Goal: Task Accomplishment & Management: Manage account settings

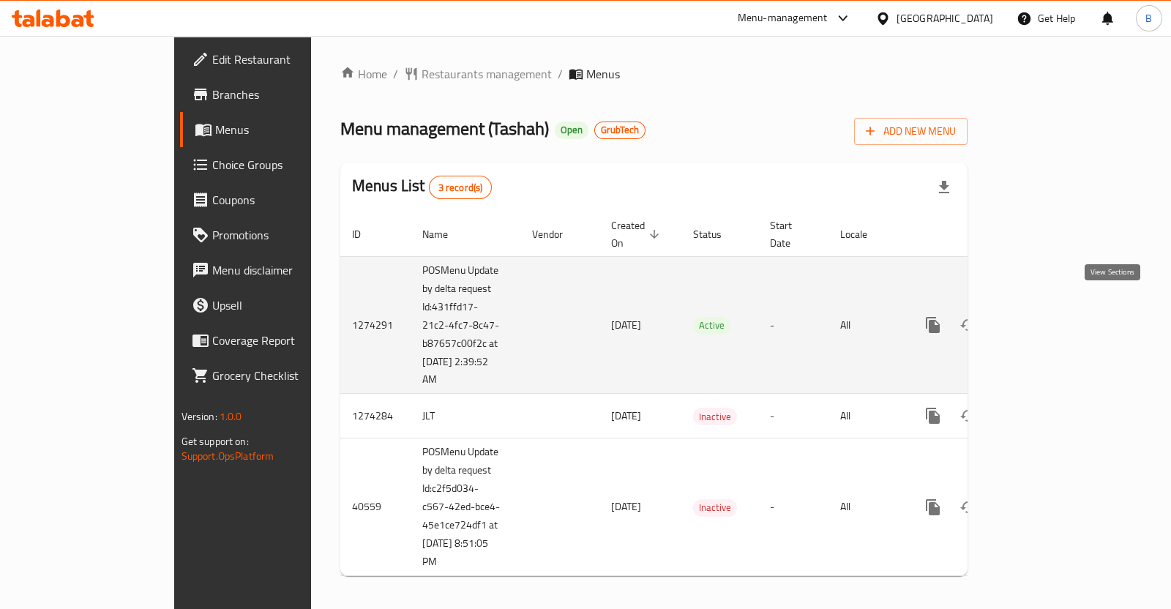
click at [1056, 319] on link "enhanced table" at bounding box center [1038, 324] width 35 height 35
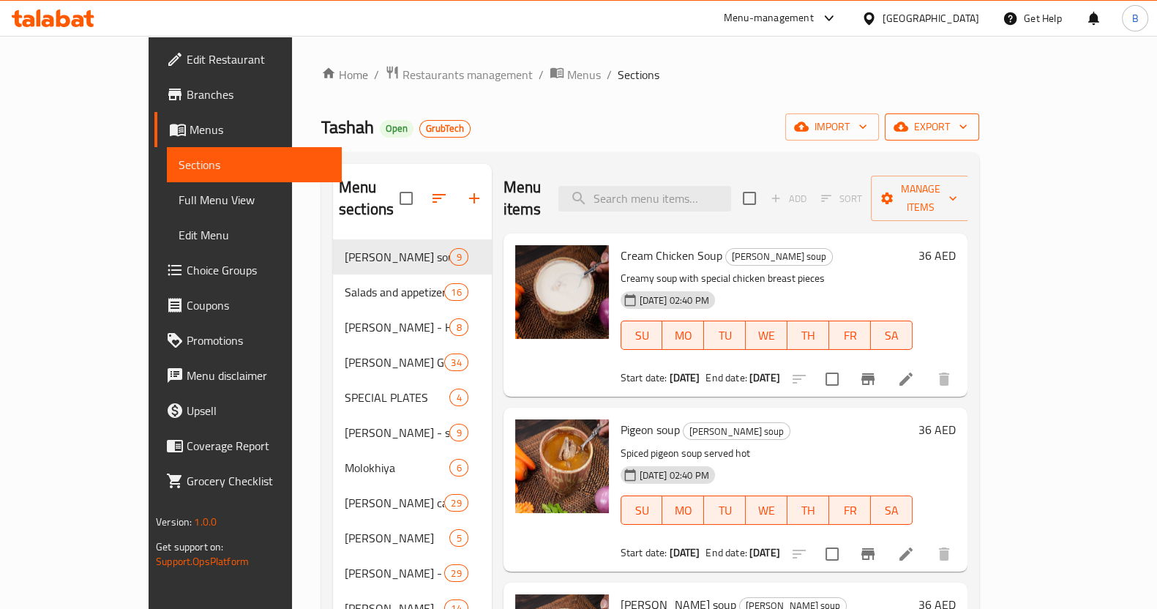
click at [967, 127] on span "export" at bounding box center [931, 127] width 71 height 18
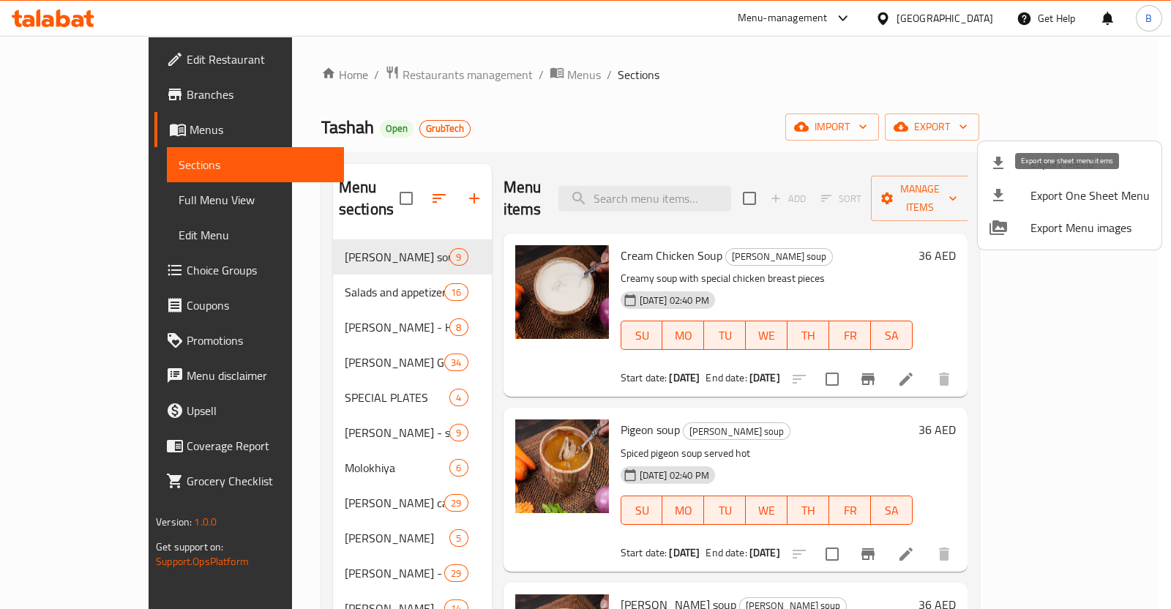
click at [1074, 195] on span "Export One Sheet Menu" at bounding box center [1089, 196] width 119 height 18
click at [1019, 126] on div at bounding box center [585, 304] width 1171 height 609
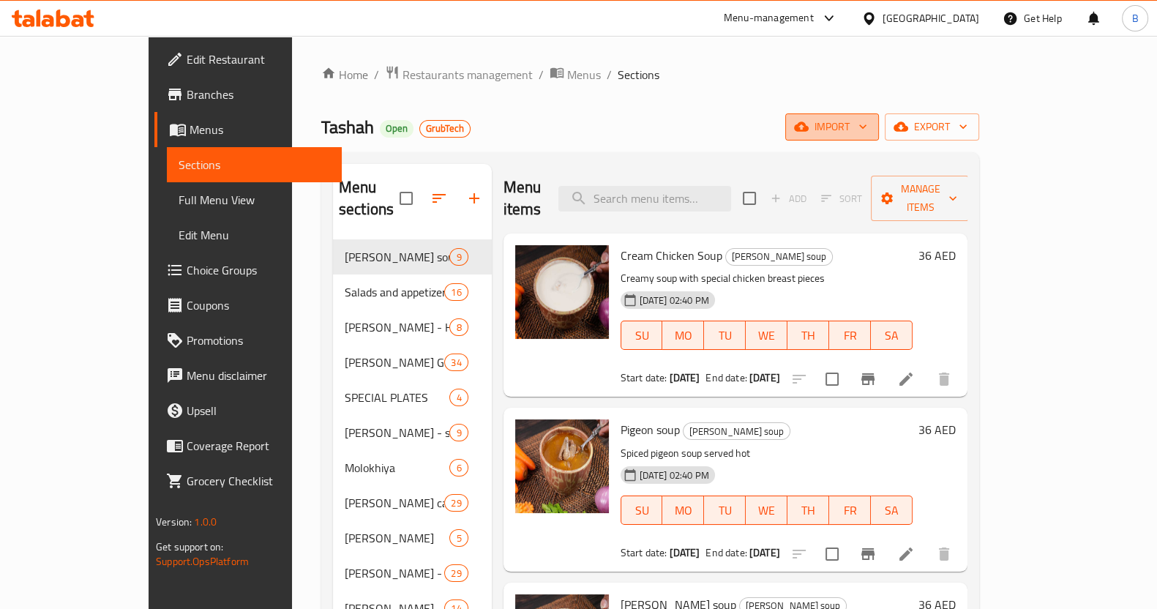
click at [870, 127] on icon "button" at bounding box center [862, 126] width 15 height 15
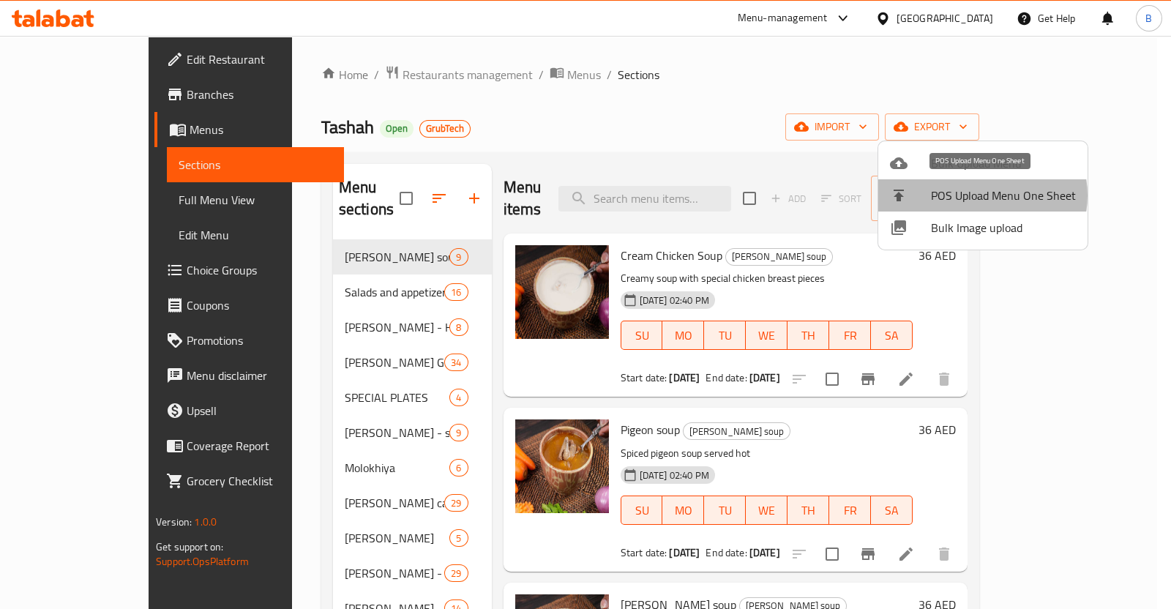
click at [981, 195] on span "POS Upload Menu One Sheet" at bounding box center [1003, 196] width 145 height 18
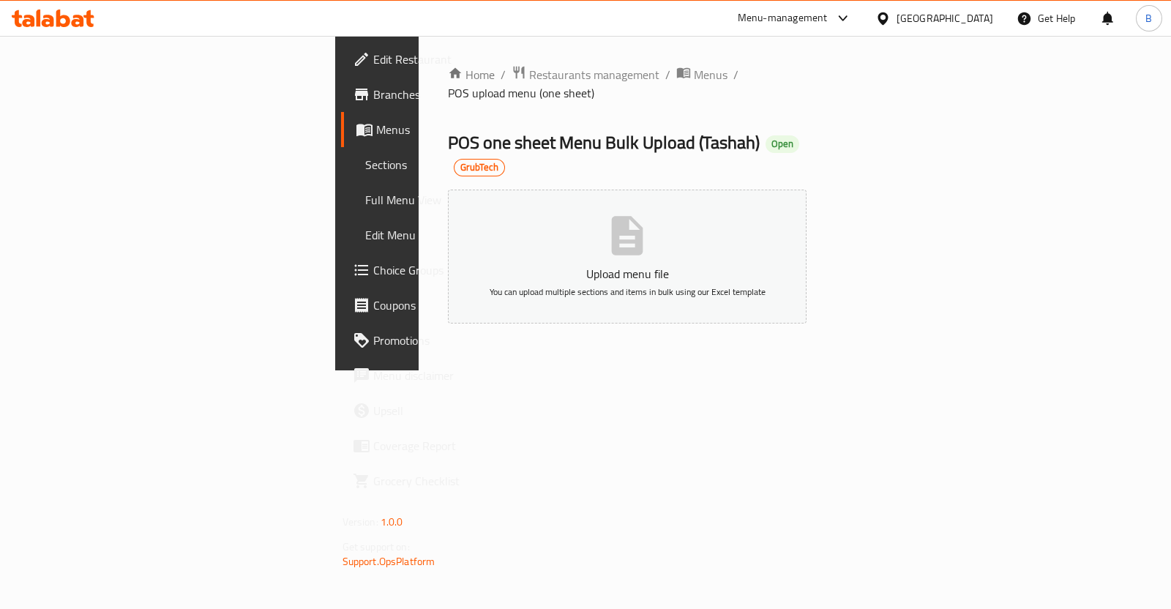
click at [643, 216] on icon "button" at bounding box center [627, 235] width 31 height 39
click at [694, 72] on span "Menus" at bounding box center [711, 75] width 34 height 18
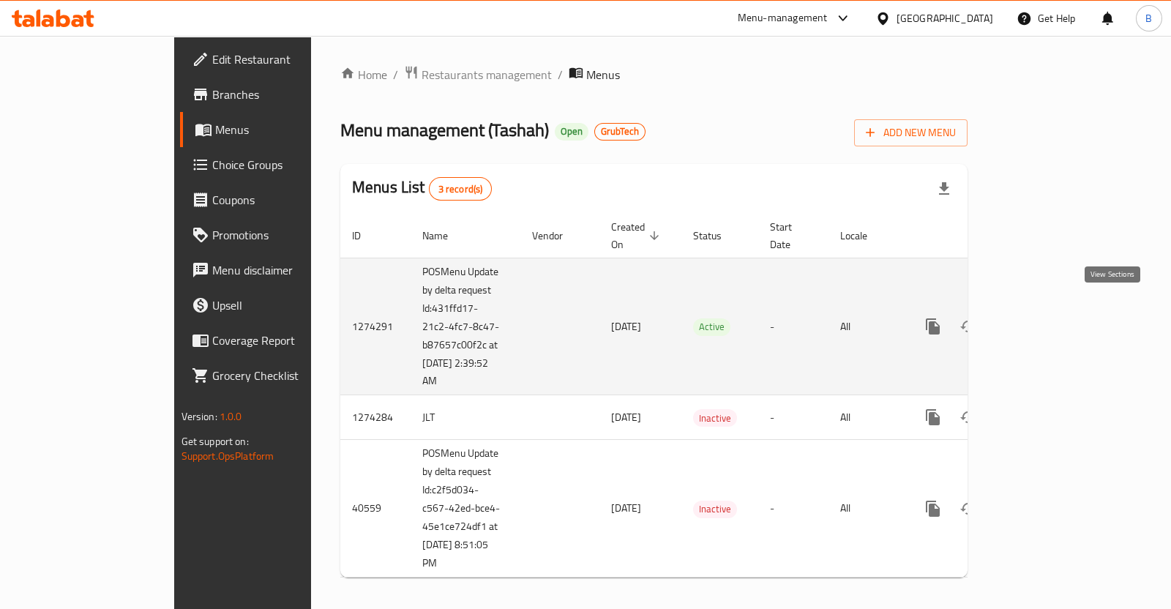
click at [1056, 313] on link "enhanced table" at bounding box center [1038, 326] width 35 height 35
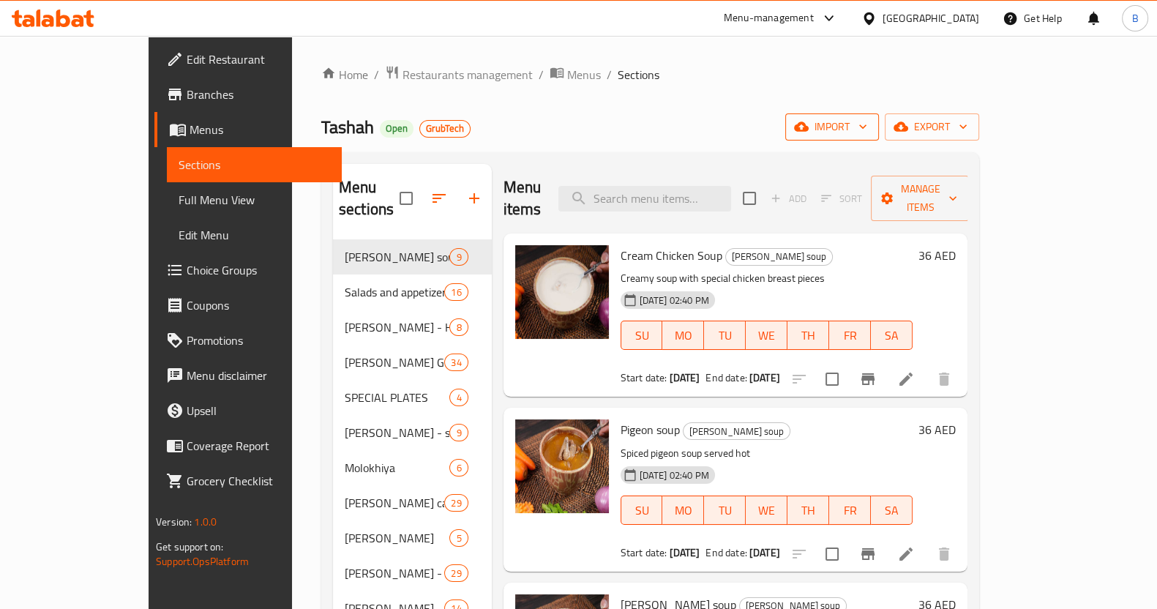
click at [879, 119] on button "import" at bounding box center [832, 126] width 94 height 27
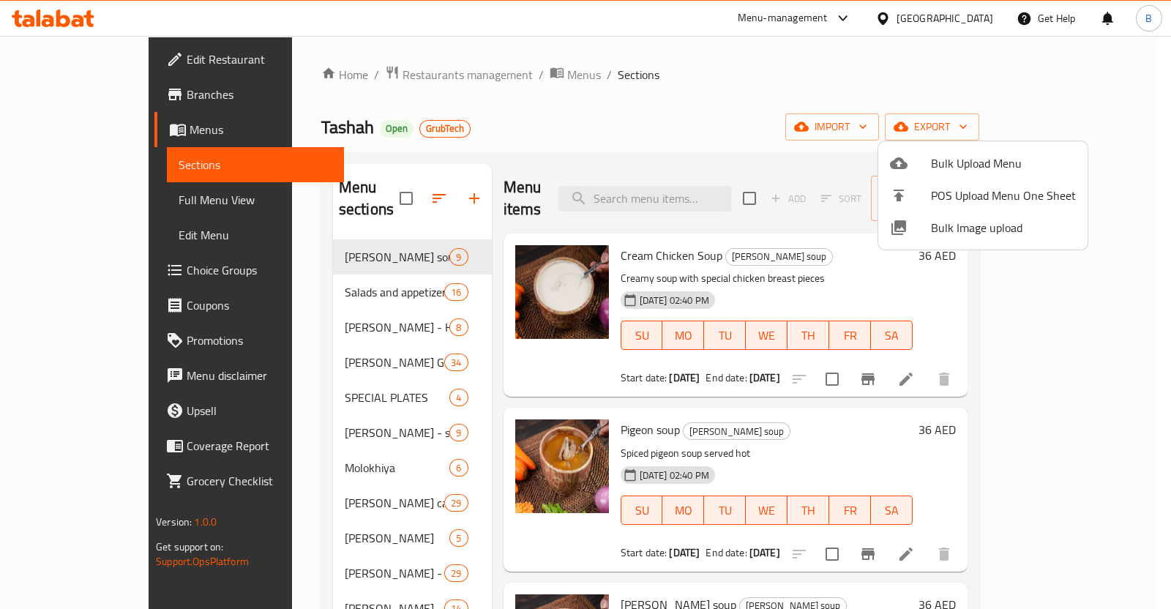
click at [1055, 127] on div at bounding box center [585, 304] width 1171 height 609
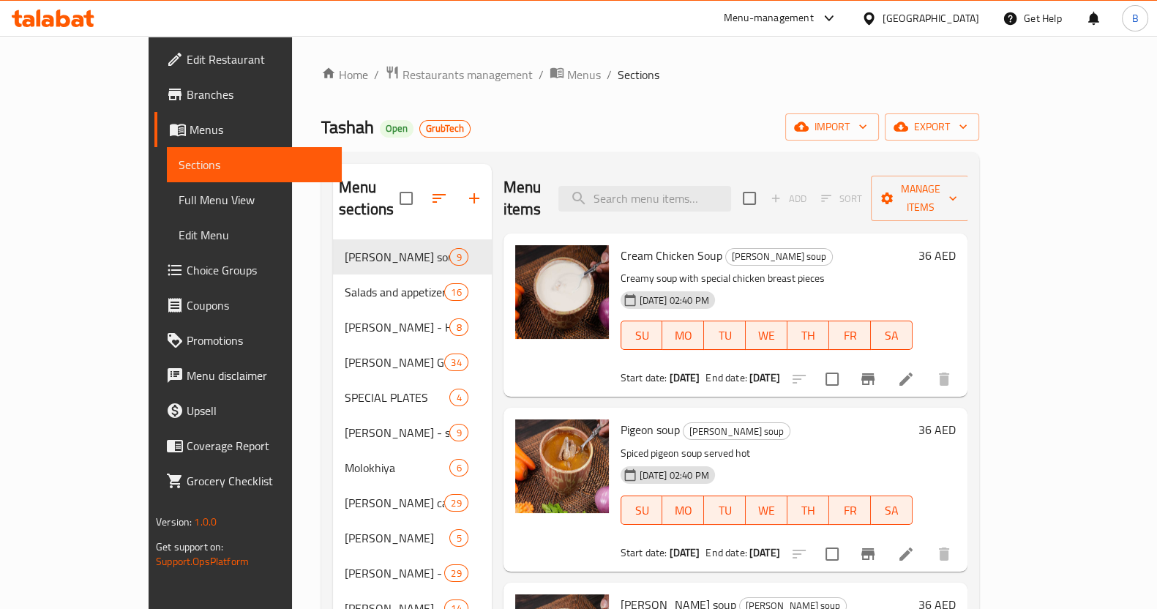
click at [908, 127] on icon "button" at bounding box center [900, 127] width 15 height 10
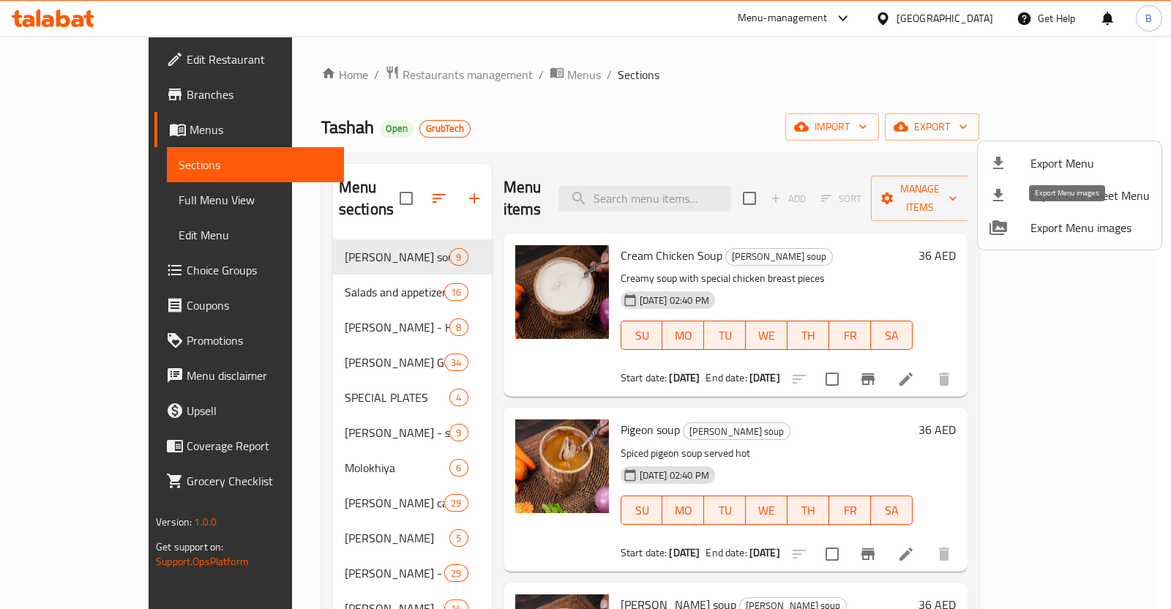
click at [1024, 225] on div at bounding box center [1009, 228] width 41 height 18
click at [655, 190] on div at bounding box center [585, 304] width 1171 height 609
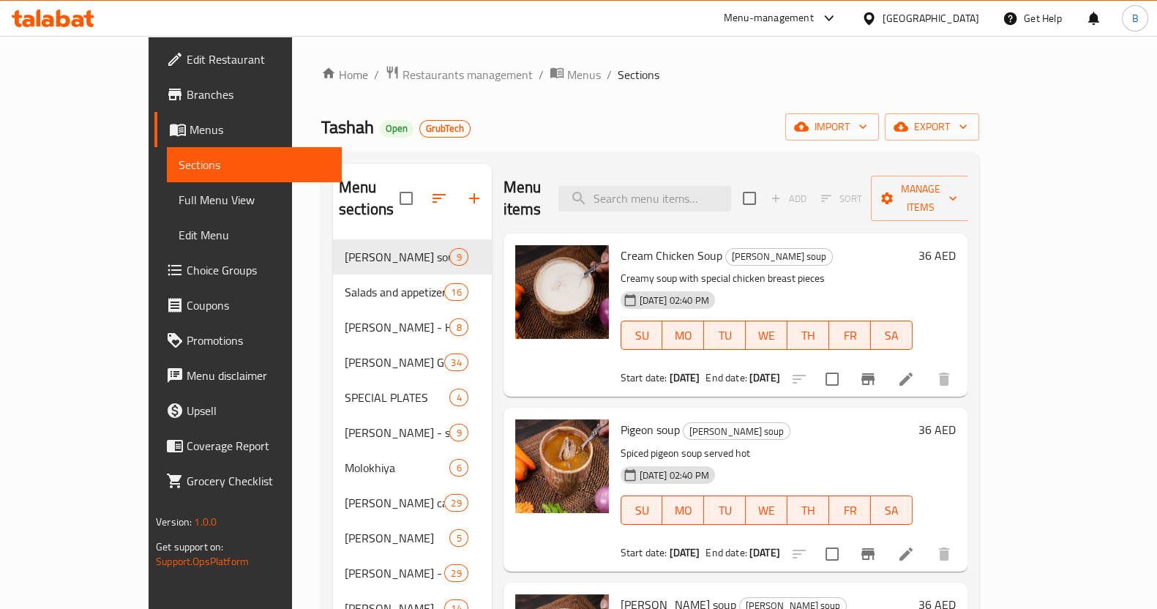
click at [655, 190] on input "search" at bounding box center [644, 199] width 173 height 26
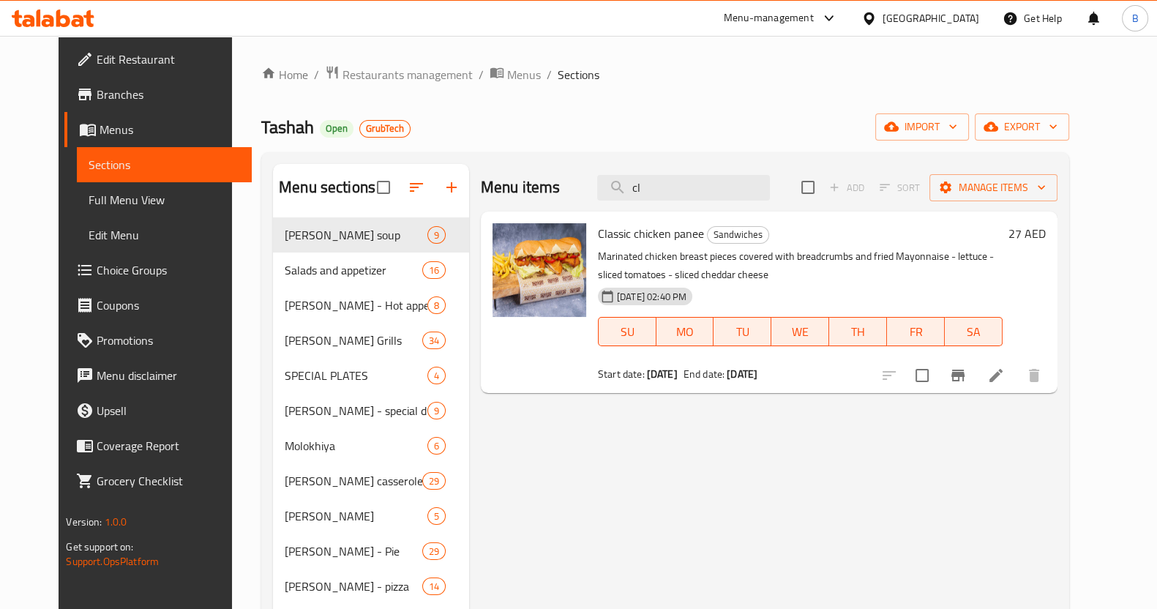
type input "c"
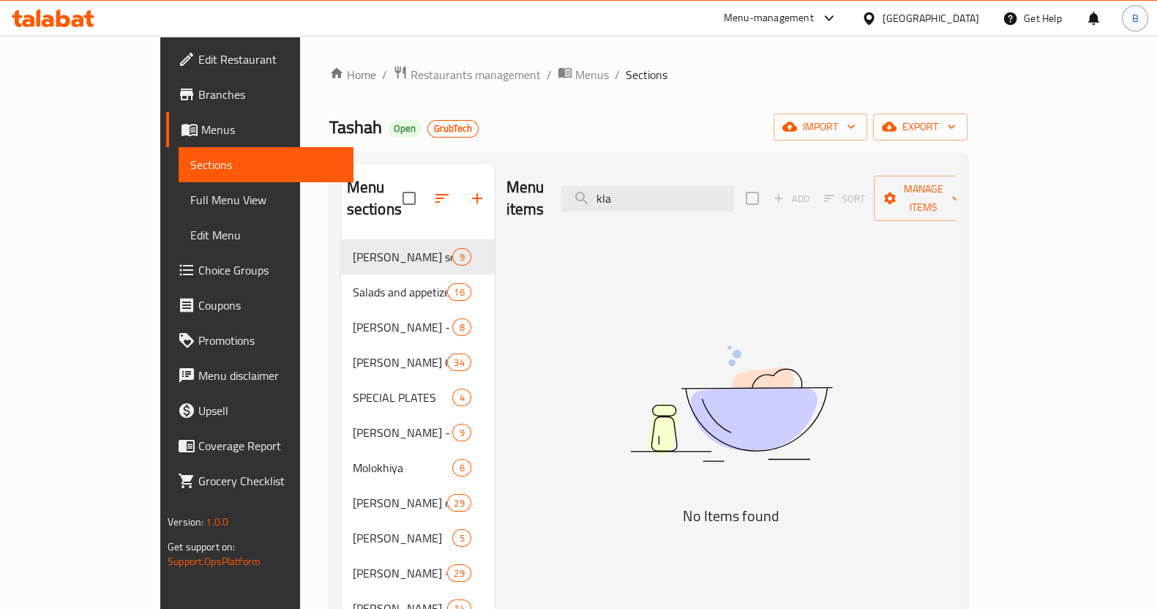
type input "kla"
click at [410, 75] on span "Restaurants management" at bounding box center [475, 75] width 130 height 18
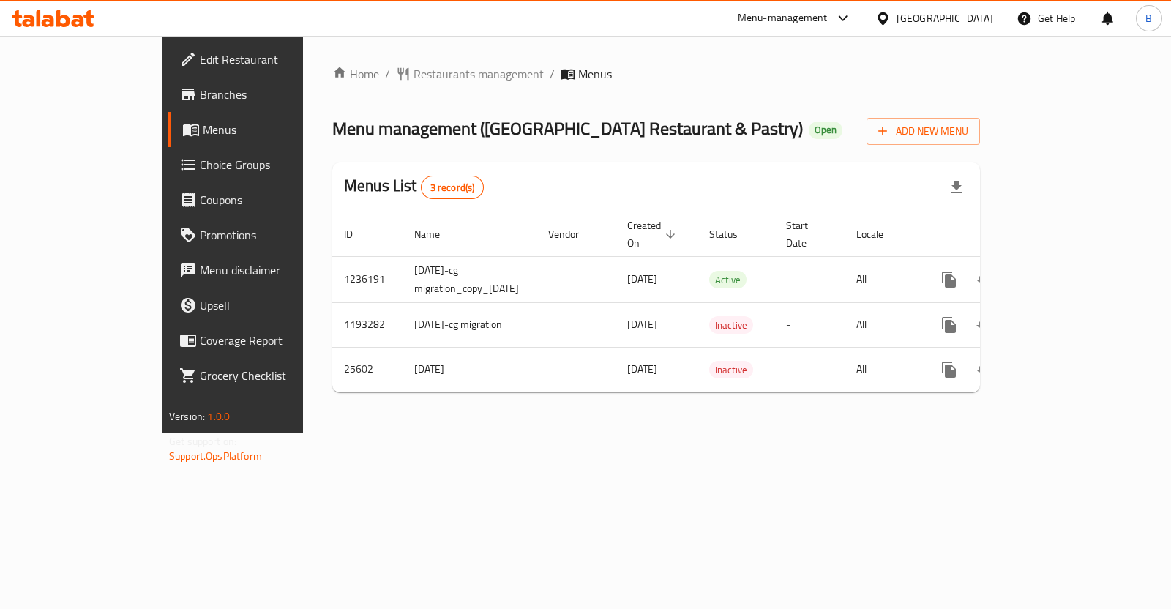
click at [200, 97] on span "Branches" at bounding box center [273, 95] width 146 height 18
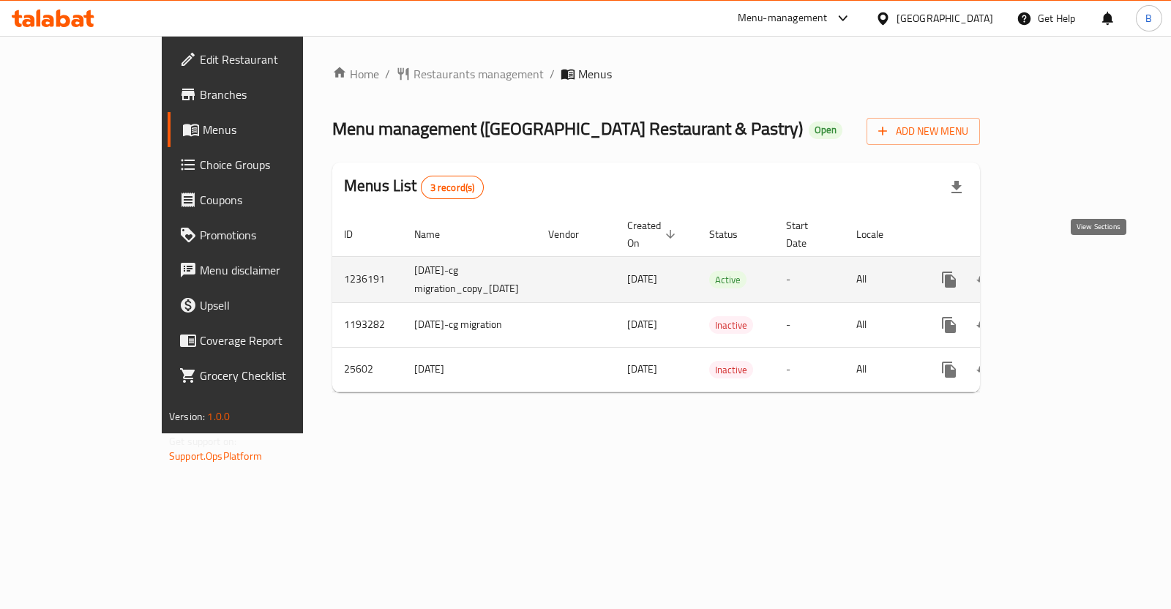
click at [1072, 262] on link "enhanced table" at bounding box center [1054, 279] width 35 height 35
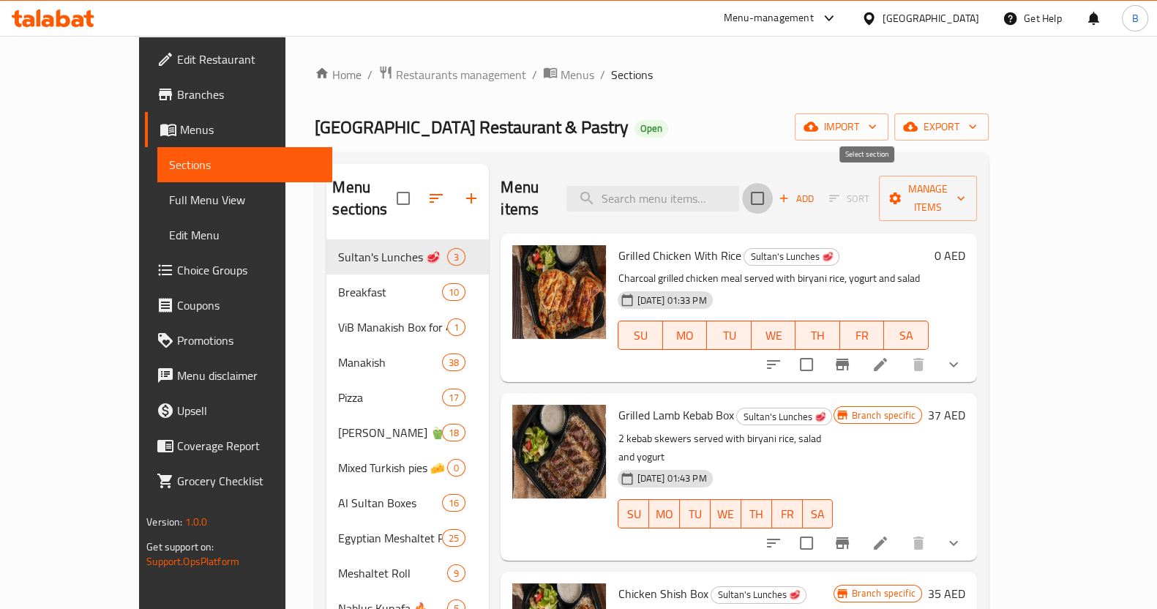
click at [773, 184] on input "checkbox" at bounding box center [757, 198] width 31 height 31
checkbox input "true"
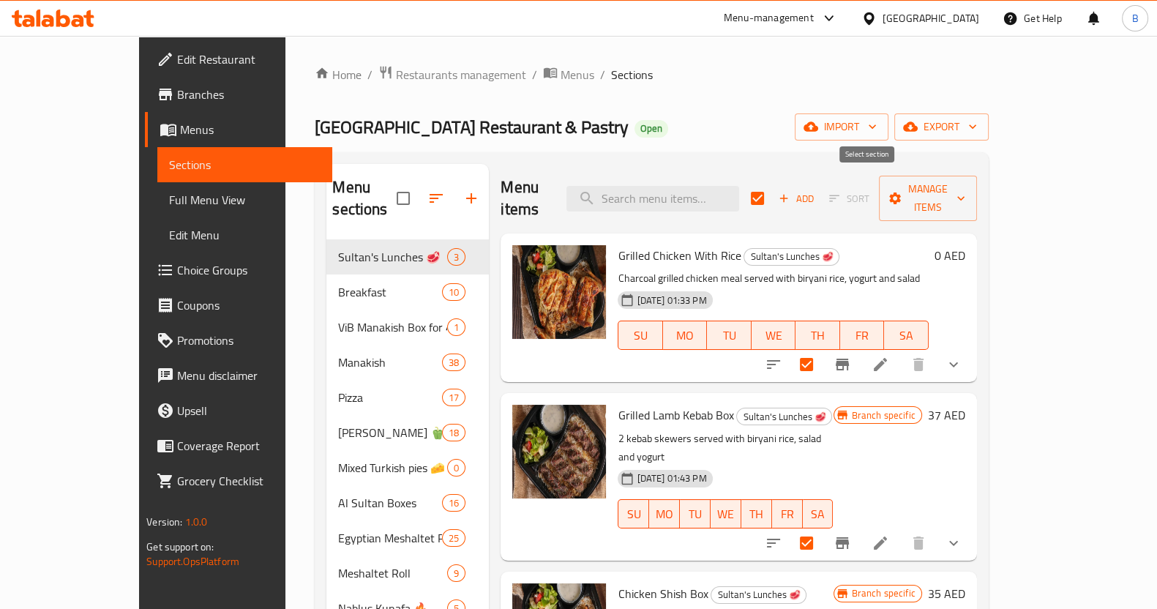
click at [773, 188] on input "checkbox" at bounding box center [757, 198] width 31 height 31
checkbox input "false"
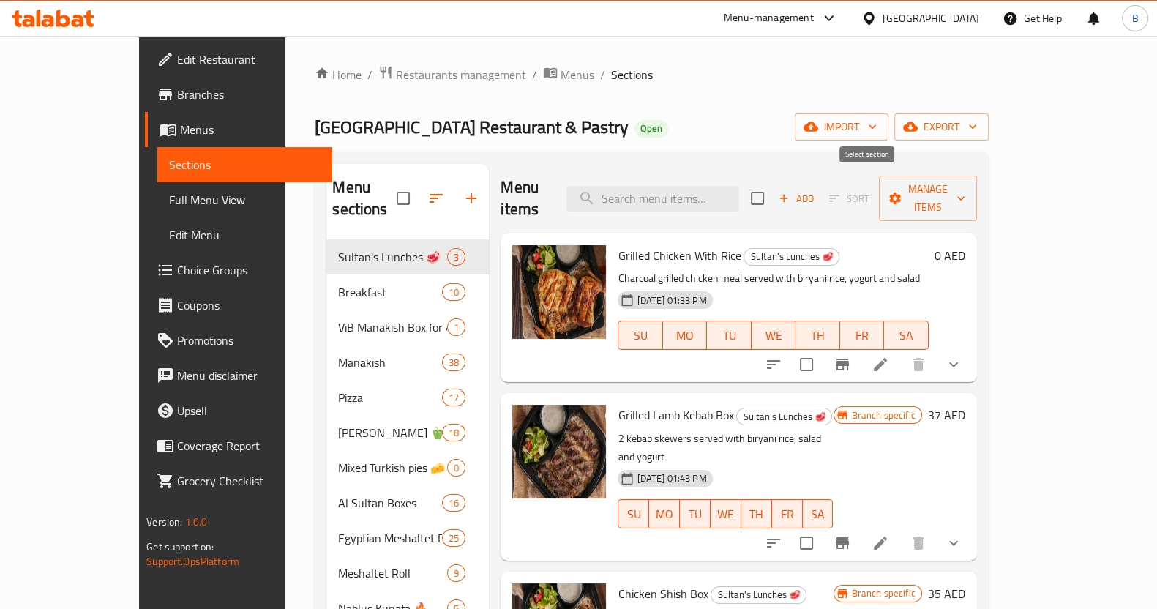
click at [773, 187] on input "checkbox" at bounding box center [757, 198] width 31 height 31
checkbox input "true"
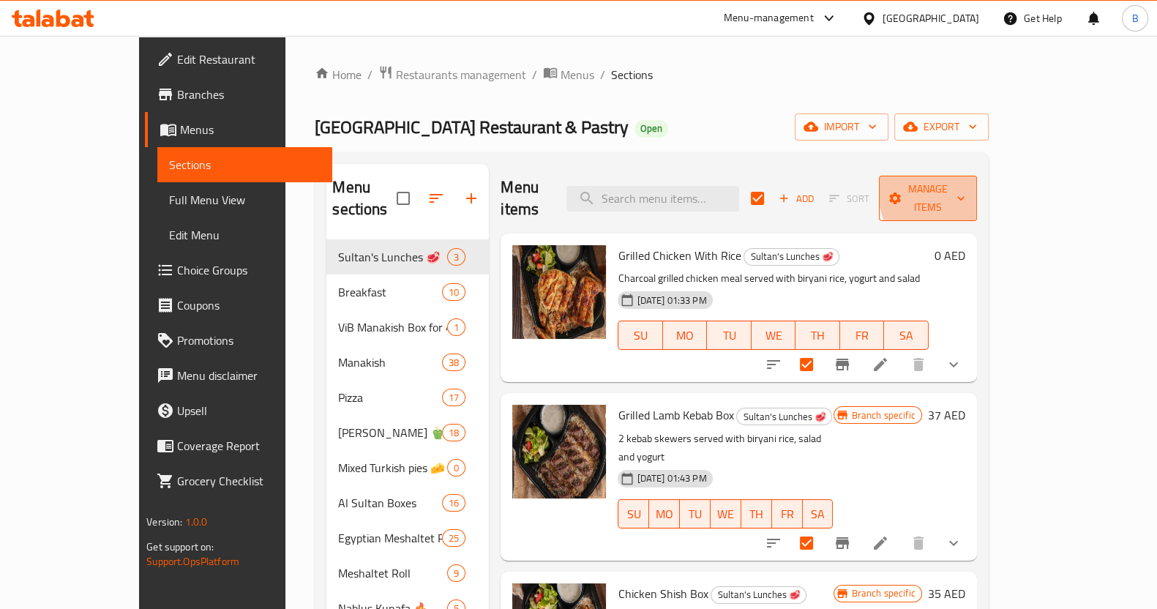
click at [965, 183] on span "Manage items" at bounding box center [927, 198] width 75 height 37
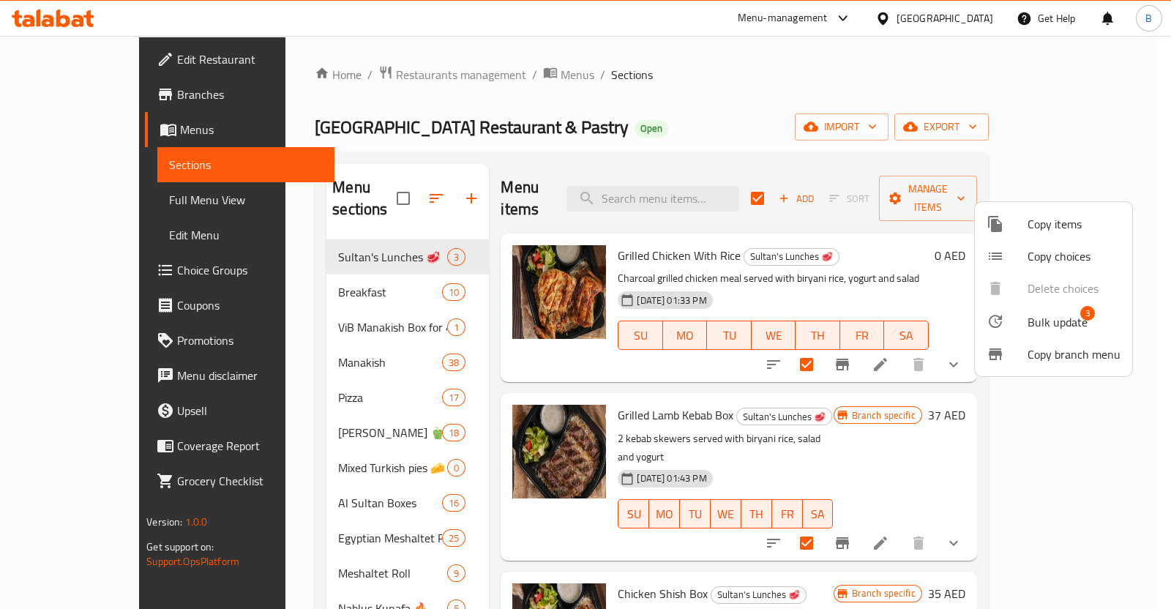
click at [1038, 323] on span "Bulk update" at bounding box center [1057, 322] width 60 height 18
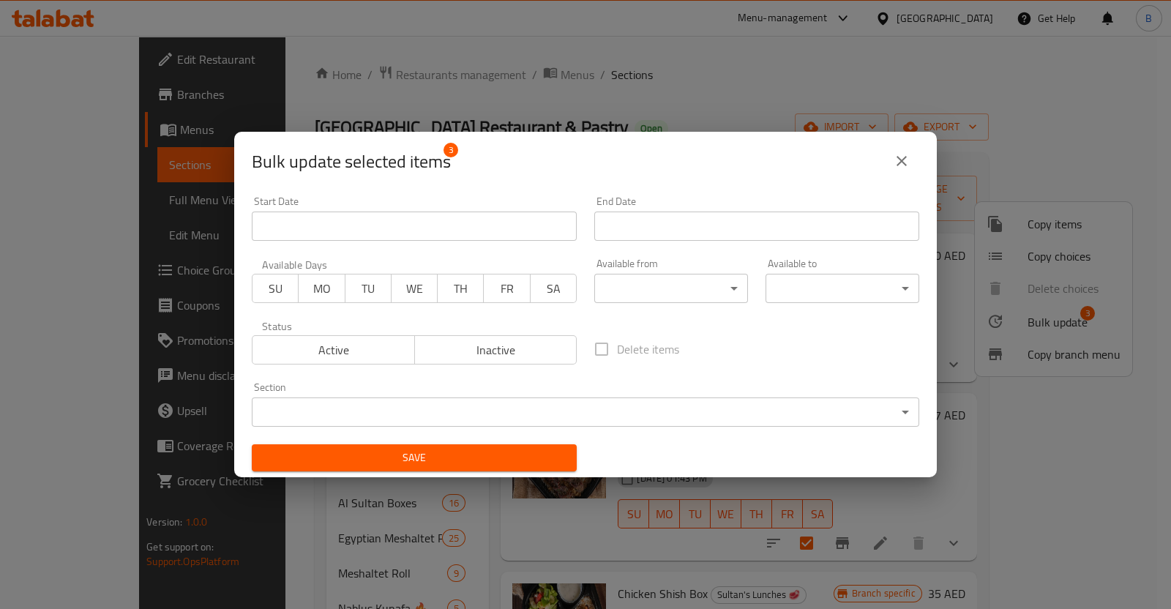
click at [640, 293] on body "​ Menu-management [GEOGRAPHIC_DATA] Get Help B Edit Restaurant Branches Menus S…" at bounding box center [585, 322] width 1171 height 573
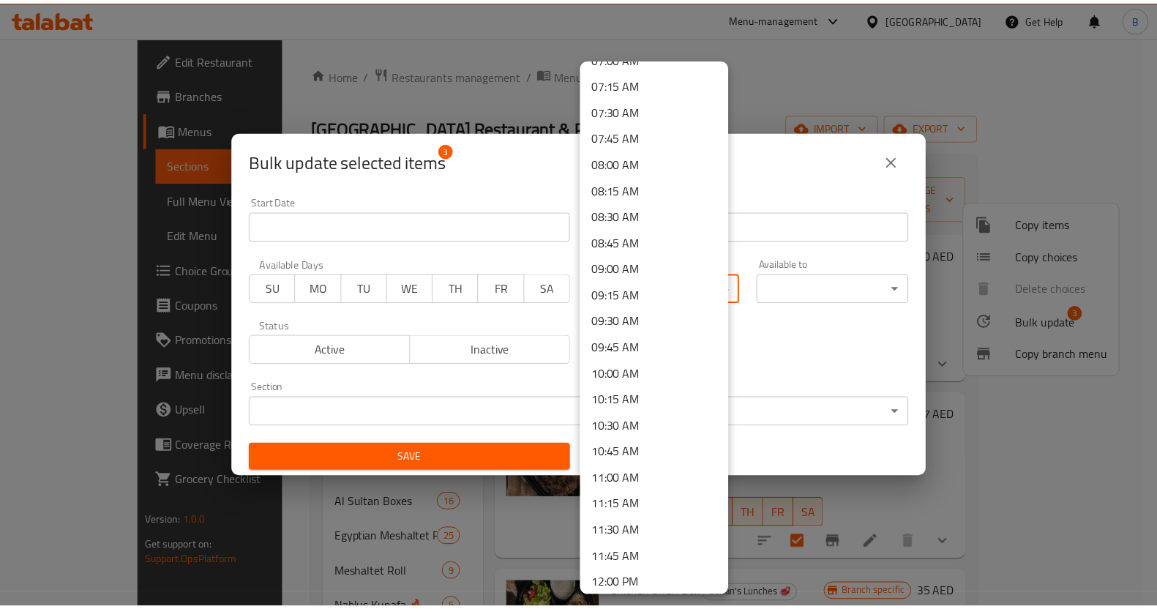
scroll to position [759, 0]
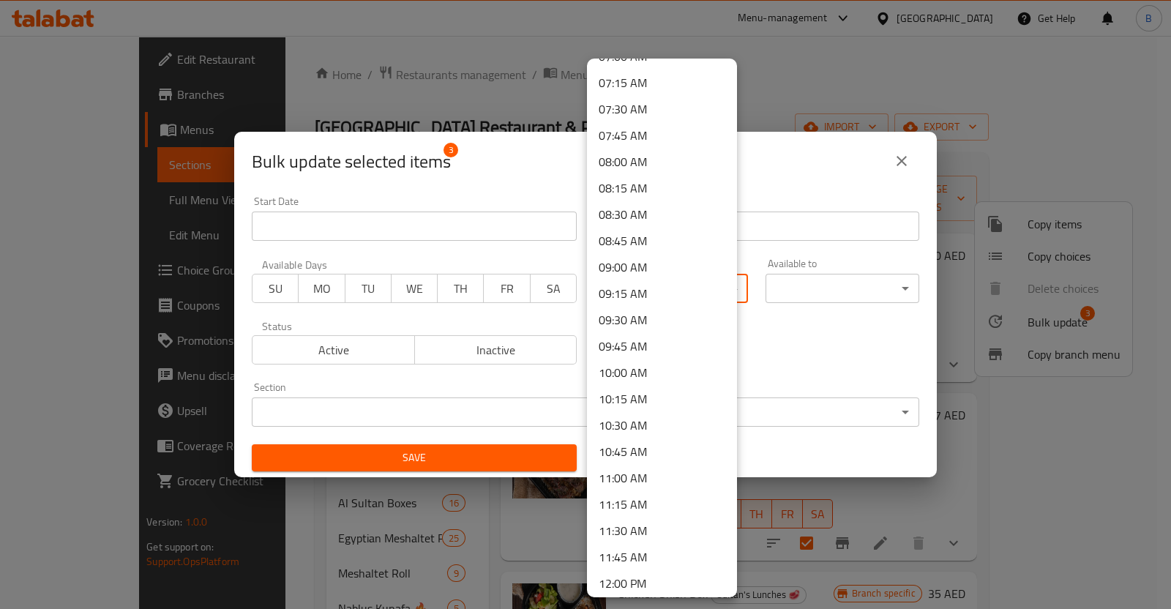
click at [653, 364] on li "10:00 AM" at bounding box center [662, 372] width 150 height 26
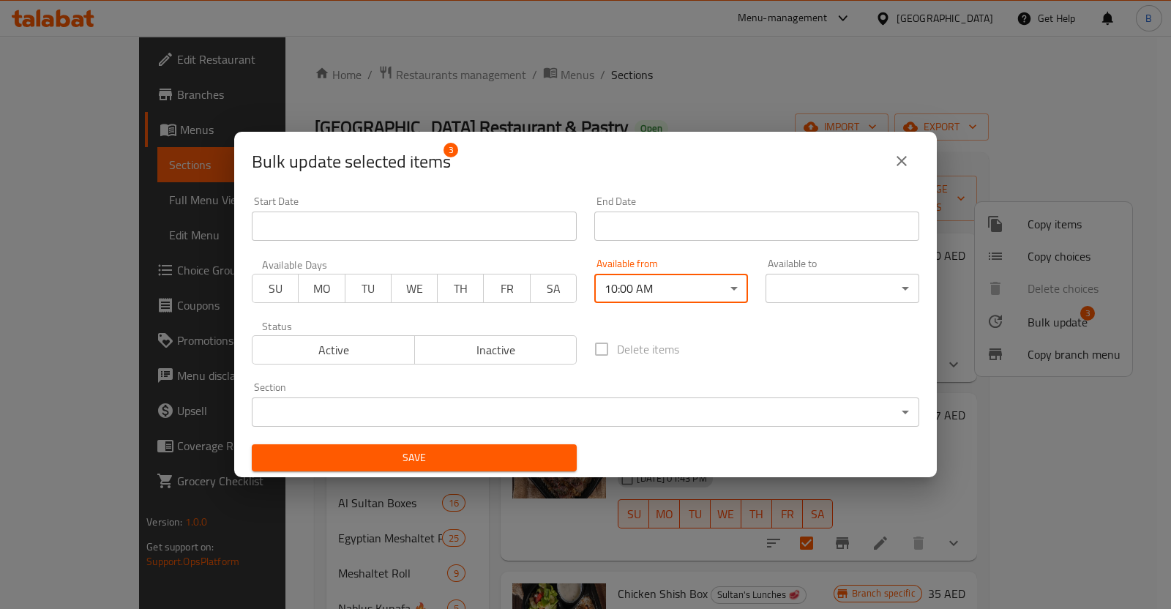
click at [800, 293] on body "​ Menu-management [GEOGRAPHIC_DATA] Get Help B Edit Restaurant Branches Menus S…" at bounding box center [585, 322] width 1171 height 573
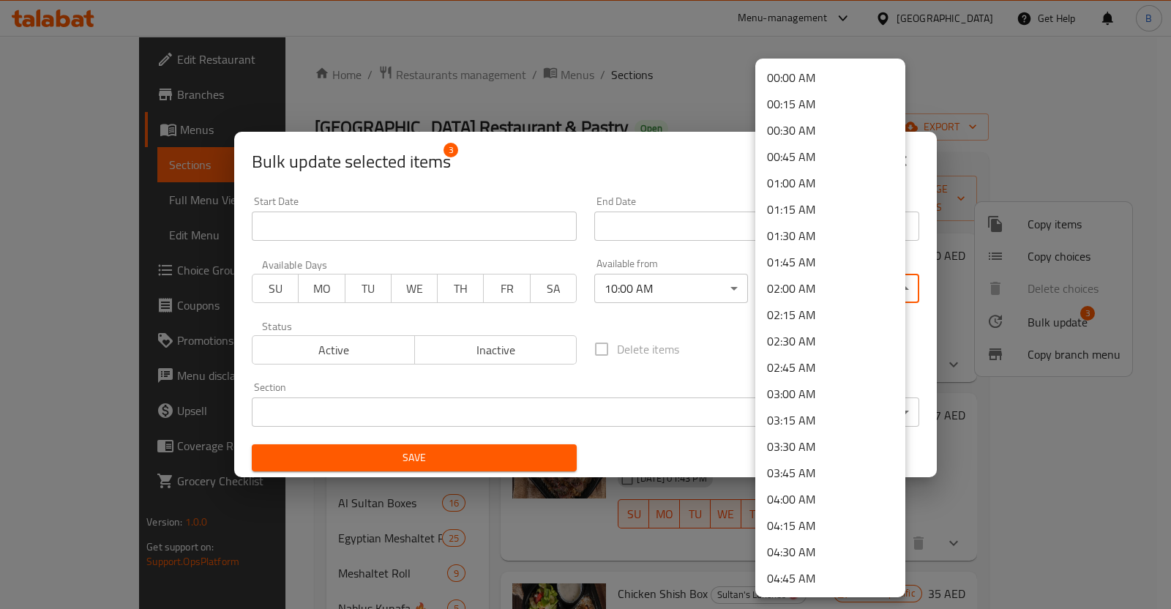
click at [787, 404] on li "03:00 AM" at bounding box center [830, 393] width 150 height 26
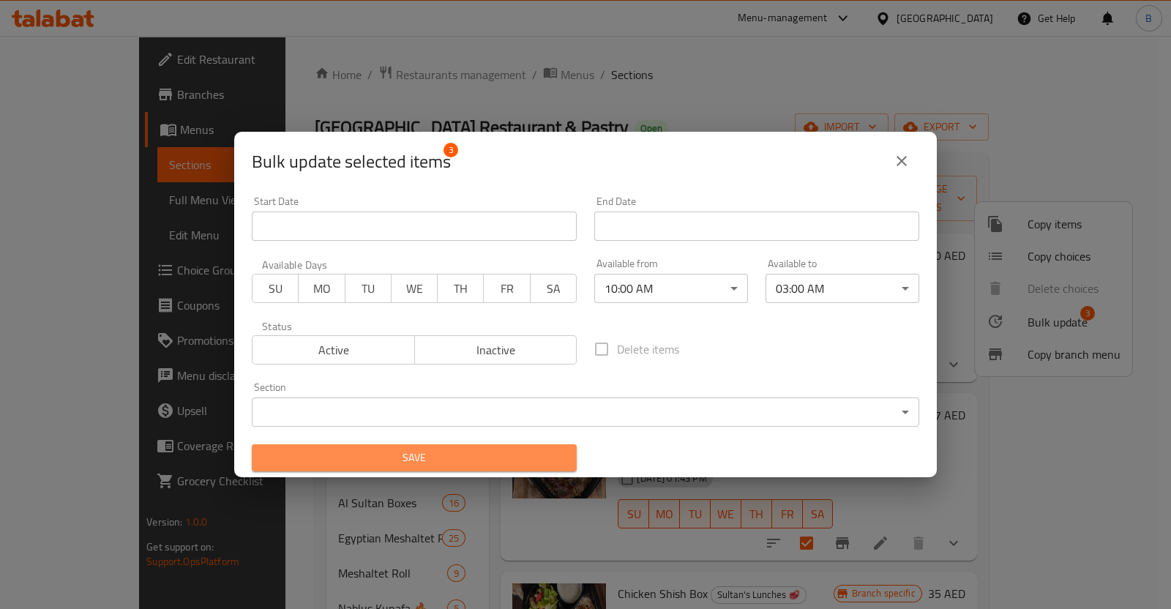
click at [457, 462] on span "Save" at bounding box center [413, 458] width 301 height 18
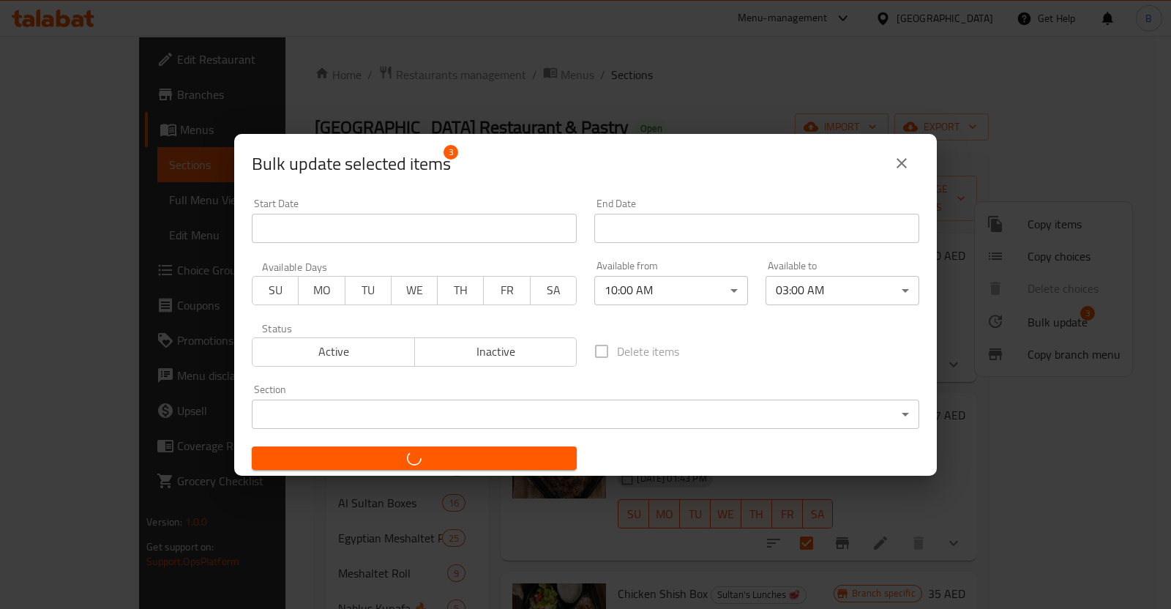
checkbox input "false"
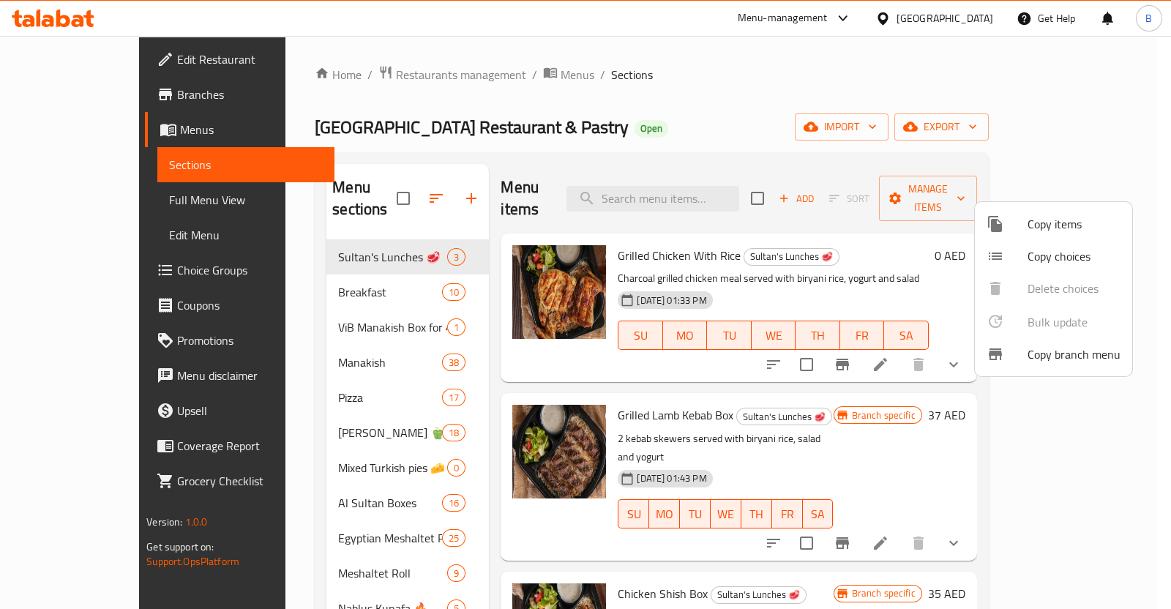
click at [611, 113] on div at bounding box center [585, 304] width 1171 height 609
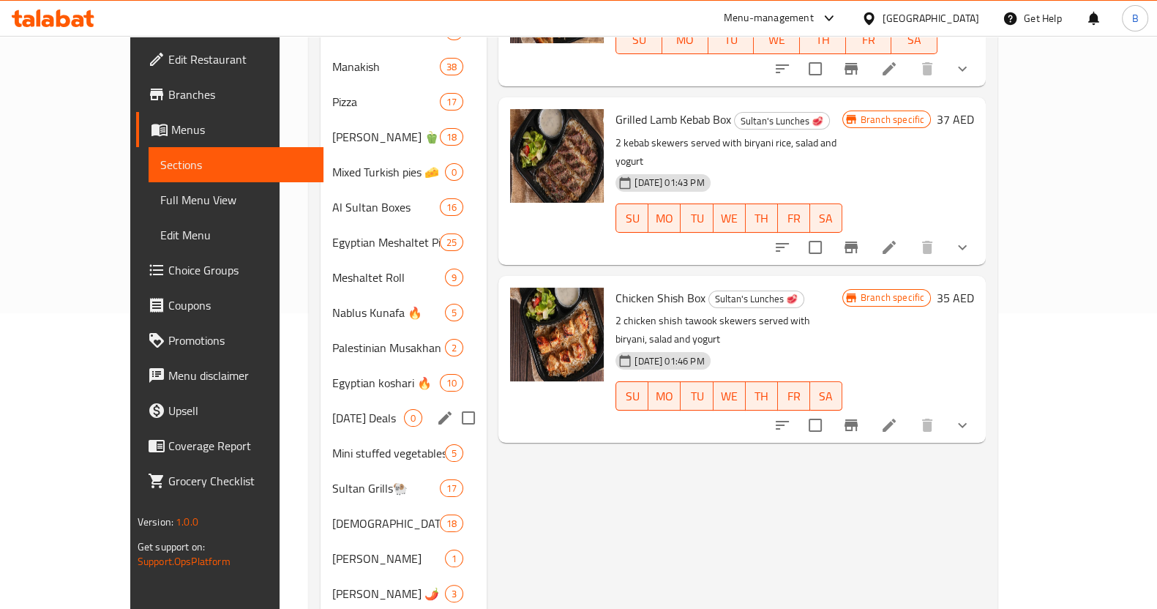
scroll to position [301, 0]
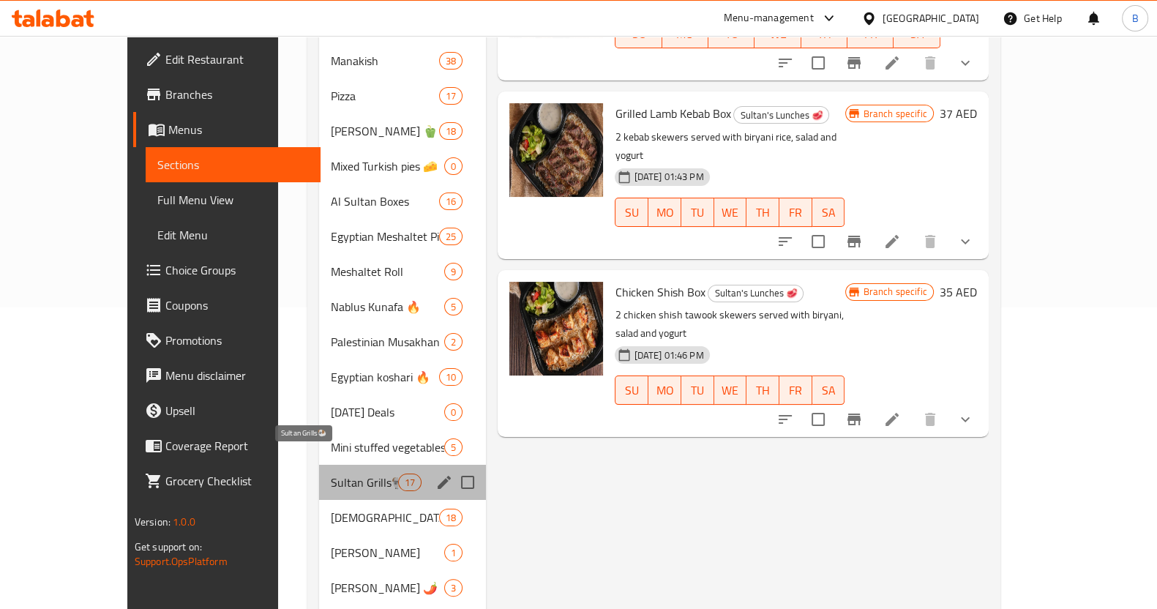
click at [331, 473] on span "Sultan Grills🐏" at bounding box center [364, 482] width 67 height 18
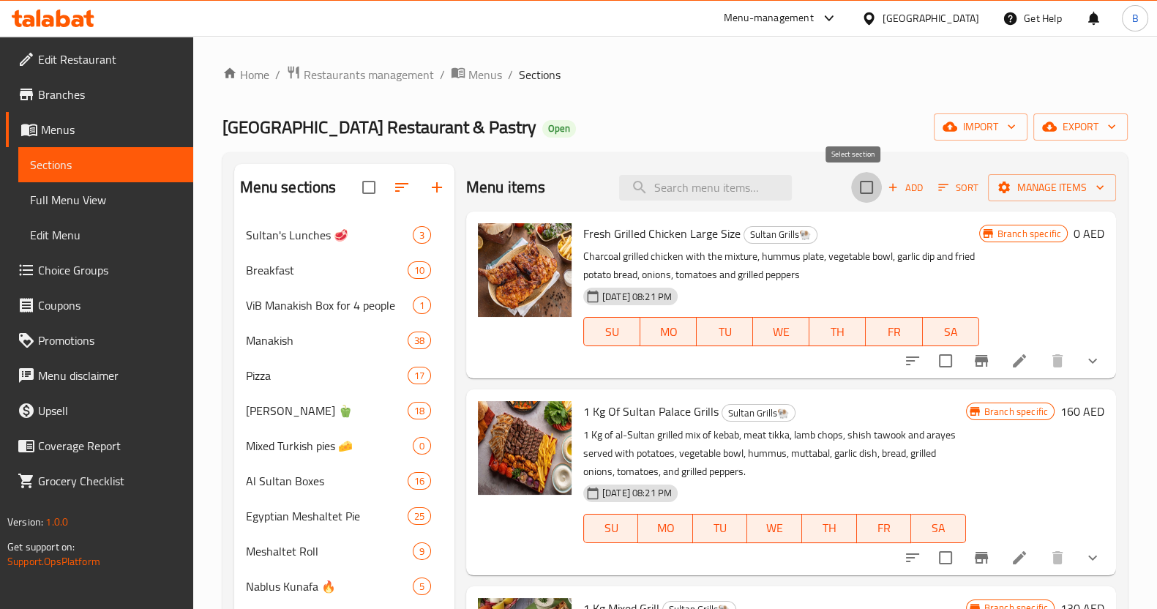
click at [851, 181] on input "checkbox" at bounding box center [866, 187] width 31 height 31
checkbox input "true"
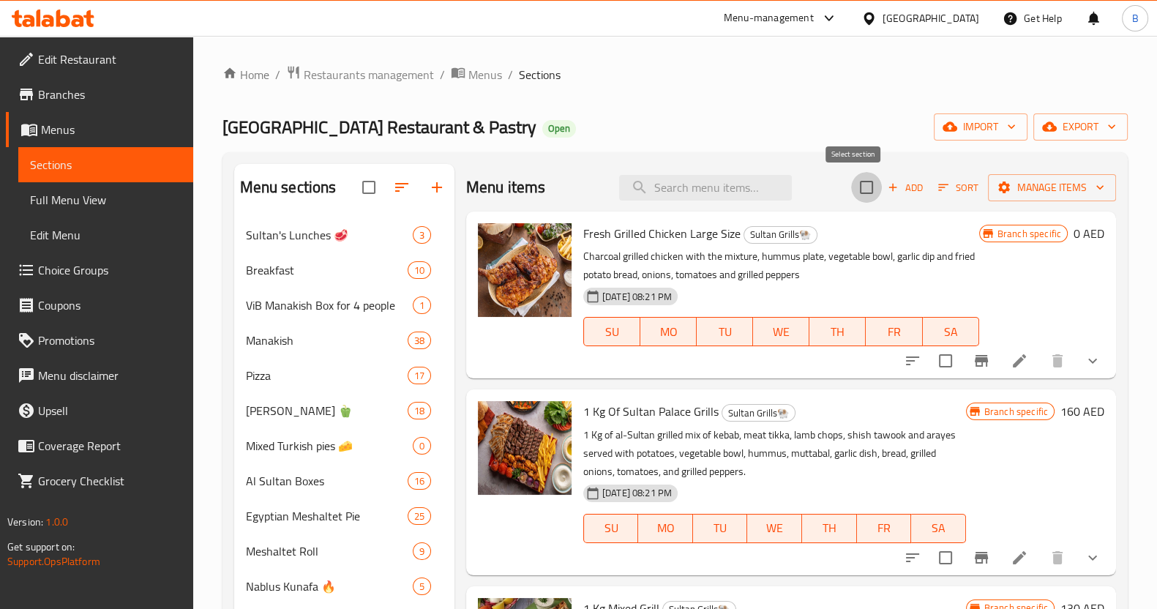
checkbox input "true"
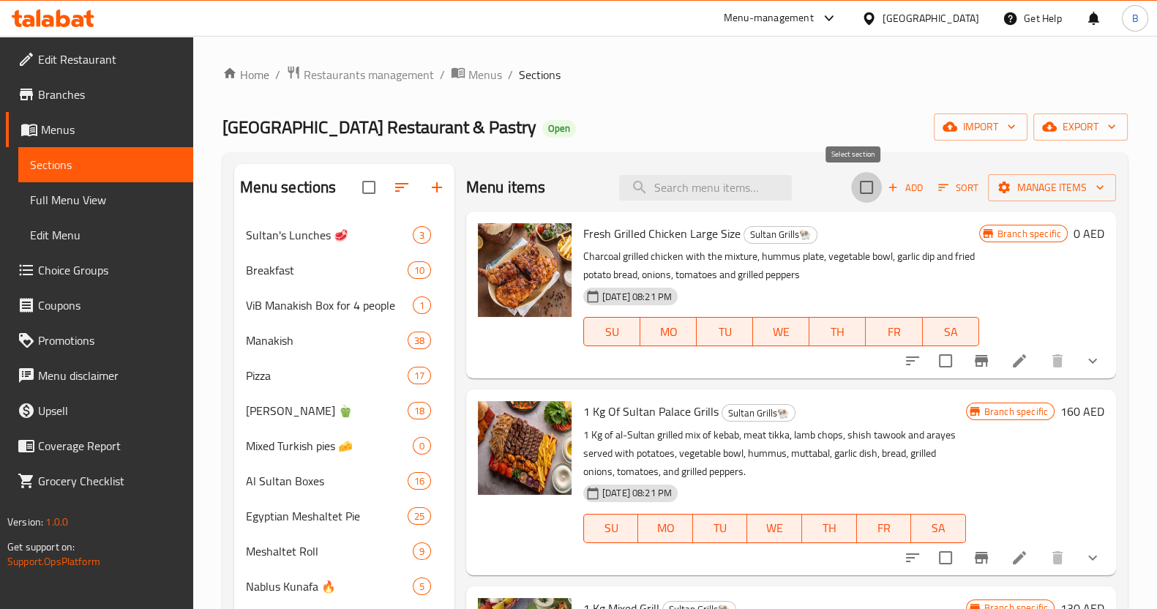
checkbox input "true"
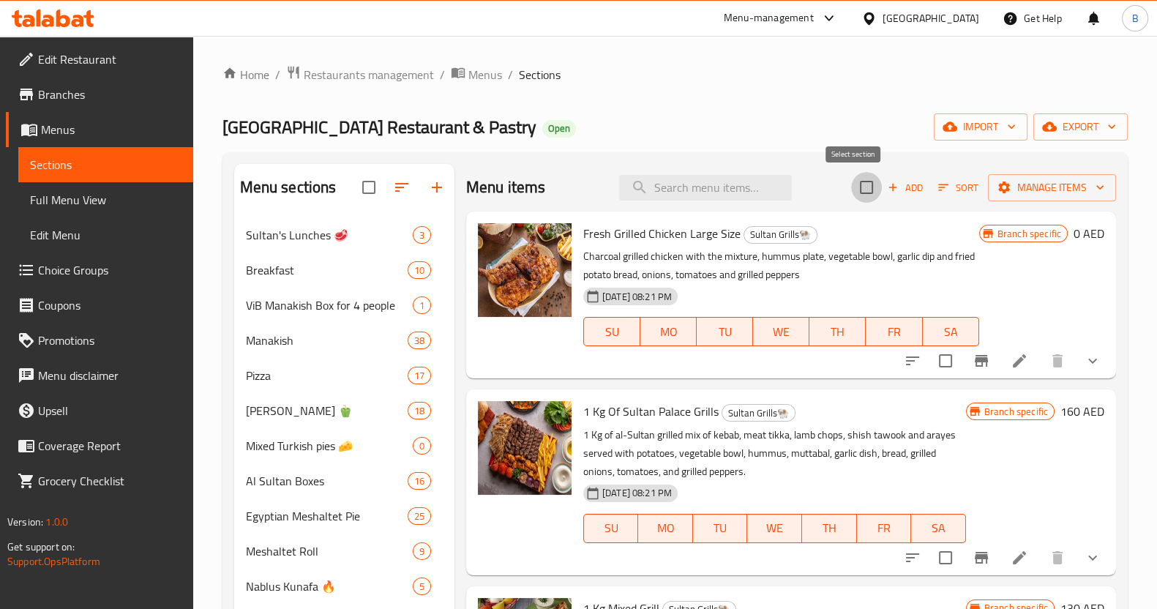
checkbox input "true"
click at [1032, 189] on span "Manage items" at bounding box center [1051, 188] width 105 height 18
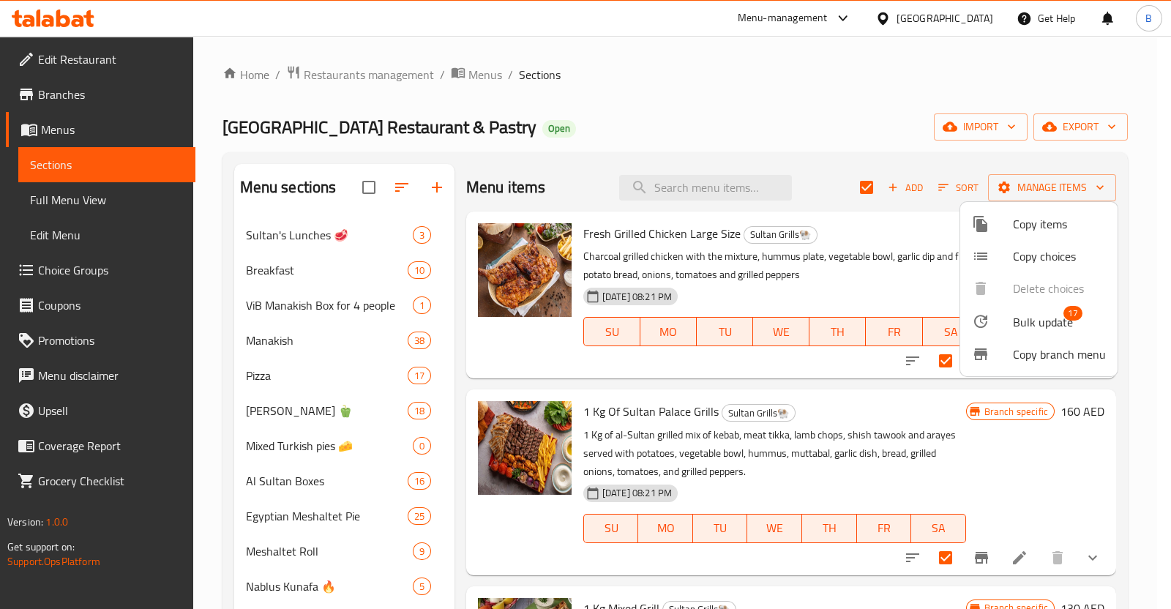
click at [1055, 322] on span "Bulk update" at bounding box center [1043, 322] width 60 height 18
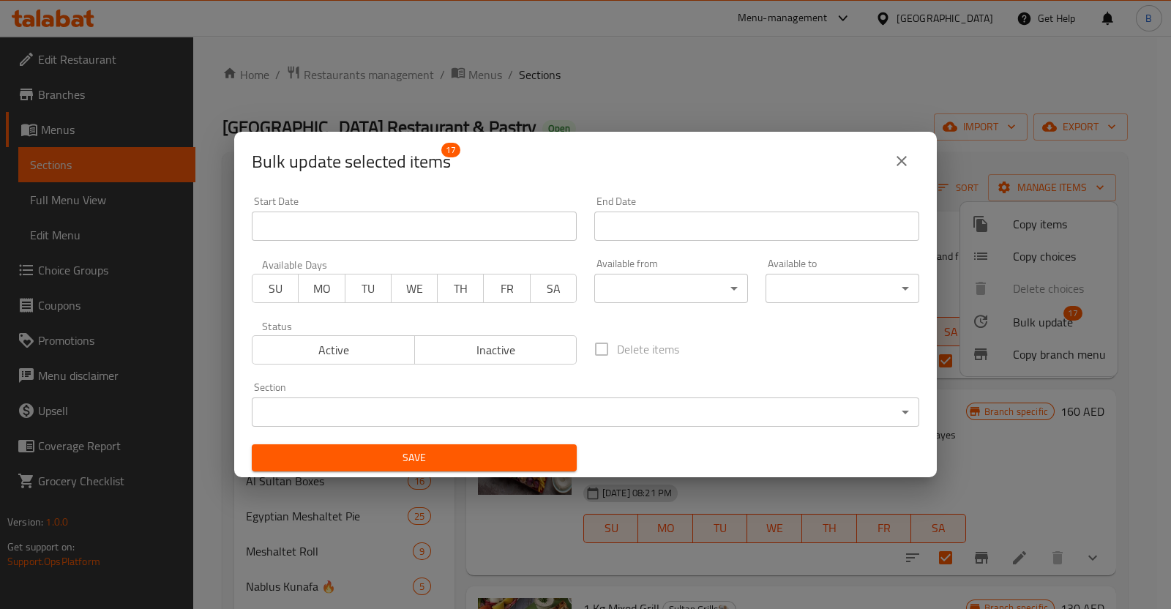
click at [686, 294] on body "​ Menu-management [GEOGRAPHIC_DATA] Get Help B Edit Restaurant Branches Menus S…" at bounding box center [585, 322] width 1171 height 573
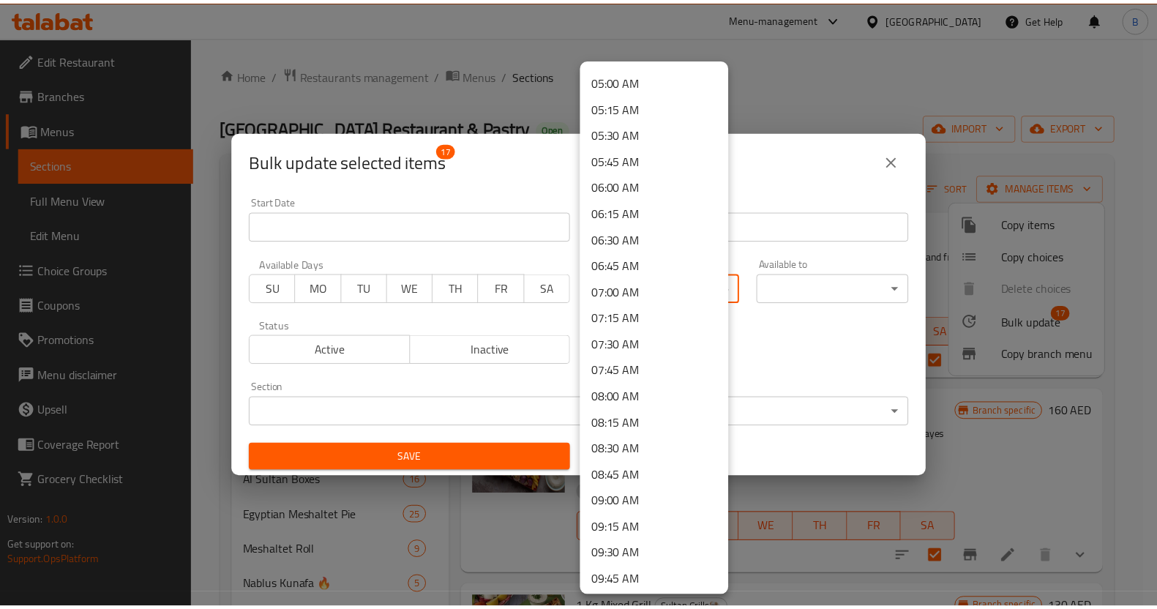
scroll to position [525, 0]
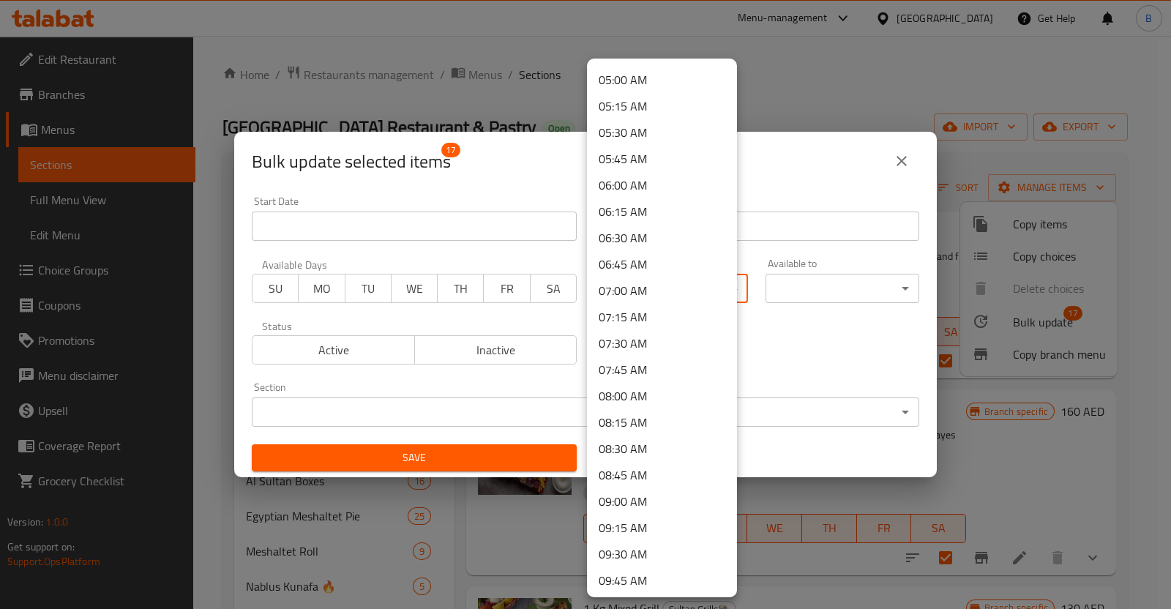
click at [904, 162] on div at bounding box center [585, 304] width 1171 height 609
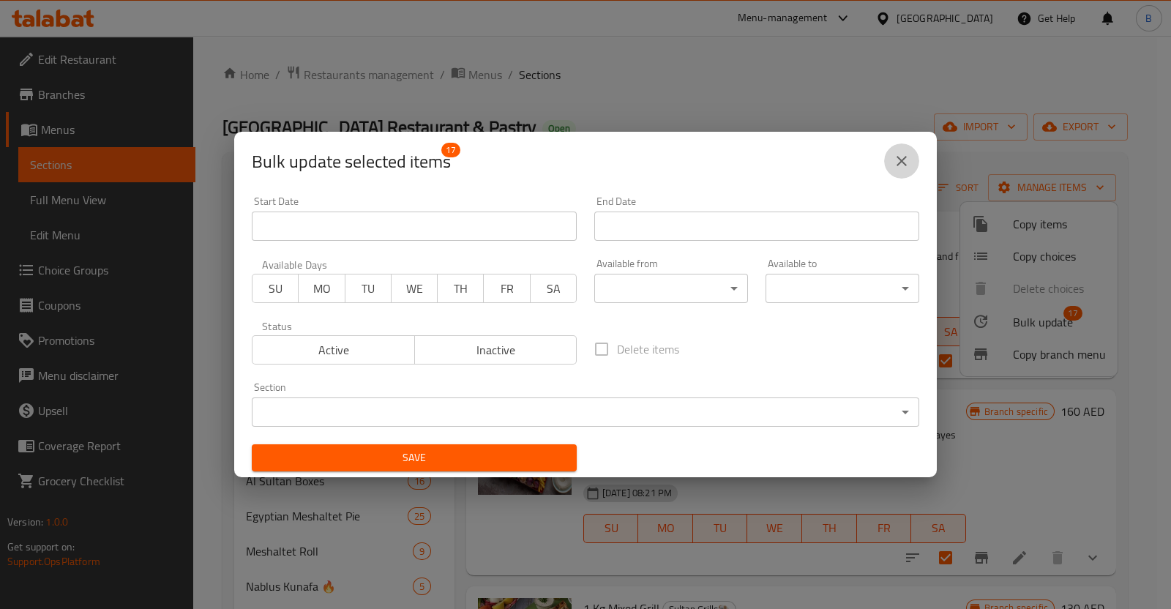
click at [904, 162] on icon "close" at bounding box center [901, 161] width 10 height 10
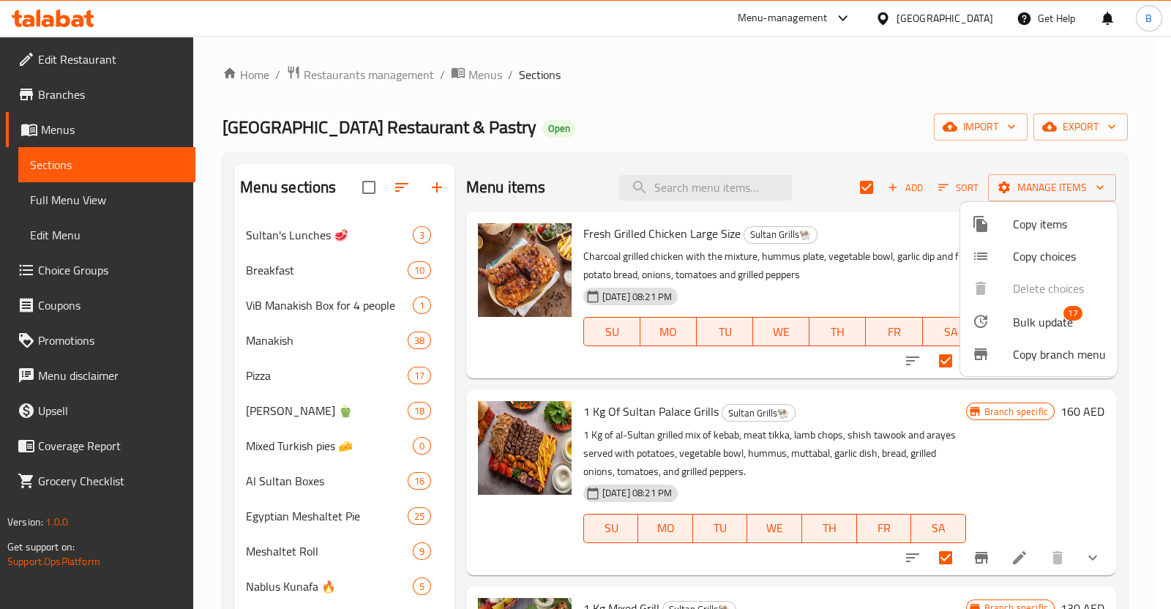
click at [770, 125] on div at bounding box center [585, 304] width 1171 height 609
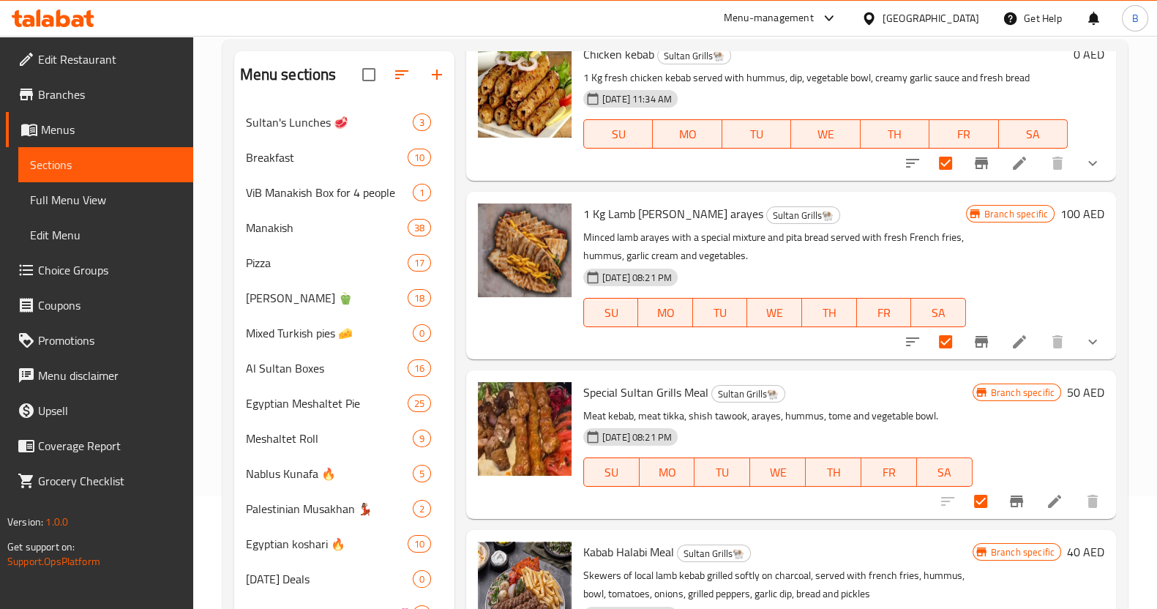
scroll to position [113, 0]
click at [930, 326] on input "checkbox" at bounding box center [945, 341] width 31 height 31
checkbox input "false"
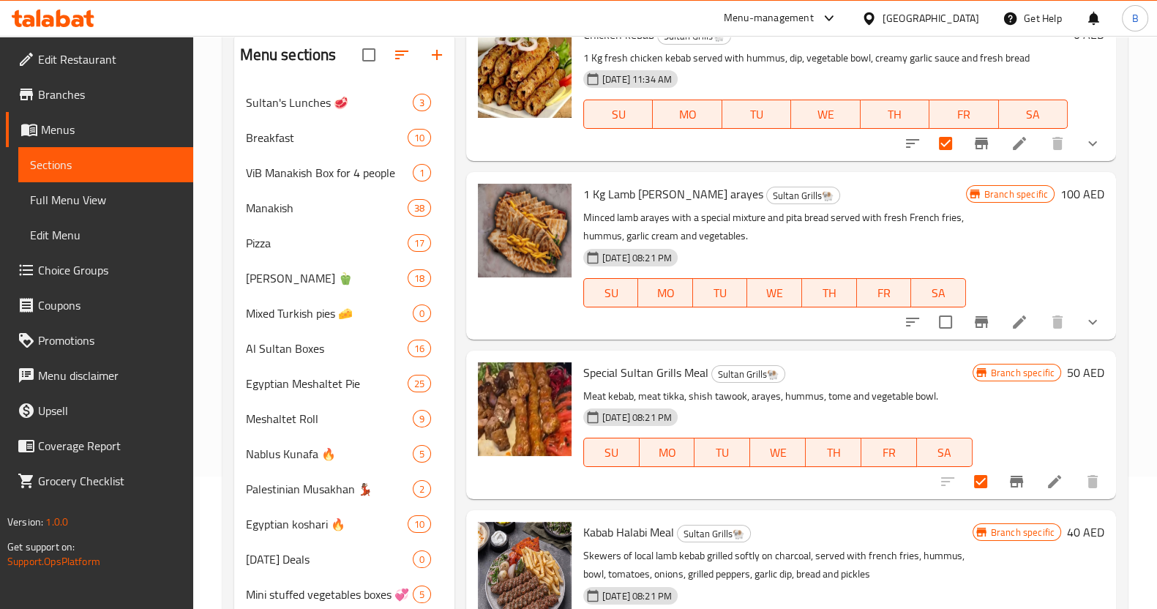
scroll to position [132, 0]
click at [939, 307] on input "checkbox" at bounding box center [945, 322] width 31 height 31
checkbox input "true"
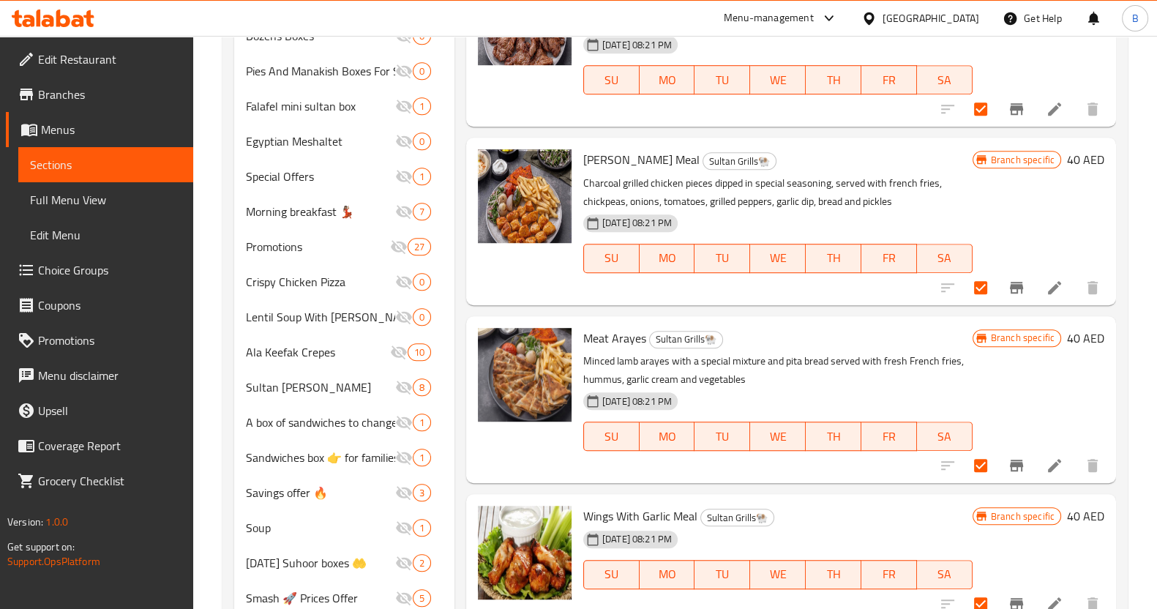
scroll to position [1270, 0]
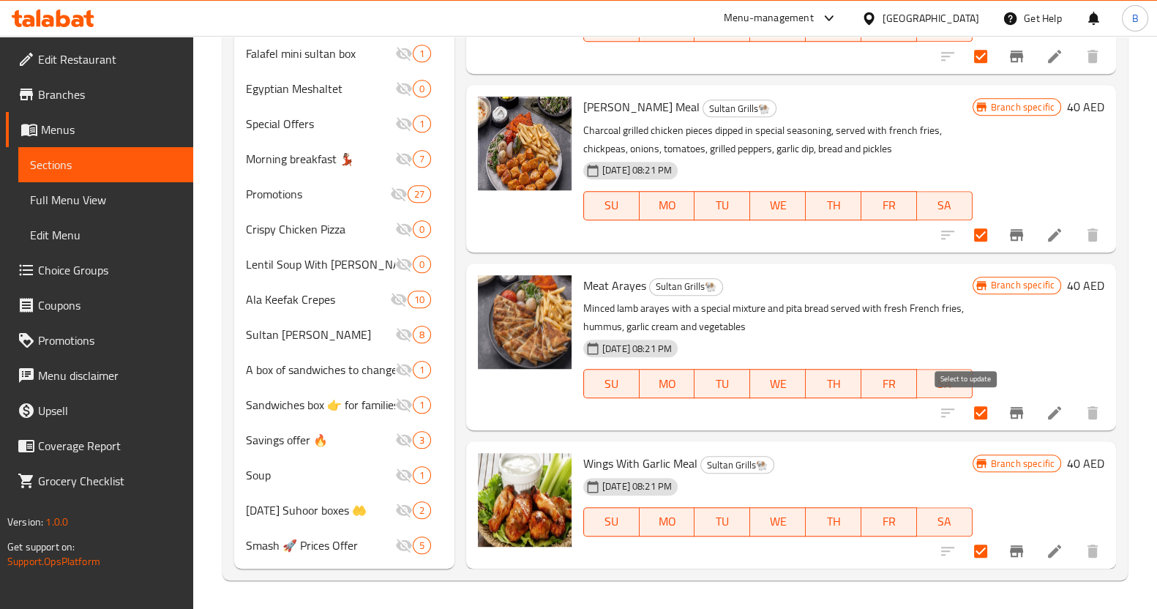
click at [965, 408] on input "checkbox" at bounding box center [980, 412] width 31 height 31
checkbox input "false"
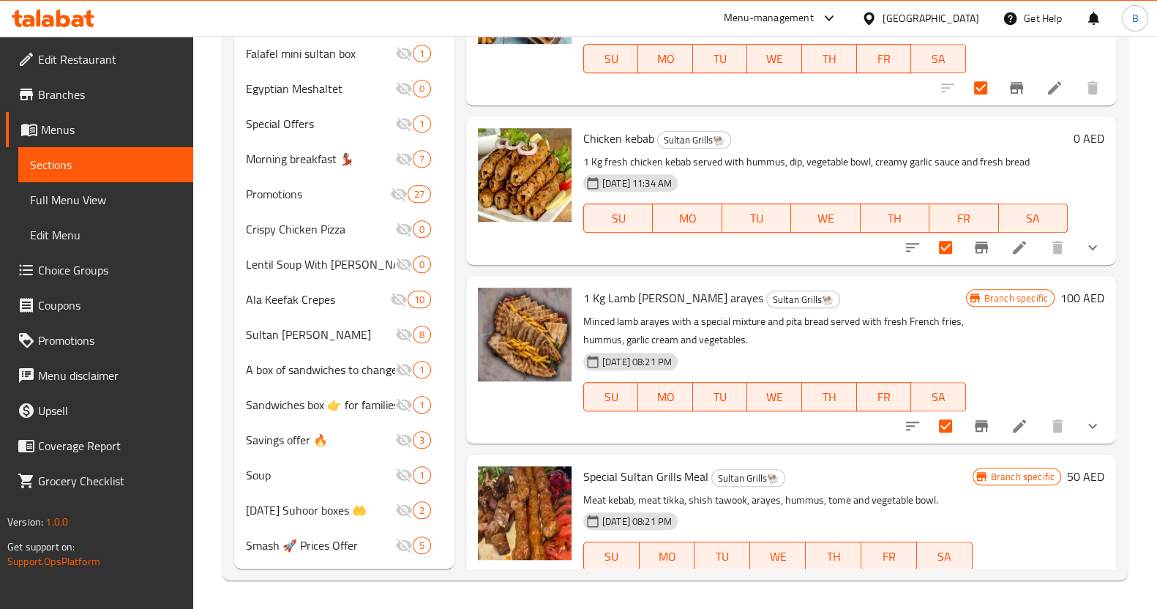
scroll to position [72, 0]
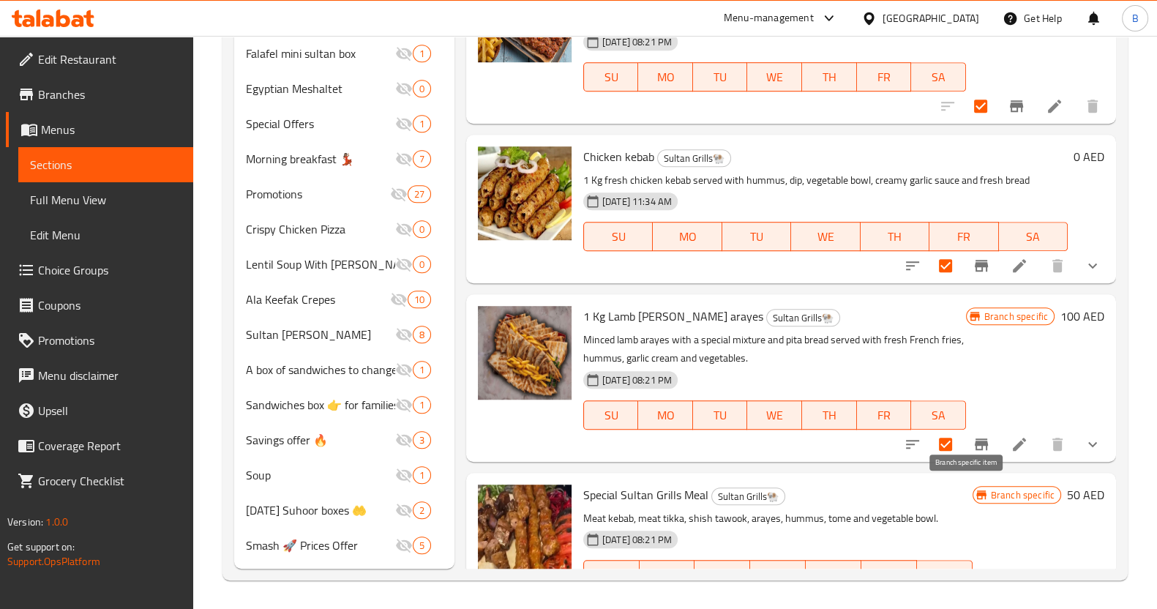
click at [964, 462] on button "Branch-specific-item" at bounding box center [981, 444] width 35 height 35
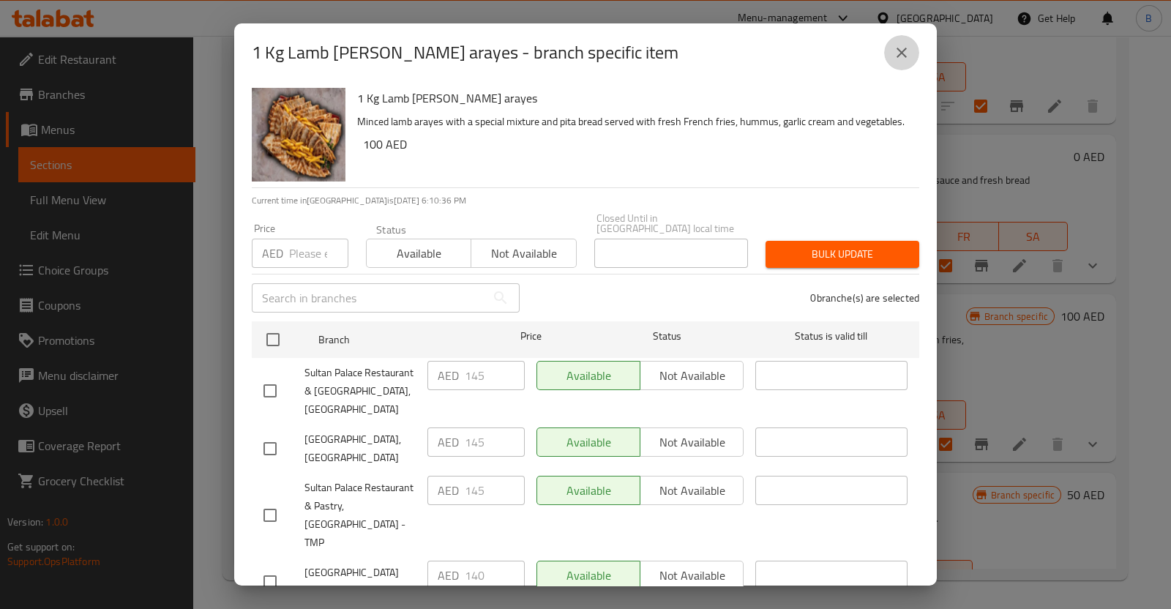
click at [901, 52] on icon "close" at bounding box center [901, 53] width 10 height 10
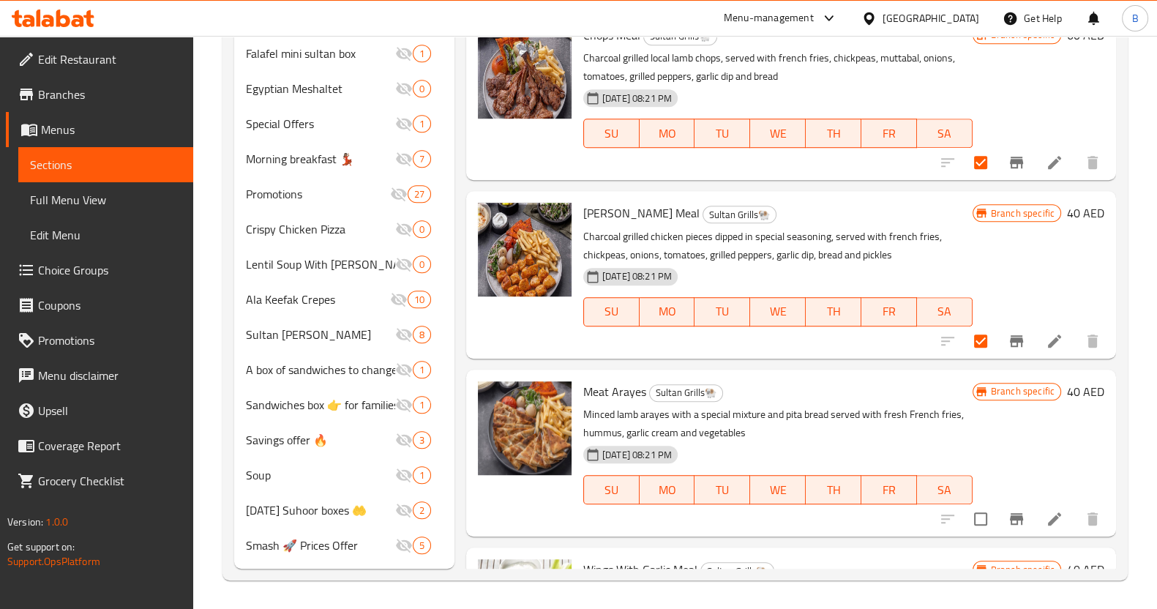
scroll to position [1404, 0]
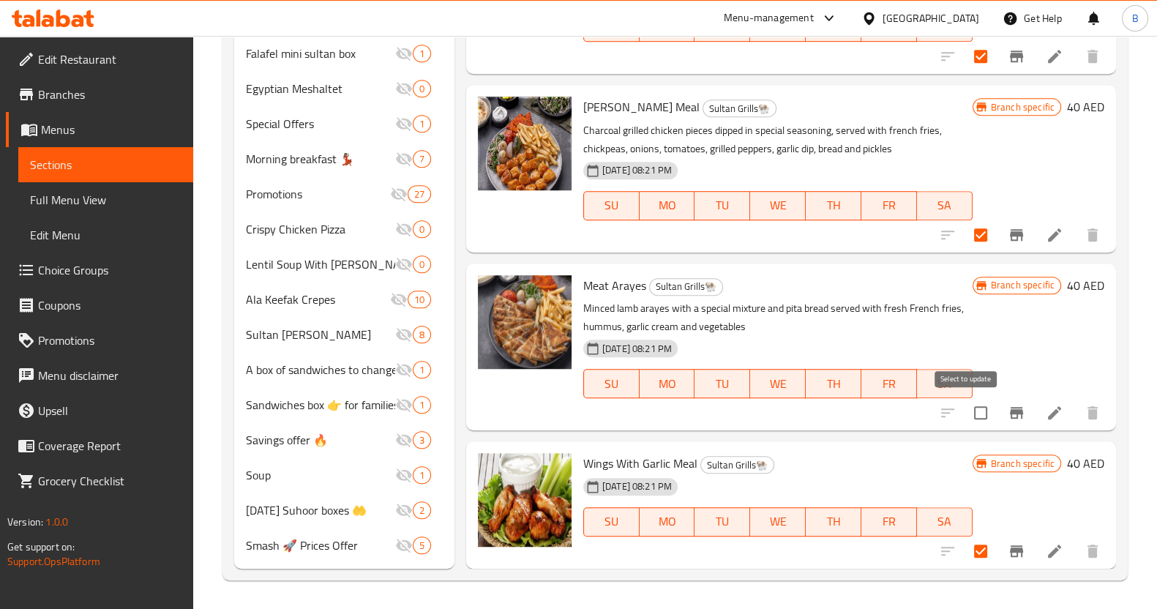
click at [970, 415] on input "checkbox" at bounding box center [980, 412] width 31 height 31
checkbox input "true"
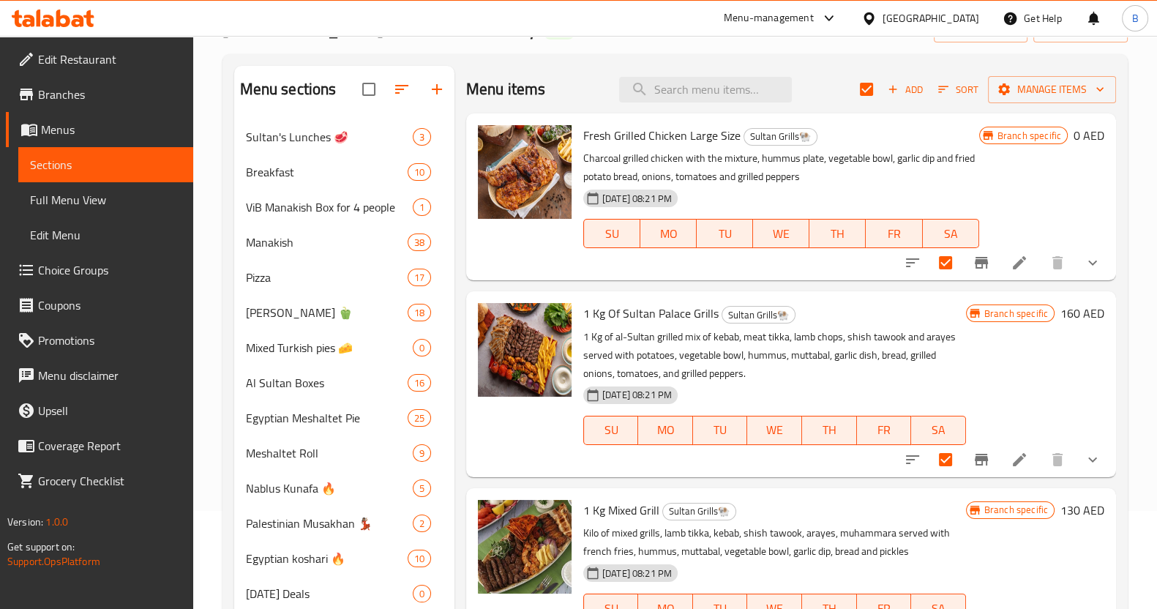
scroll to position [0, 0]
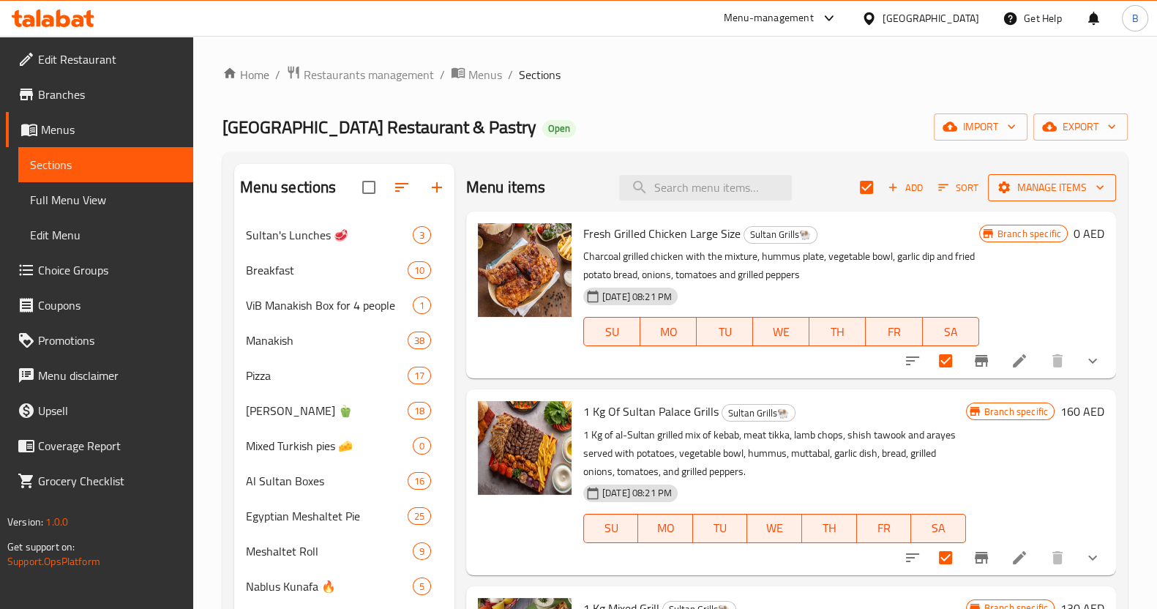
click at [1013, 181] on span "Manage items" at bounding box center [1051, 188] width 105 height 18
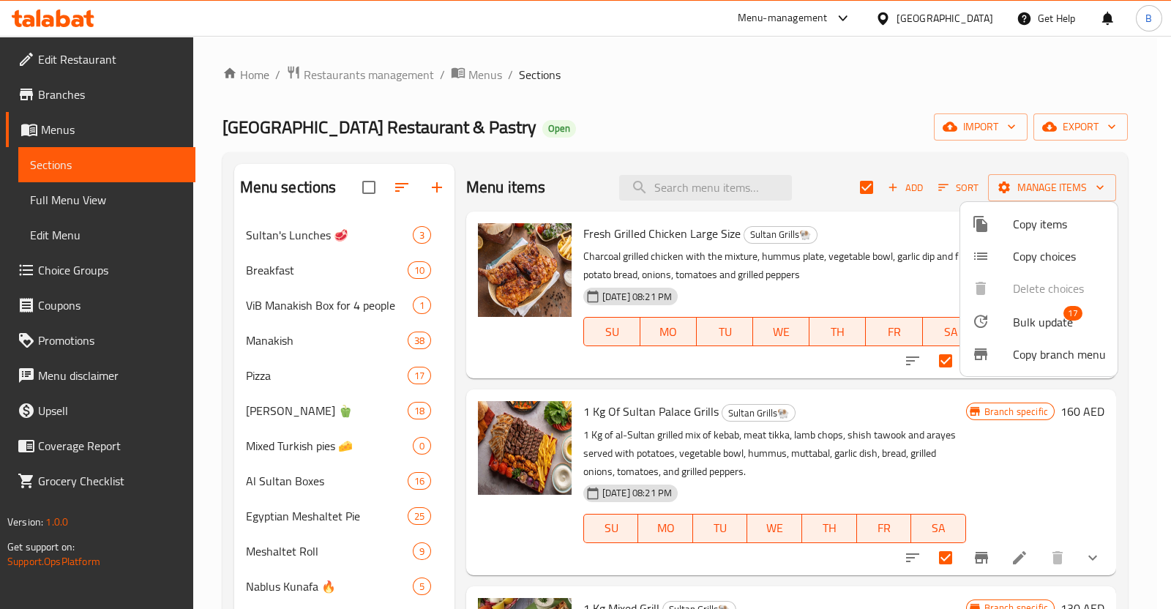
click at [860, 147] on div at bounding box center [585, 304] width 1171 height 609
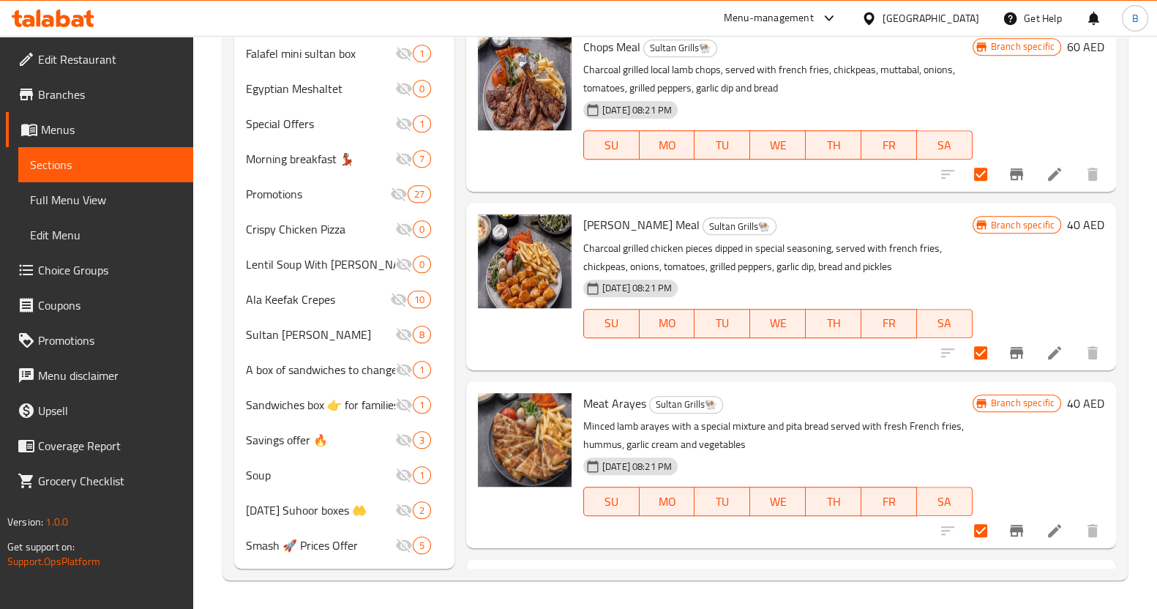
scroll to position [1404, 0]
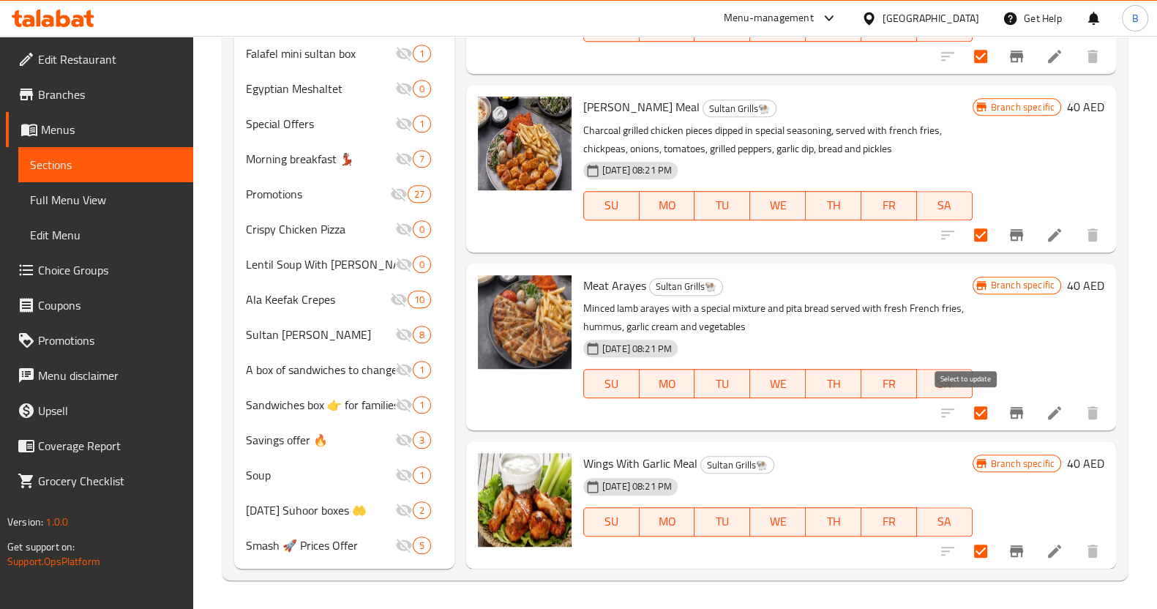
click at [969, 416] on input "checkbox" at bounding box center [980, 412] width 31 height 31
checkbox input "false"
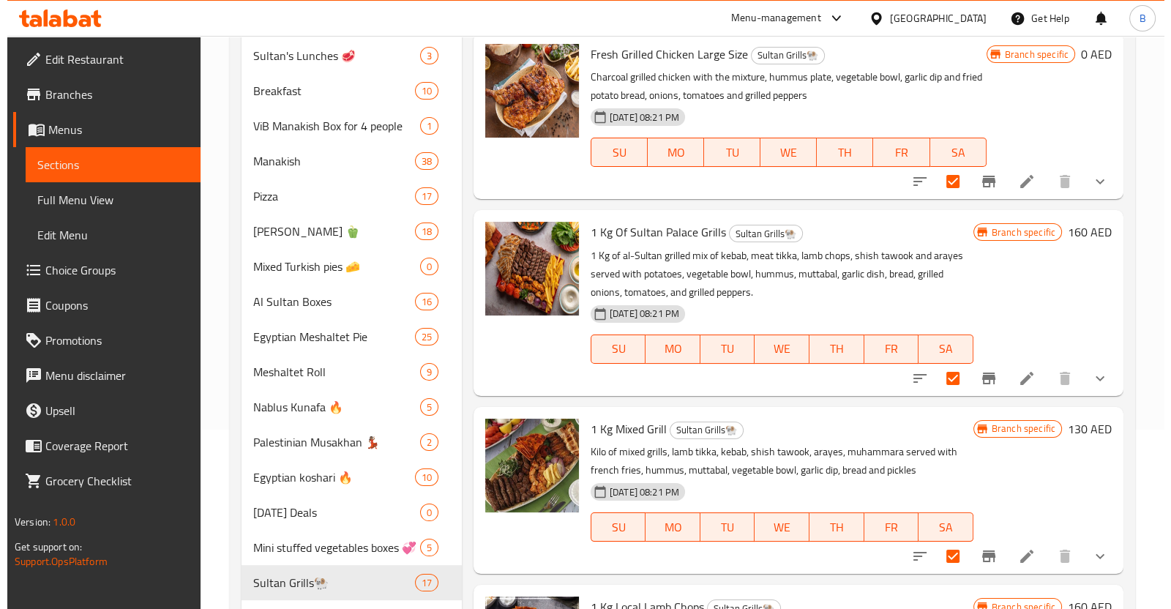
scroll to position [0, 0]
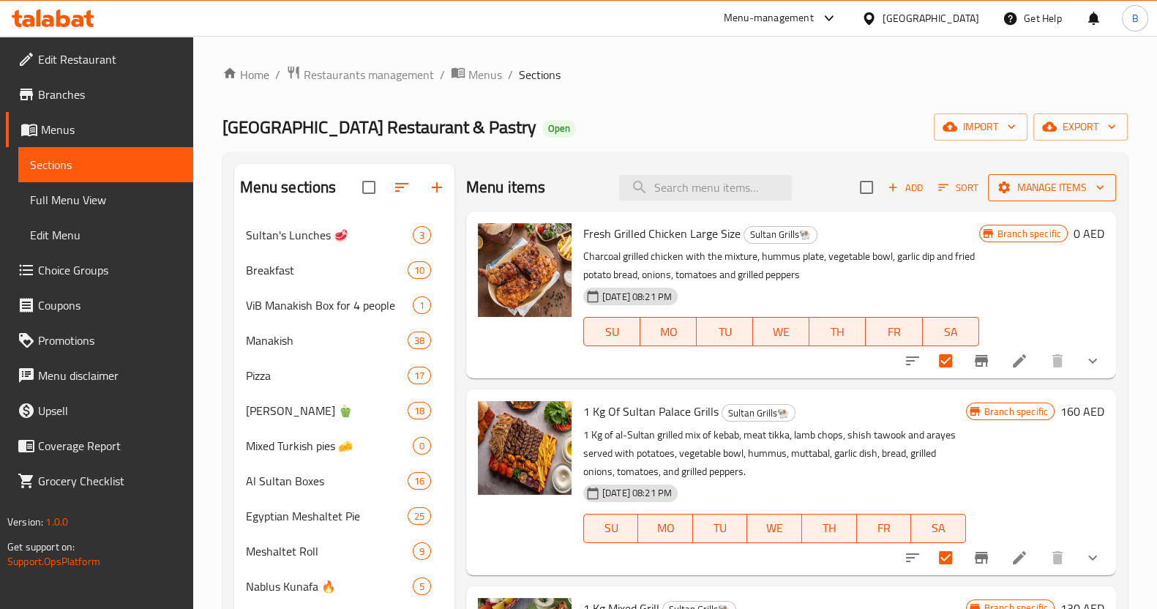
click at [1024, 184] on span "Manage items" at bounding box center [1051, 188] width 105 height 18
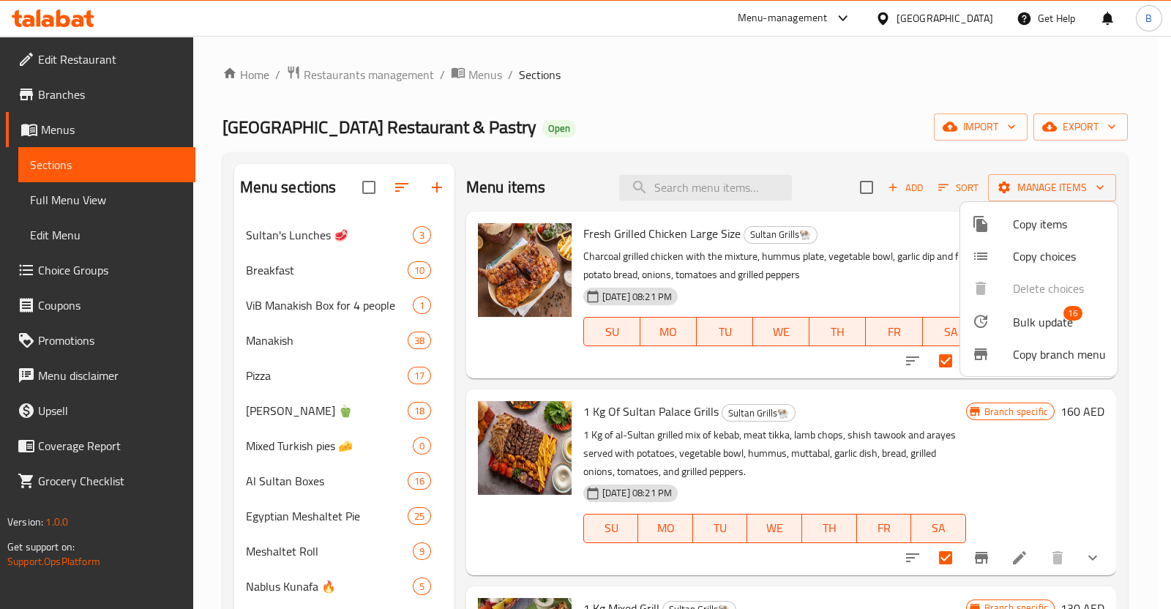
click at [1017, 325] on span "Bulk update" at bounding box center [1043, 322] width 60 height 18
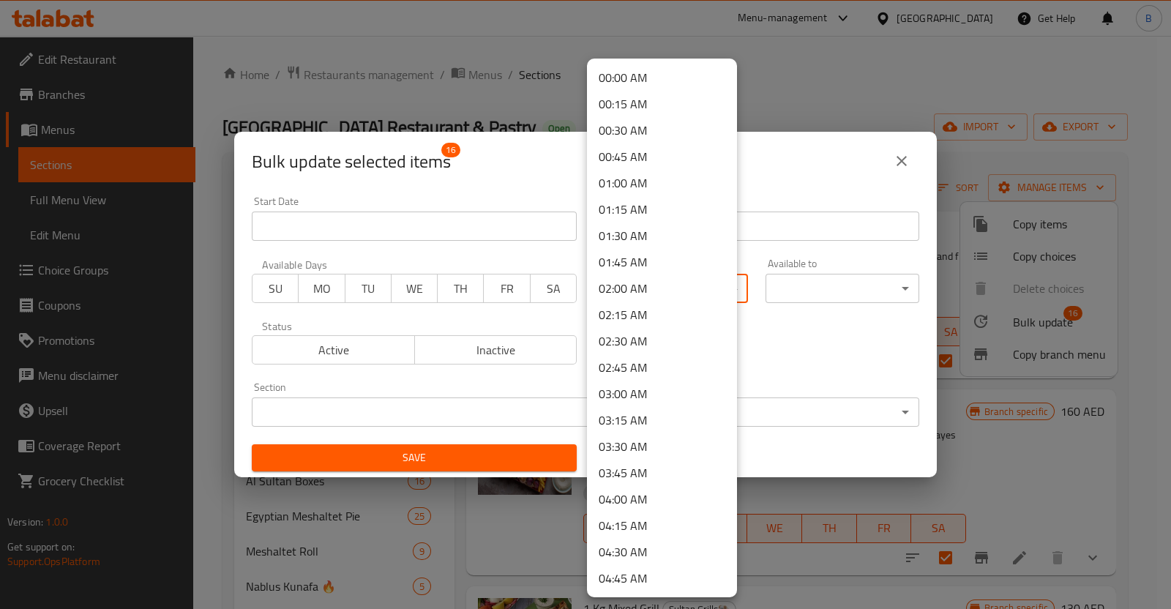
click at [651, 280] on body "​ Menu-management [GEOGRAPHIC_DATA] Get Help B Edit Restaurant Branches Menus S…" at bounding box center [585, 322] width 1171 height 573
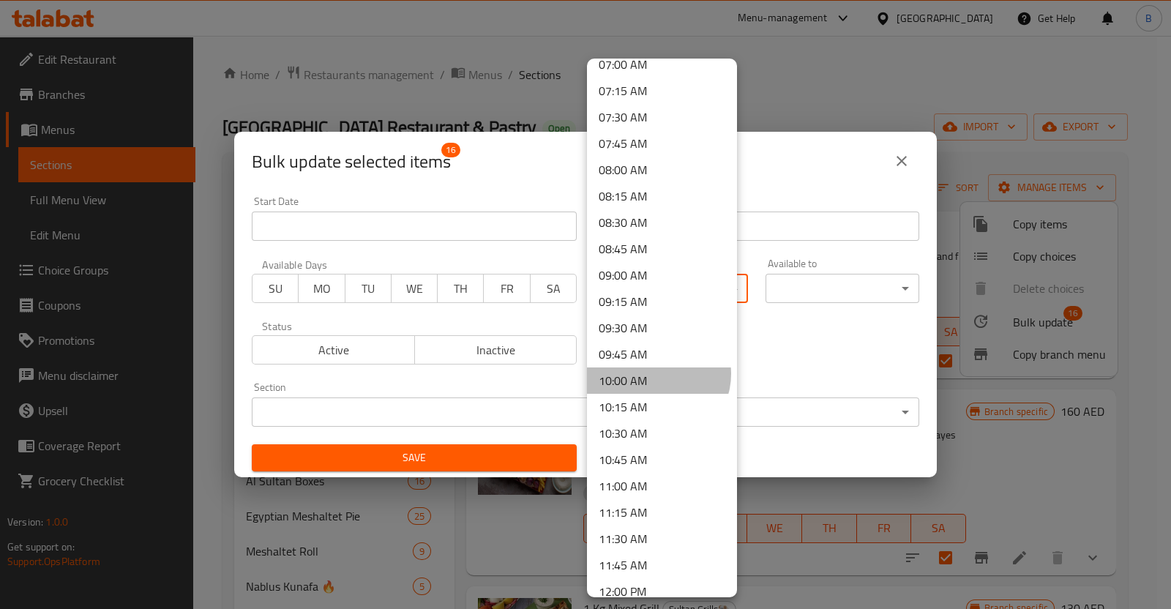
click at [657, 372] on li "10:00 AM" at bounding box center [662, 380] width 150 height 26
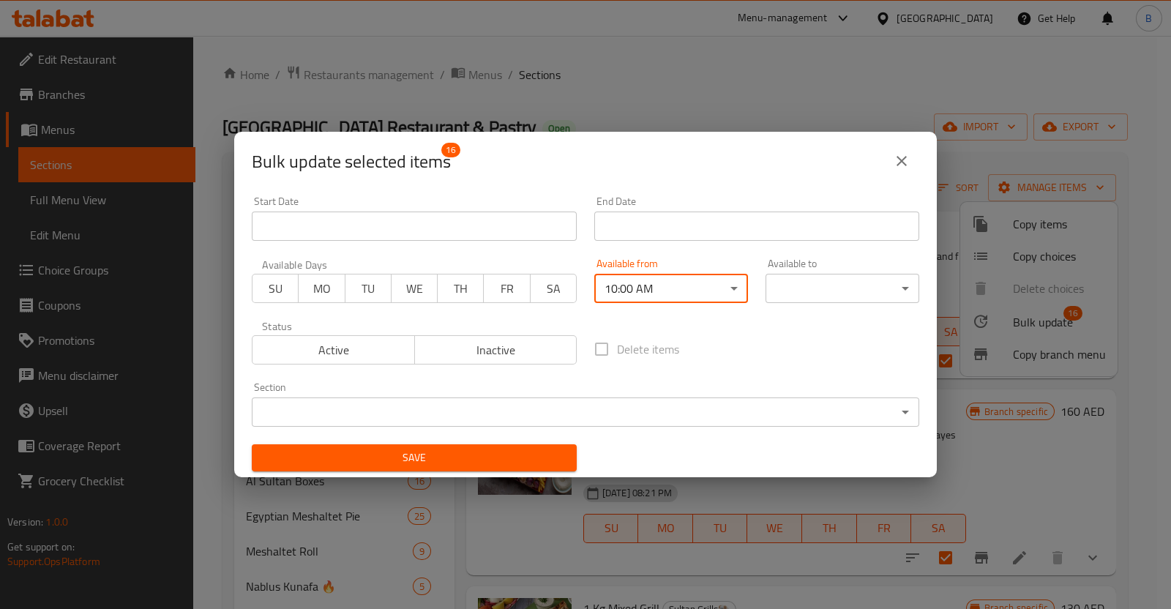
click at [823, 288] on body "​ Menu-management [GEOGRAPHIC_DATA] Get Help B Edit Restaurant Branches Menus S…" at bounding box center [585, 322] width 1171 height 573
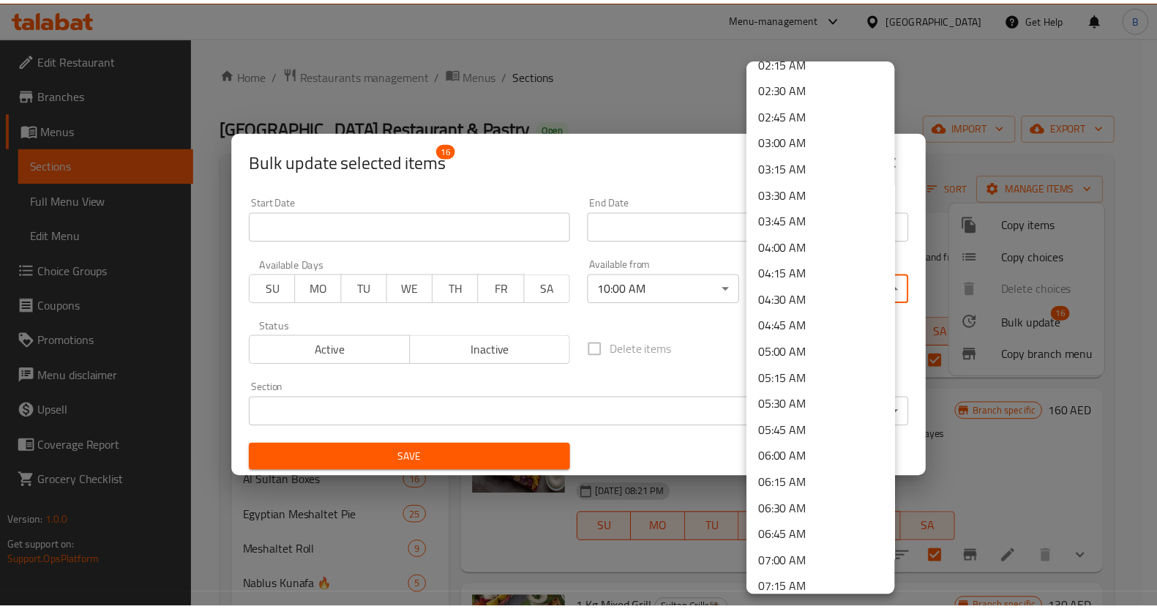
scroll to position [0, 0]
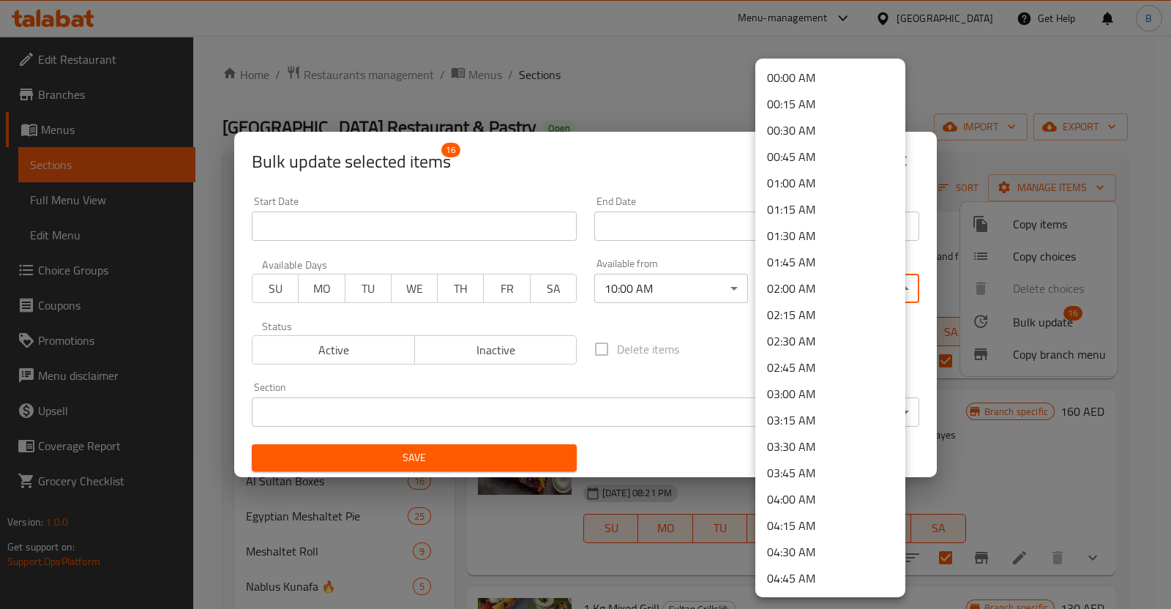
click at [800, 386] on li "03:00 AM" at bounding box center [830, 393] width 150 height 26
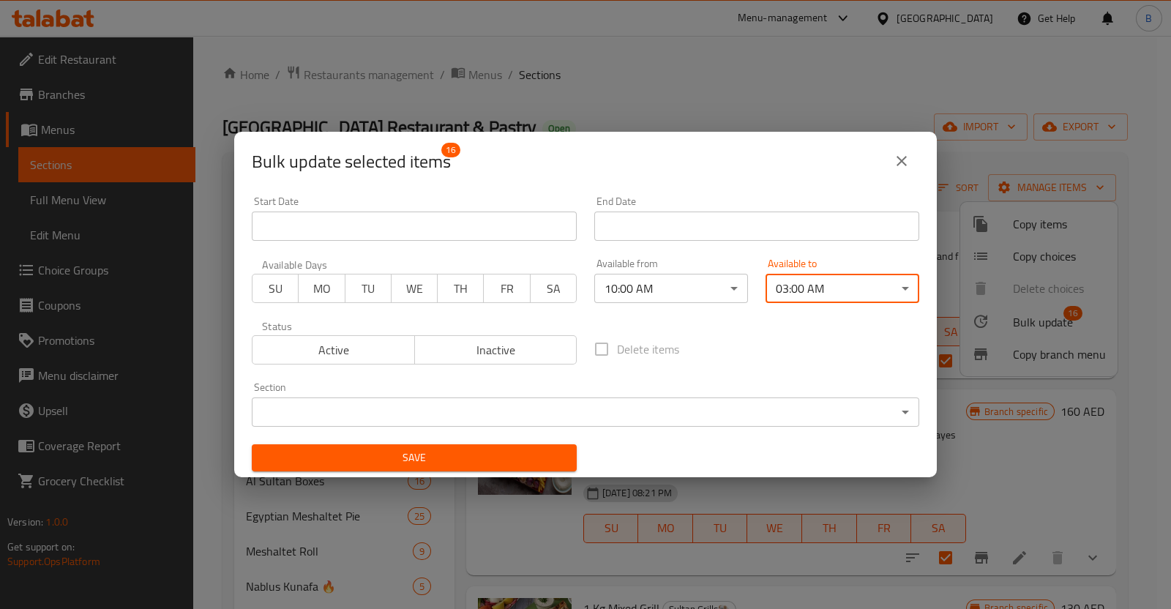
click at [391, 466] on button "Save" at bounding box center [414, 457] width 325 height 27
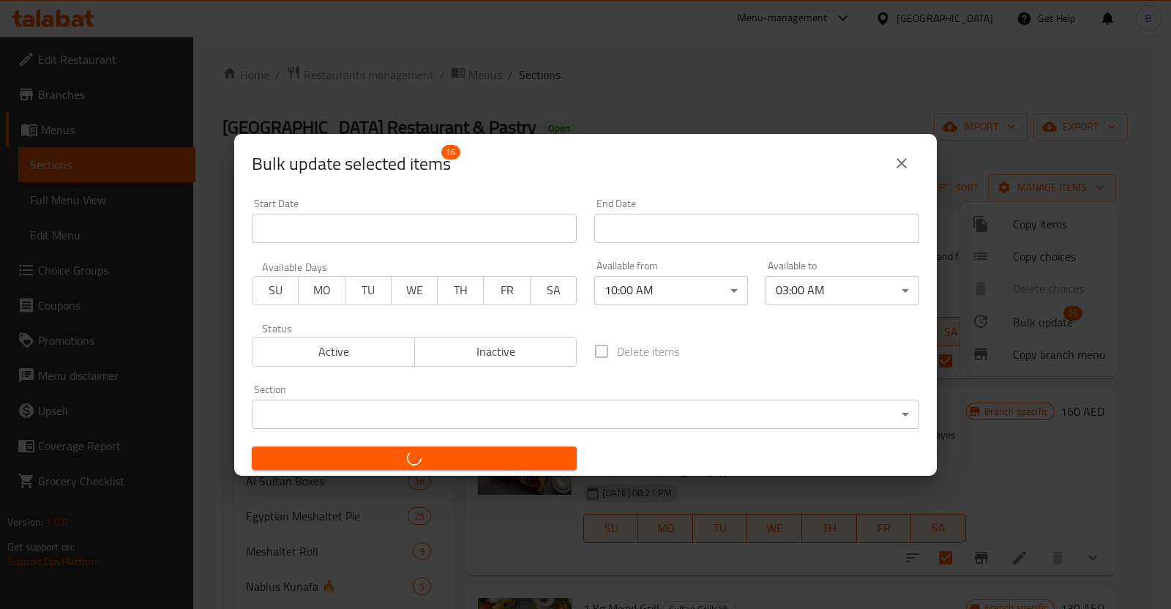
checkbox input "false"
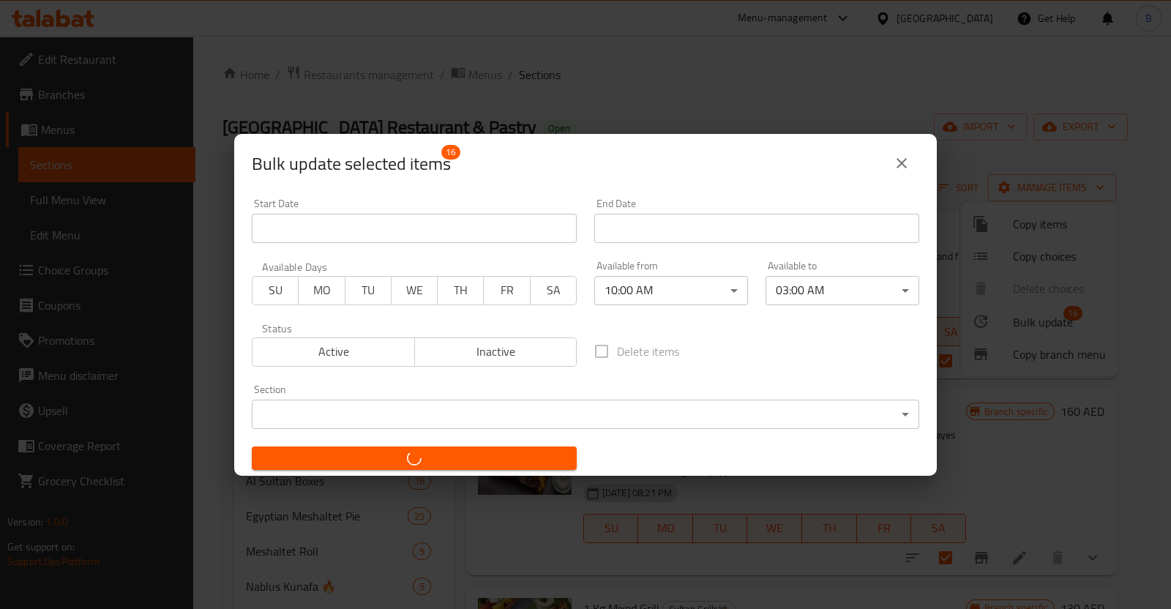
checkbox input "false"
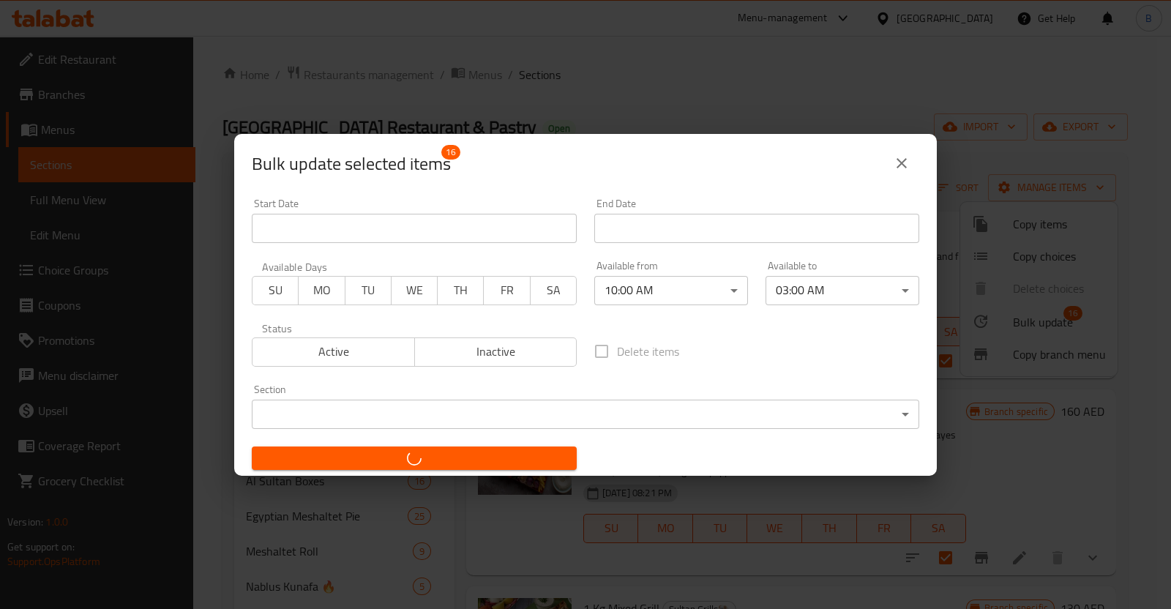
checkbox input "false"
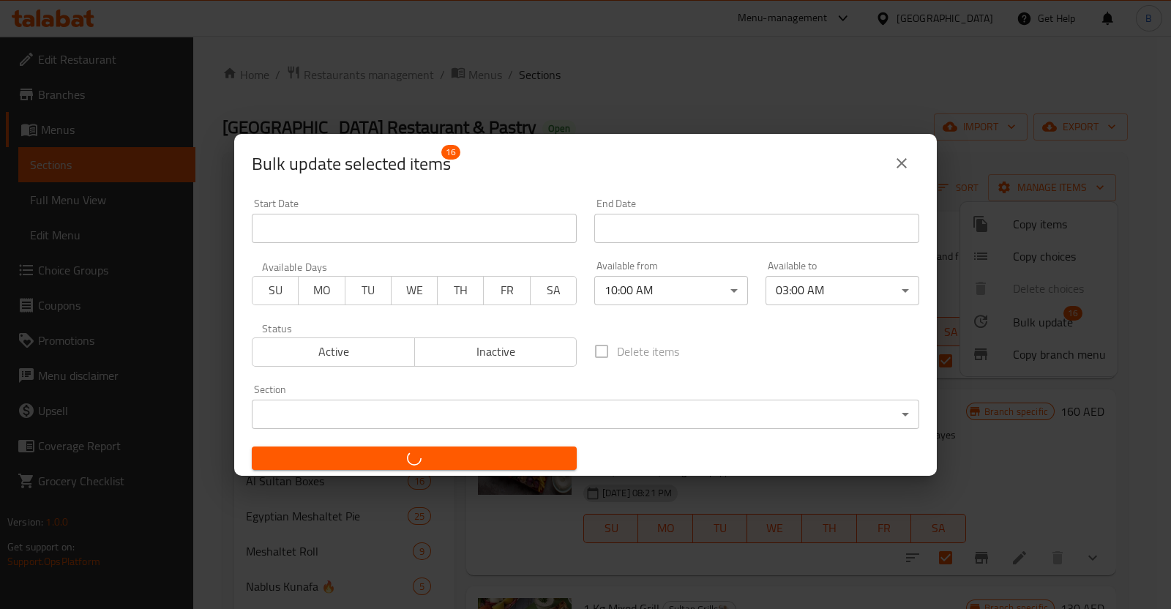
checkbox input "false"
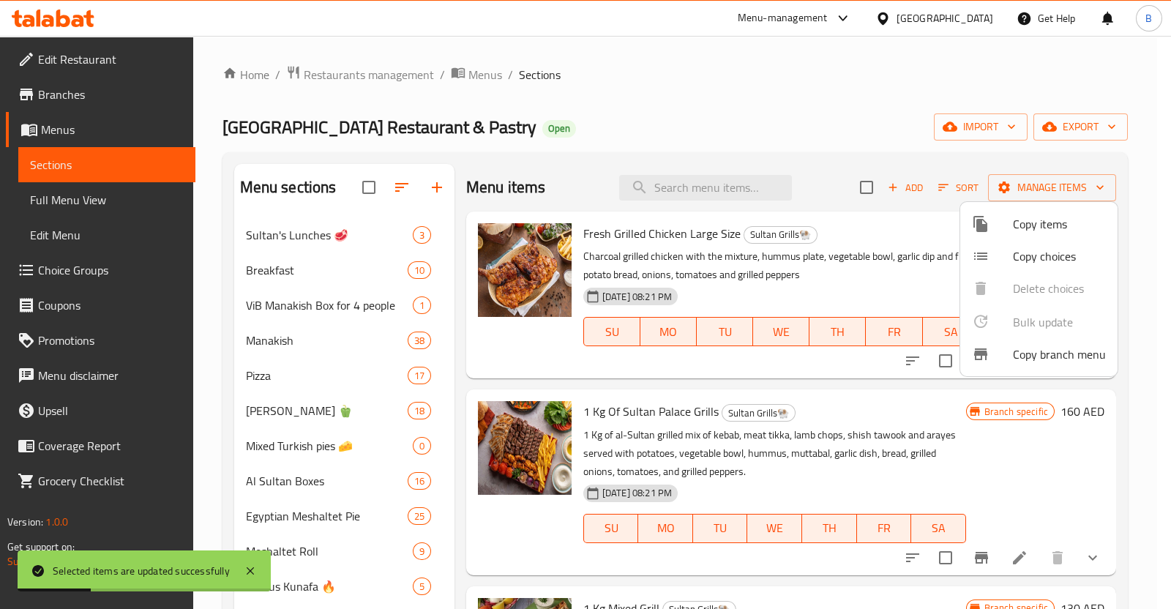
click at [627, 105] on div at bounding box center [585, 304] width 1171 height 609
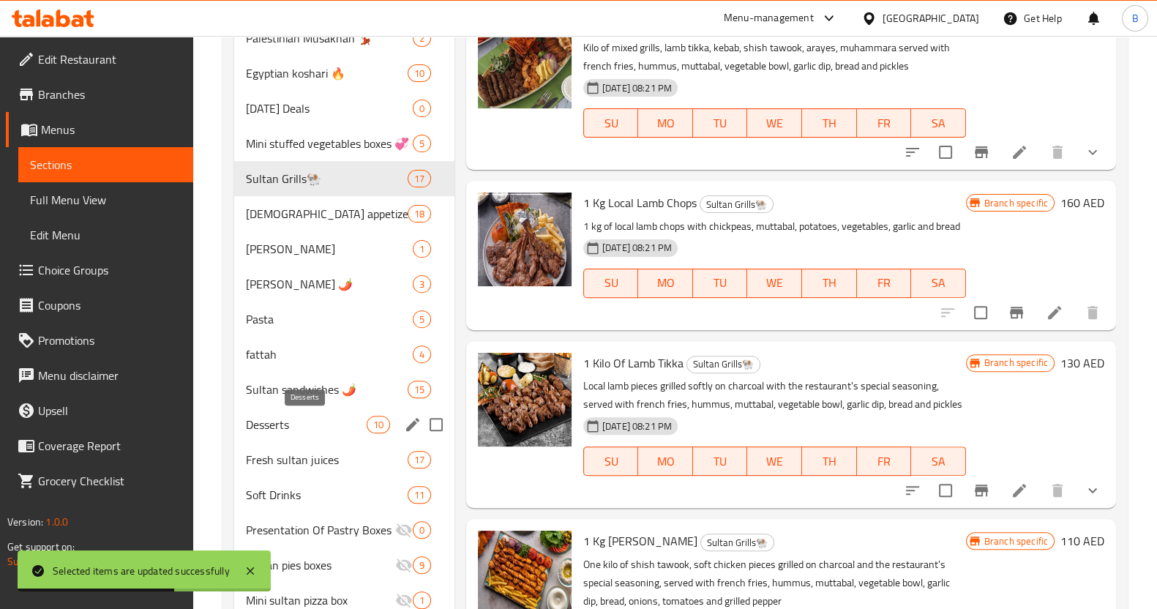
scroll to position [505, 0]
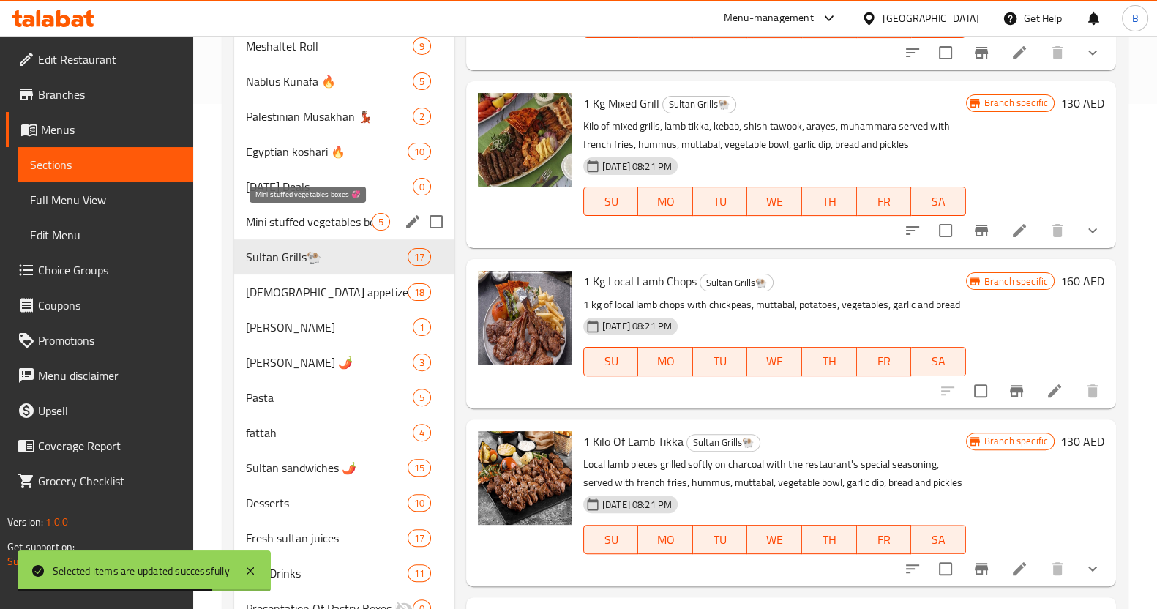
click at [370, 218] on span "Mini stuffed vegetables boxes 💞" at bounding box center [309, 222] width 126 height 18
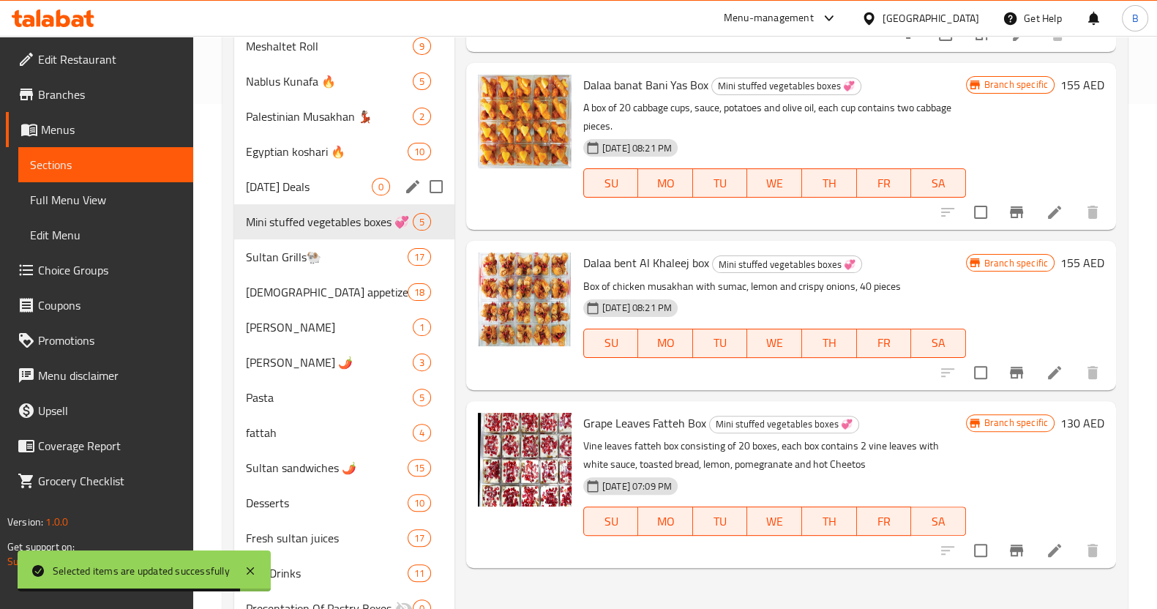
click at [329, 197] on div "[DATE] Deals 0" at bounding box center [344, 186] width 220 height 35
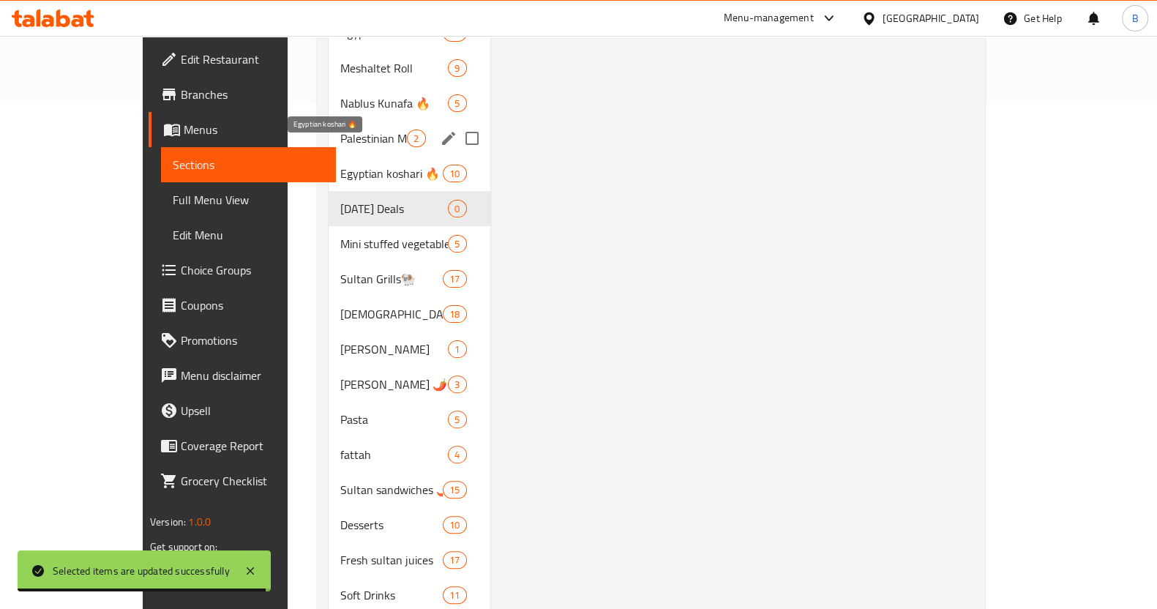
scroll to position [430, 0]
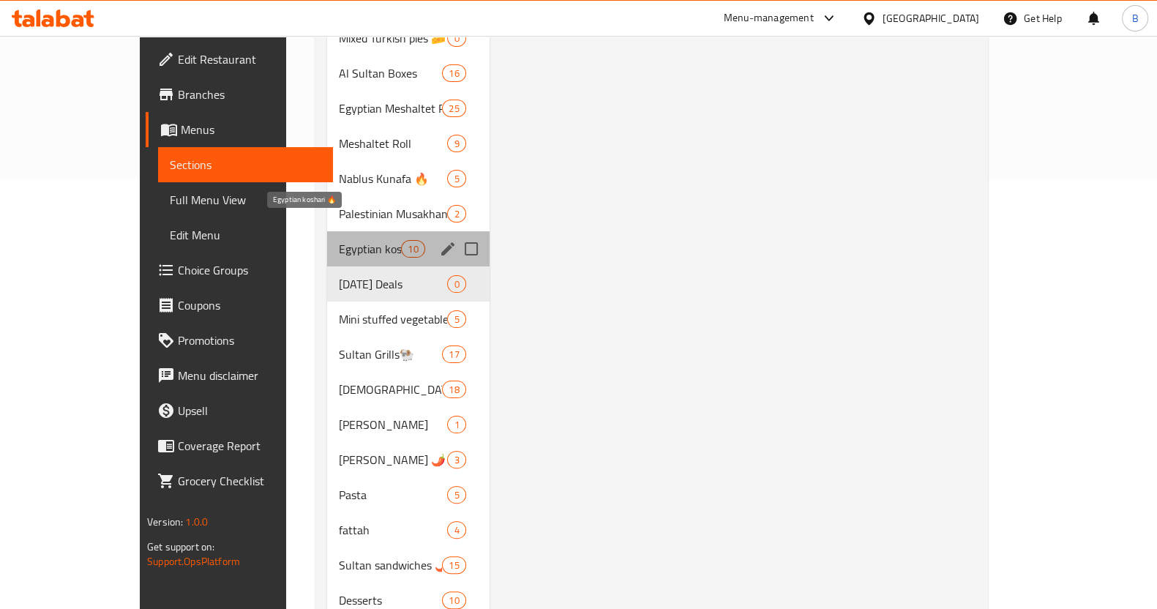
click at [339, 240] on span "Egyptian koshari 🔥" at bounding box center [370, 249] width 62 height 18
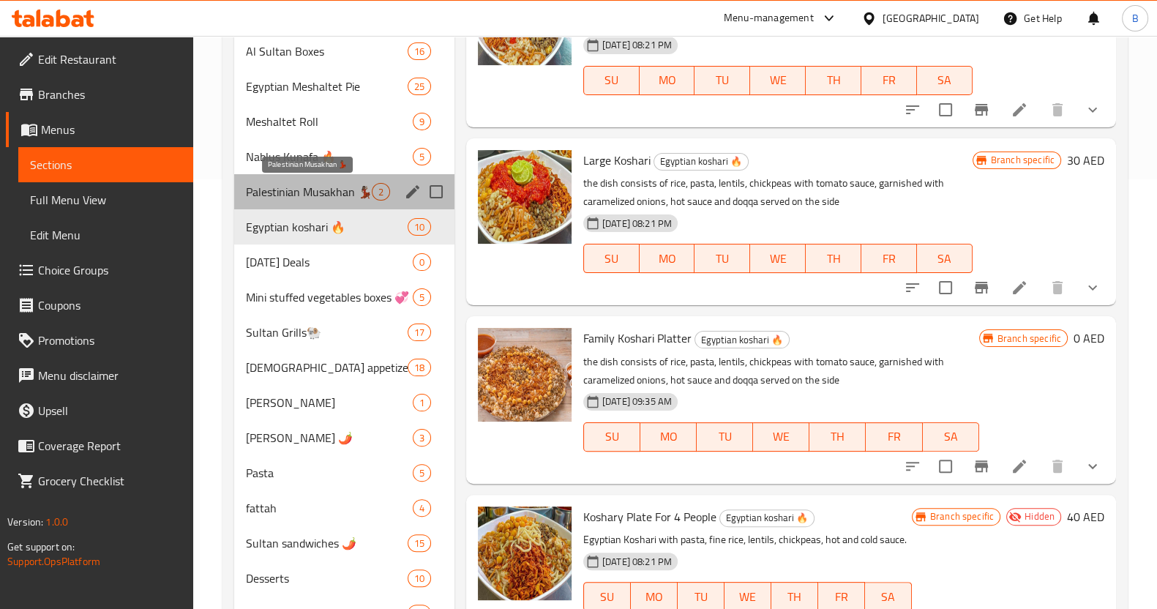
click at [329, 195] on span "Palestinian Musakhan 💃🏾" at bounding box center [309, 192] width 126 height 18
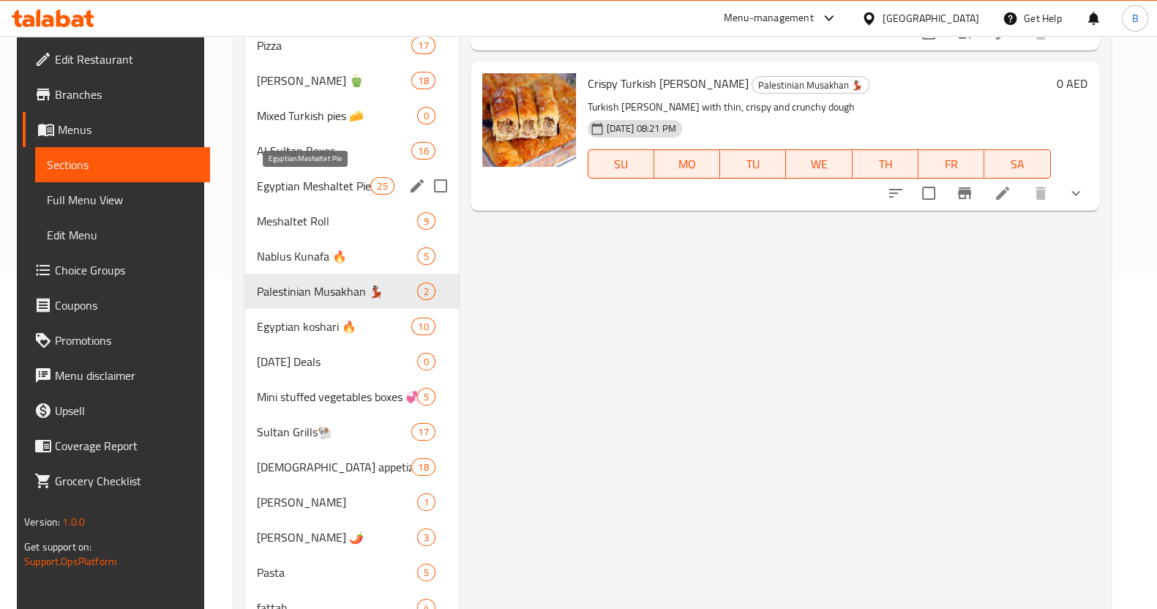
scroll to position [326, 0]
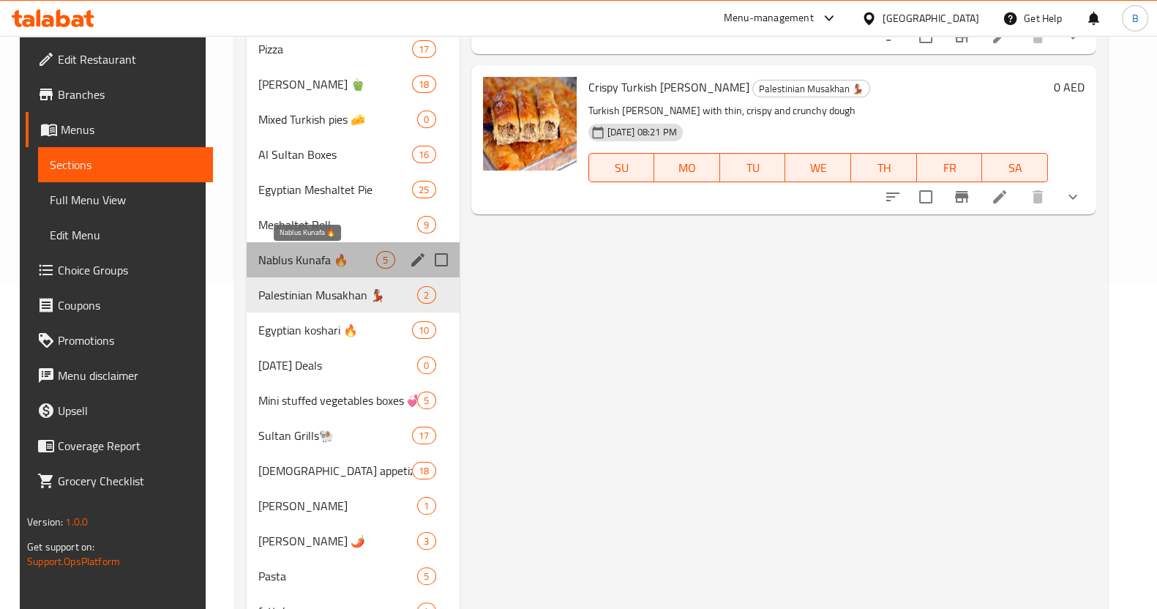
click at [297, 258] on span "Nablus Kunafa 🔥" at bounding box center [317, 260] width 118 height 18
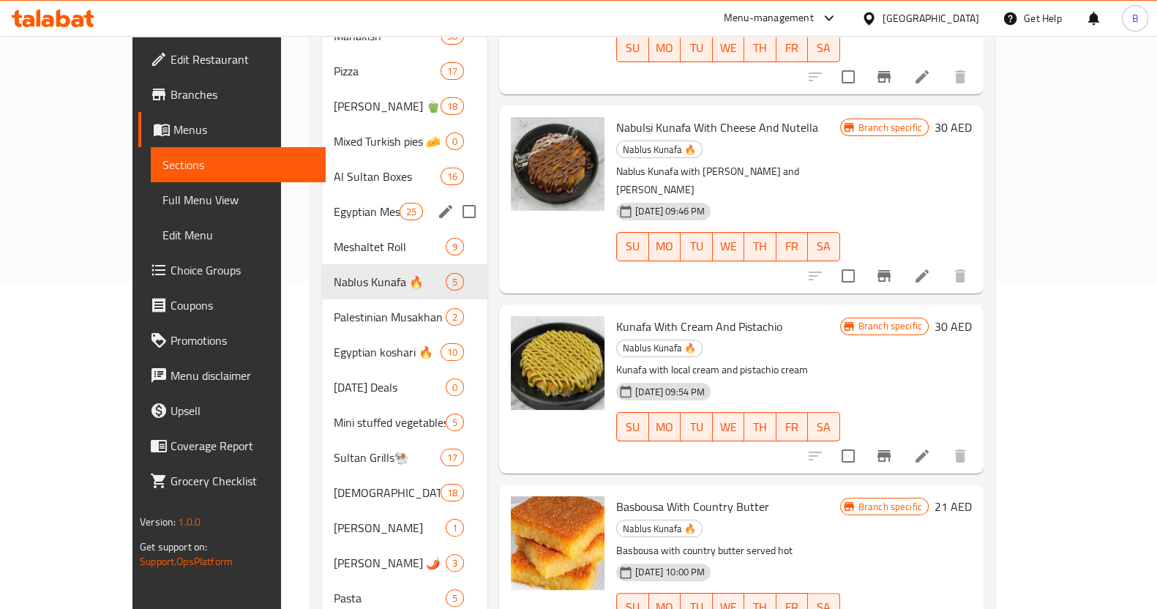
scroll to position [252, 0]
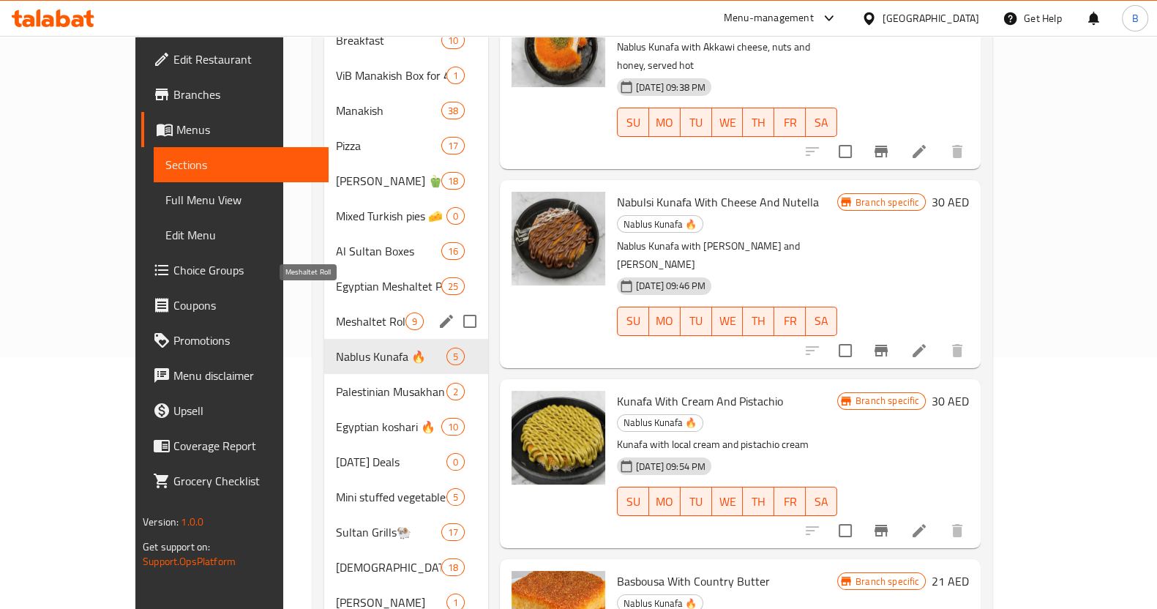
click at [336, 312] on span "Meshaltet Roll" at bounding box center [371, 321] width 70 height 18
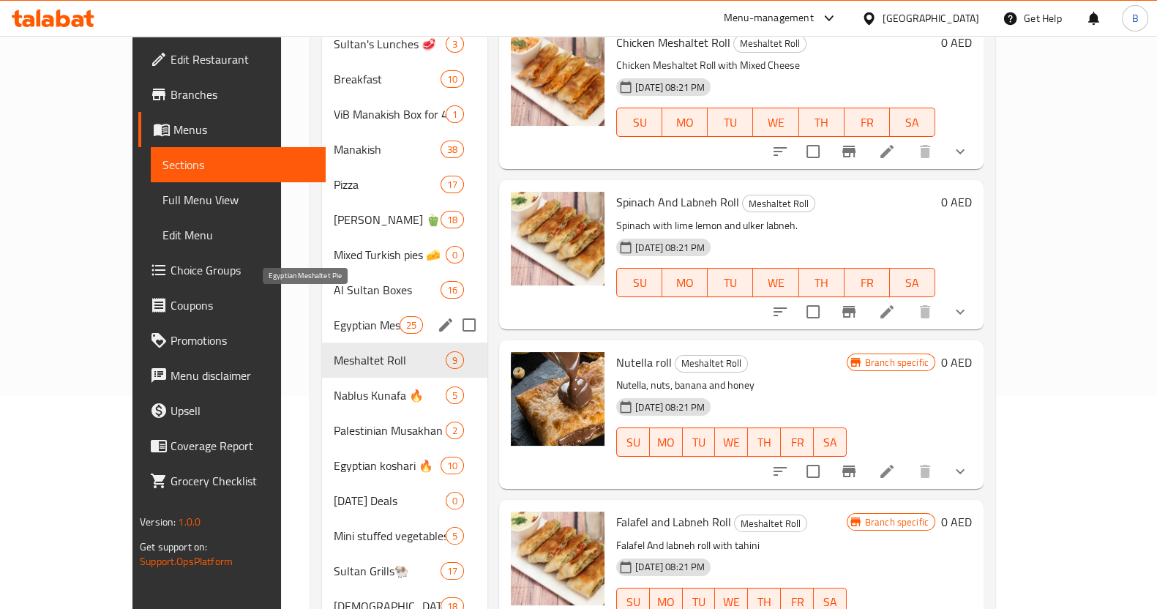
scroll to position [209, 0]
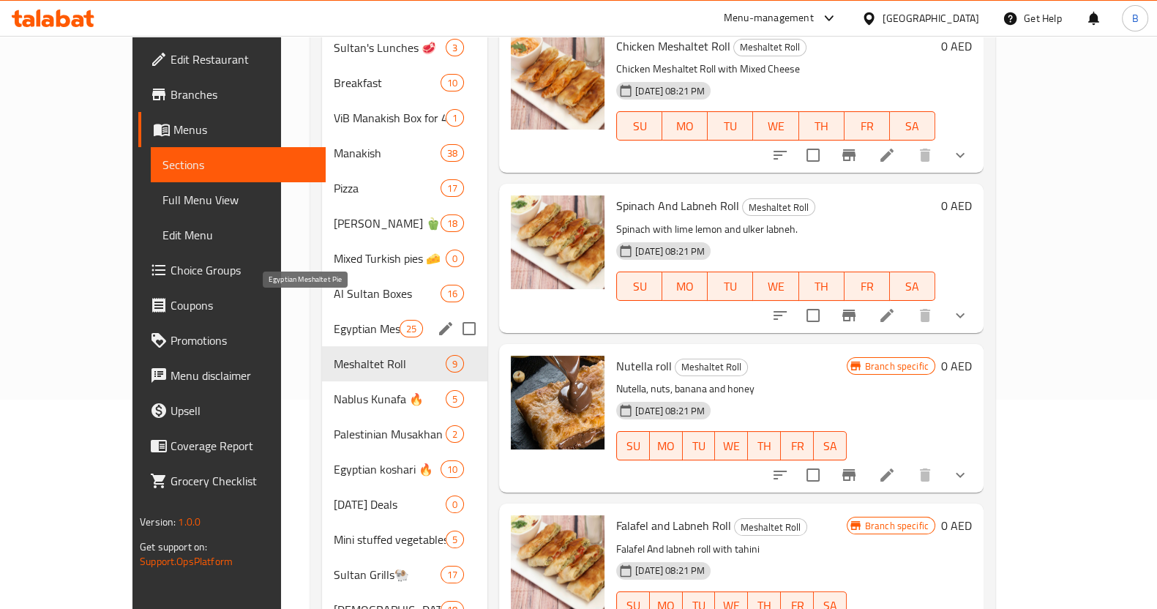
click at [334, 320] on span "Egyptian Meshaltet Pie" at bounding box center [367, 329] width 66 height 18
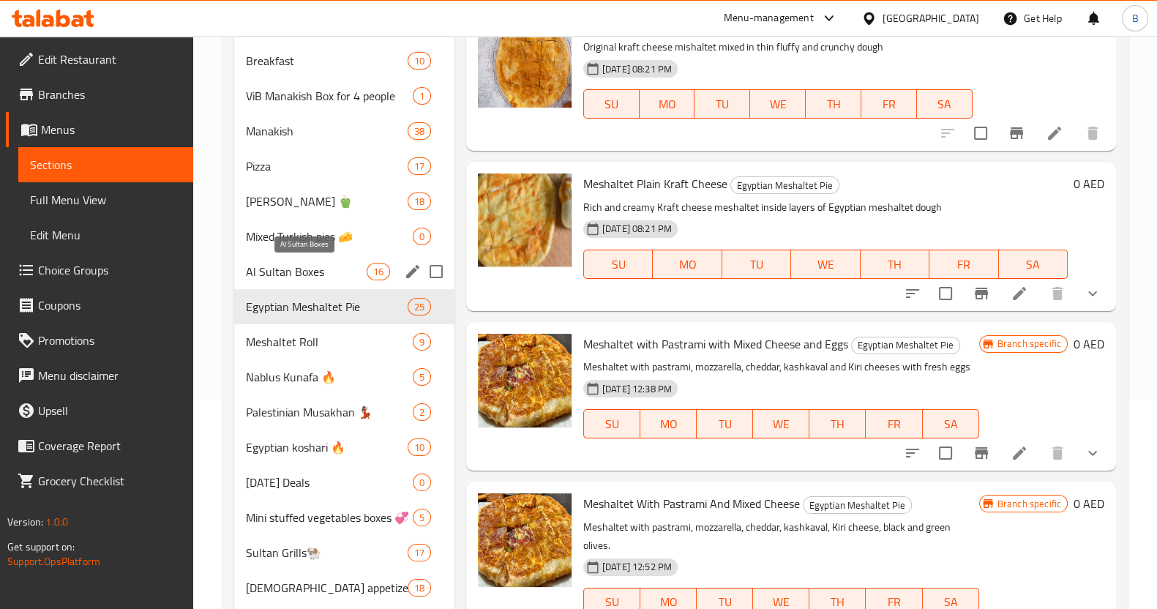
scroll to position [147, 0]
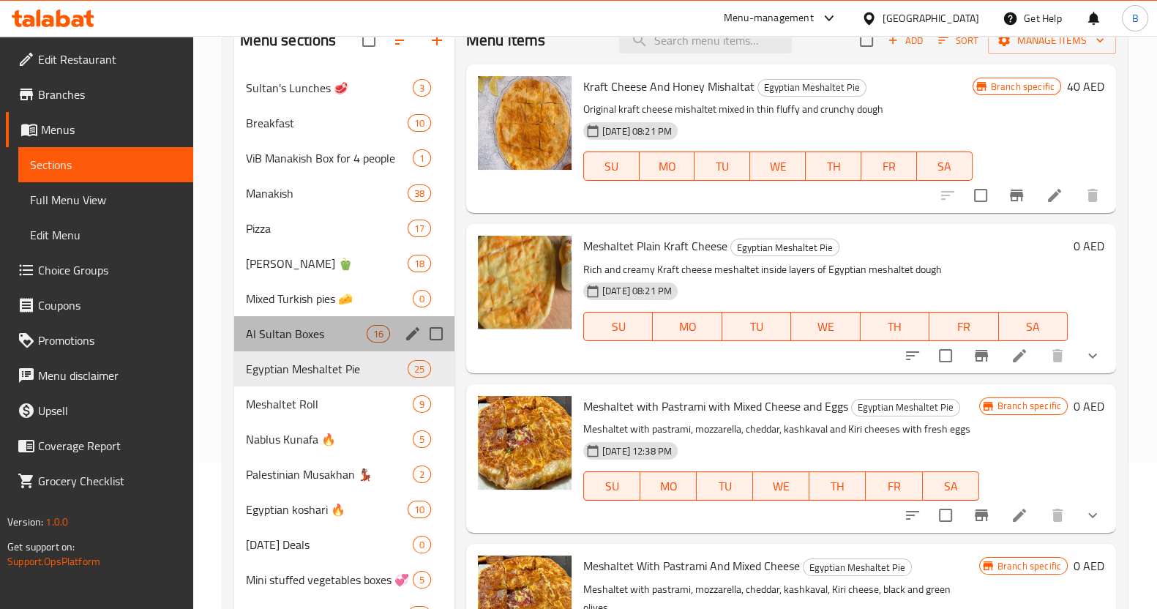
click at [337, 342] on div "Al Sultan Boxes 16" at bounding box center [344, 333] width 220 height 35
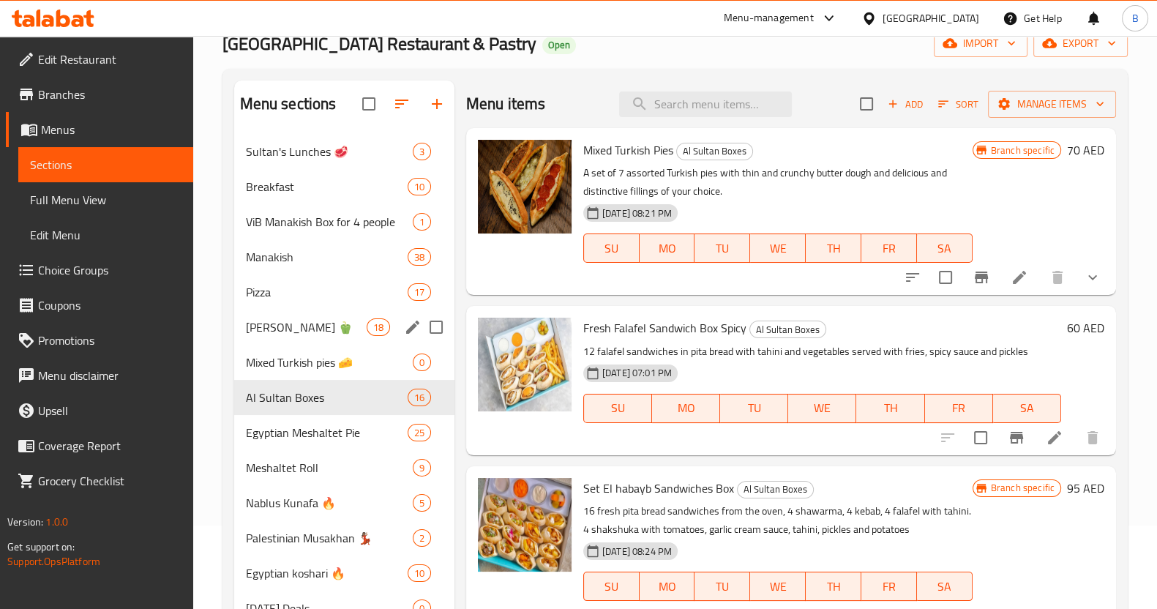
scroll to position [80, 0]
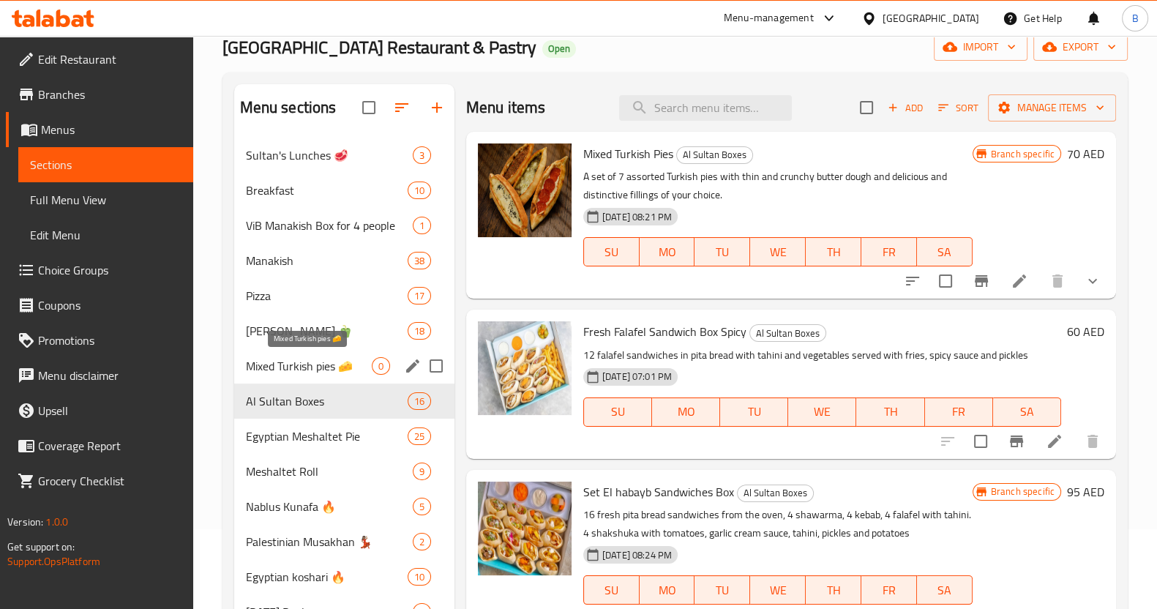
click at [303, 369] on span "Mixed Turkish pies 🧀" at bounding box center [309, 366] width 126 height 18
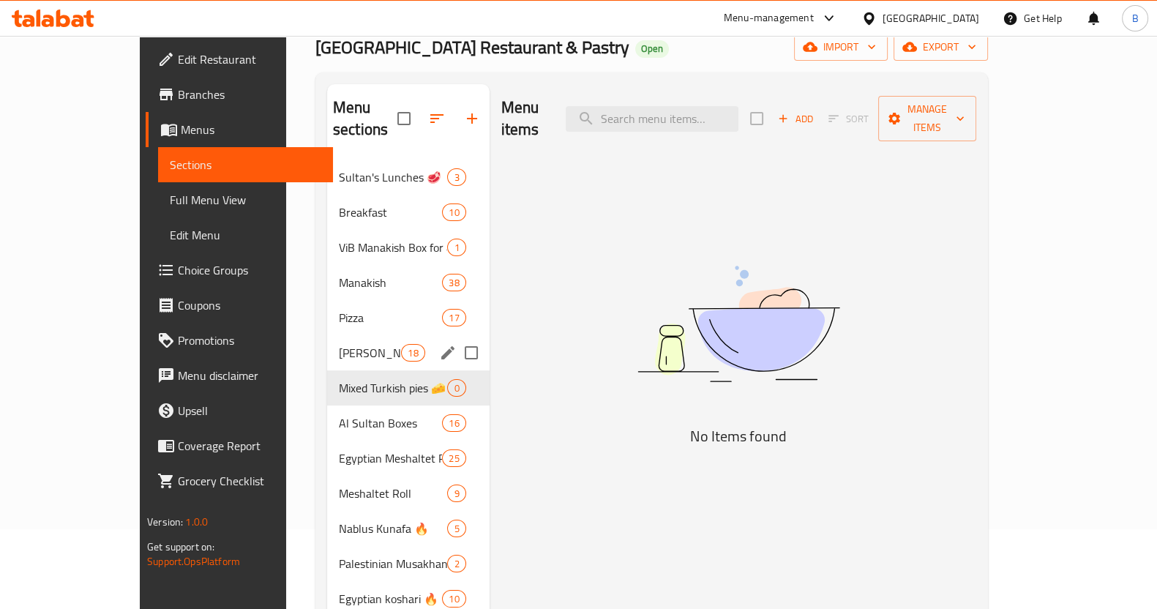
scroll to position [58, 0]
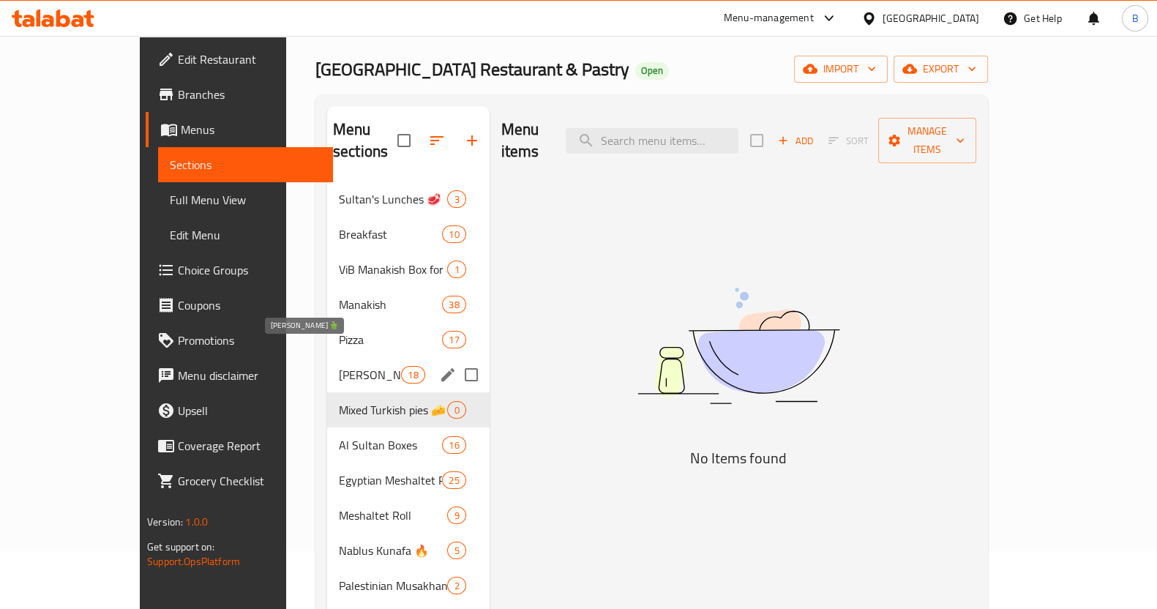
click at [339, 366] on span "[PERSON_NAME] 🫑" at bounding box center [370, 375] width 62 height 18
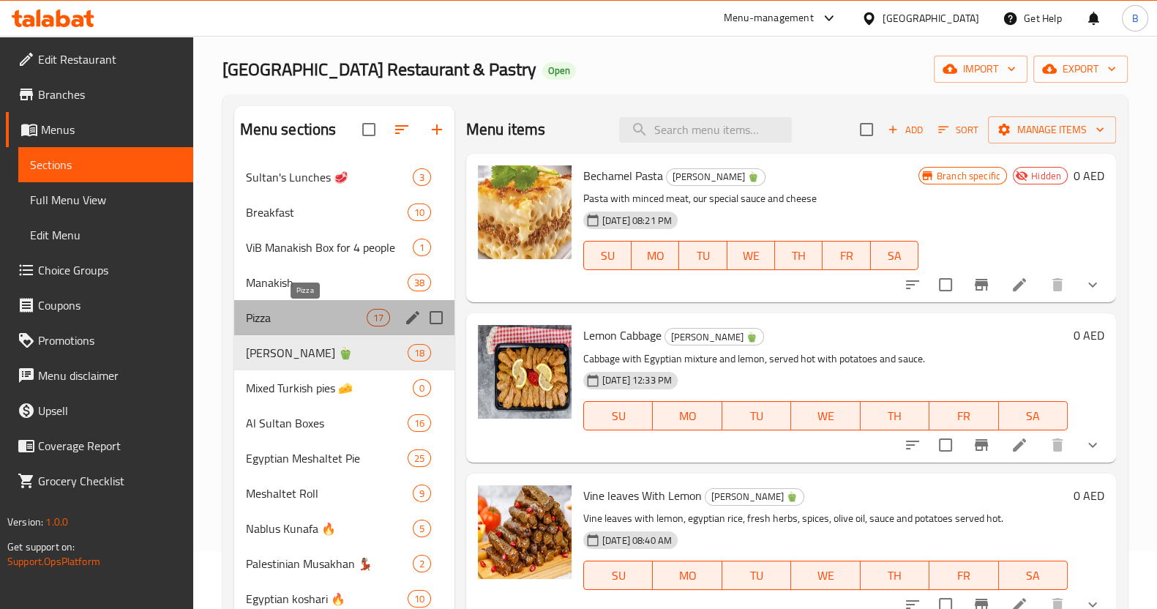
click at [307, 318] on span "Pizza" at bounding box center [306, 318] width 121 height 18
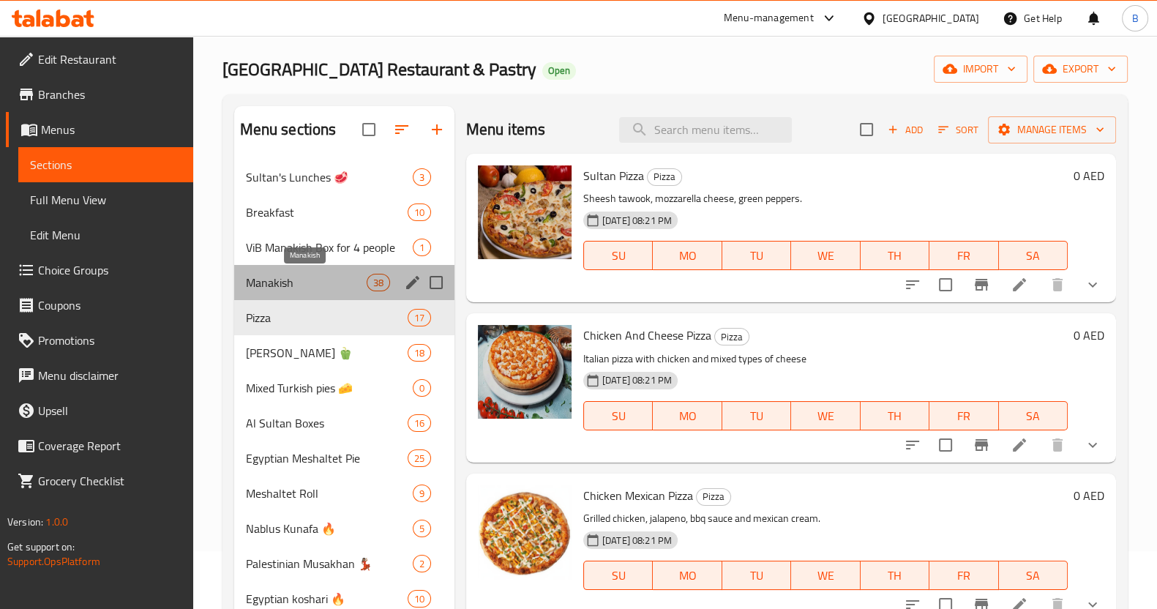
click at [308, 280] on span "Manakish" at bounding box center [306, 283] width 121 height 18
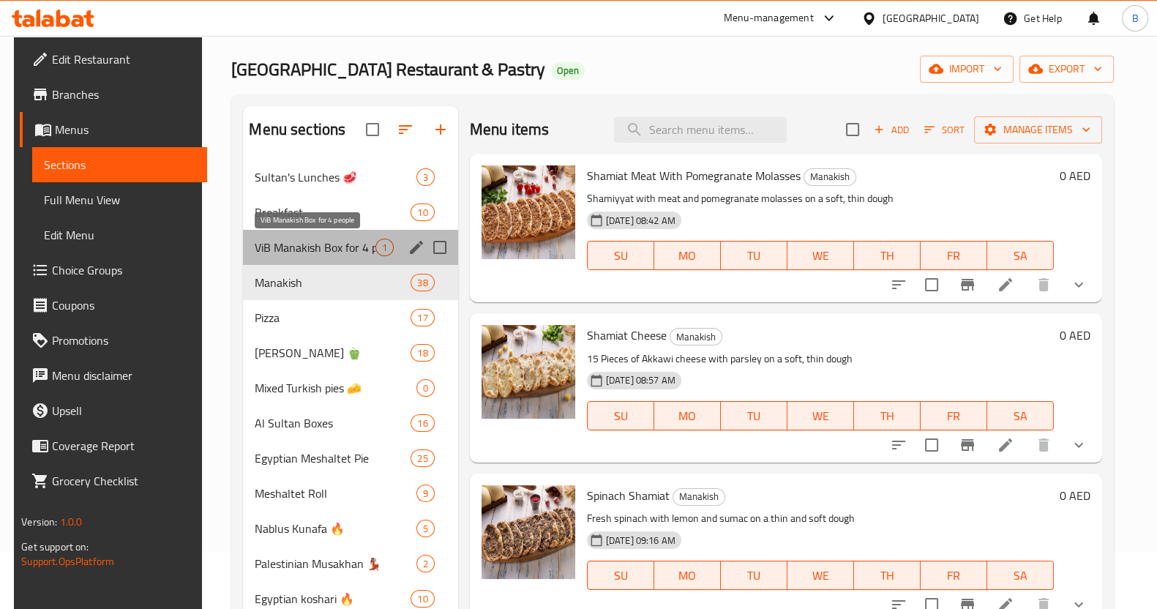
click at [322, 247] on span "ViB Manakish Box for 4 people" at bounding box center [315, 248] width 120 height 18
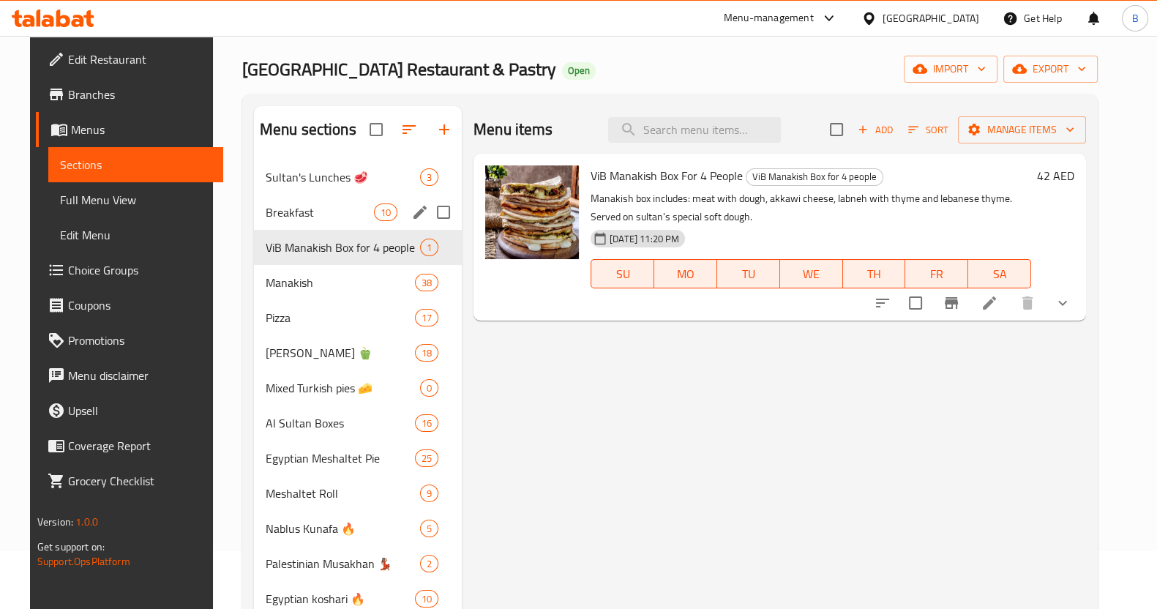
click at [330, 202] on div "Breakfast 10" at bounding box center [358, 212] width 208 height 35
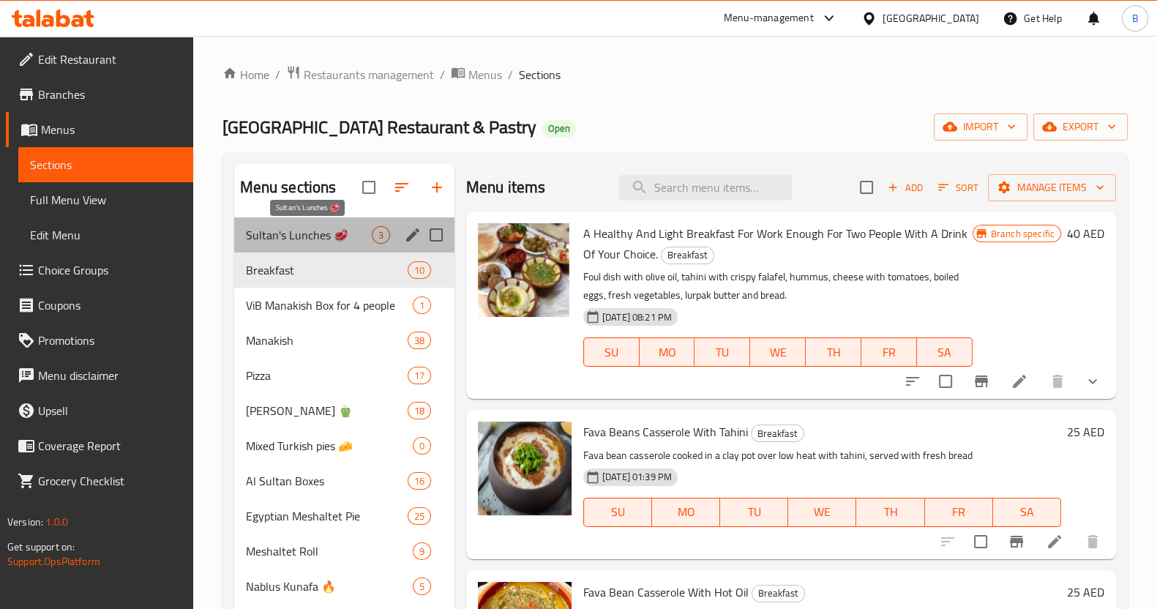
click at [296, 232] on span "Sultan's Lunches 🥩" at bounding box center [309, 235] width 126 height 18
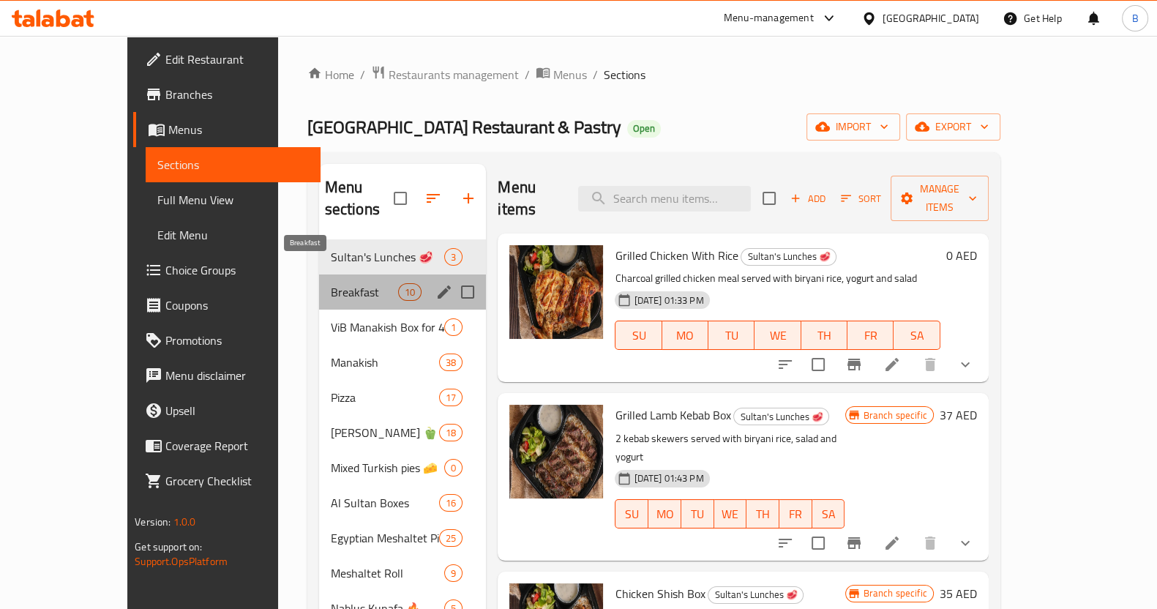
click at [331, 283] on span "Breakfast" at bounding box center [364, 292] width 67 height 18
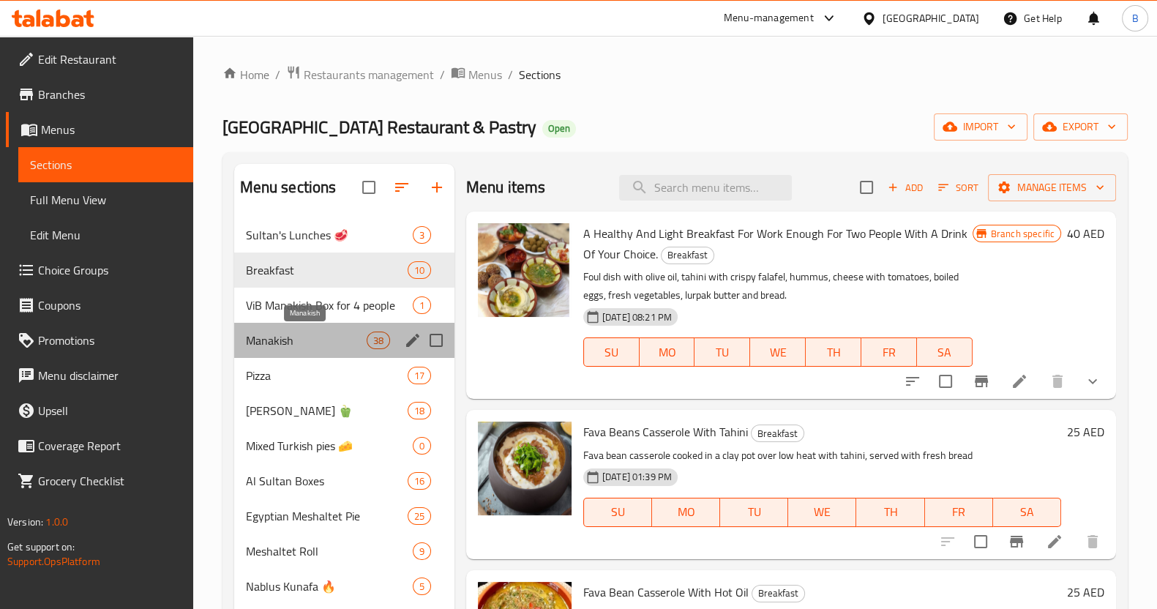
click at [355, 338] on span "Manakish" at bounding box center [306, 340] width 121 height 18
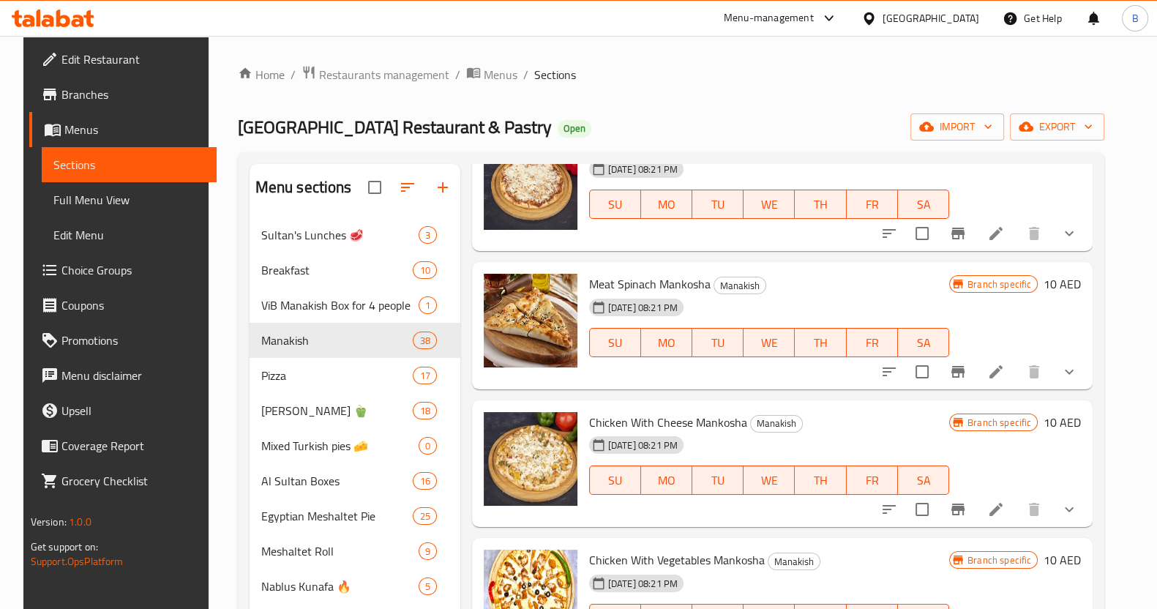
scroll to position [3596, 0]
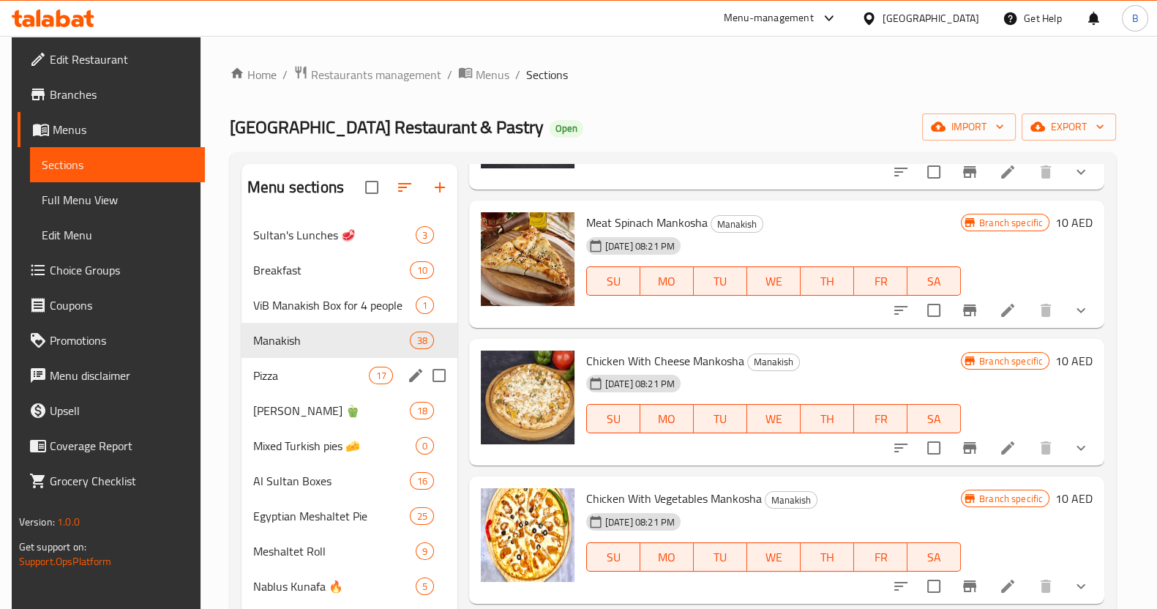
click at [333, 368] on span "Pizza" at bounding box center [311, 376] width 116 height 18
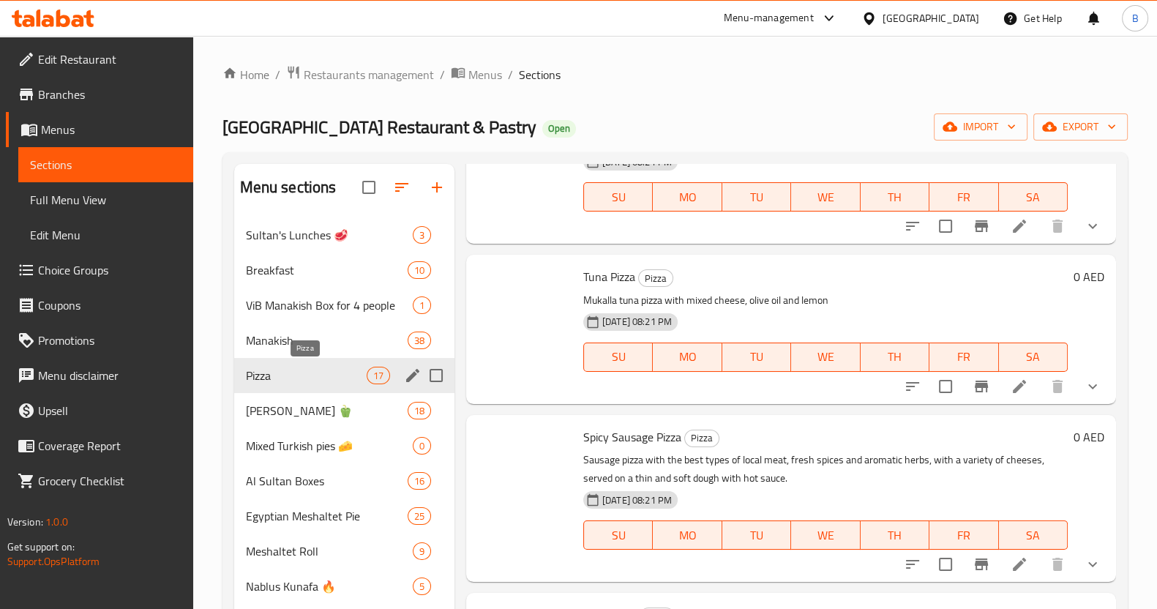
scroll to position [1076, 0]
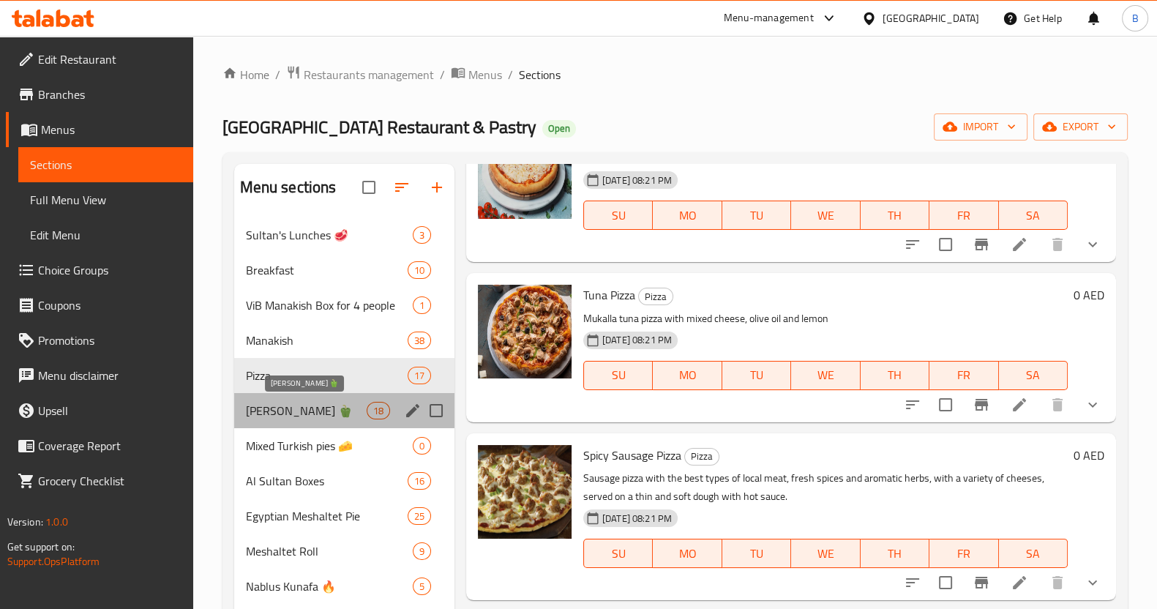
click at [322, 410] on span "[PERSON_NAME] 🫑" at bounding box center [306, 411] width 121 height 18
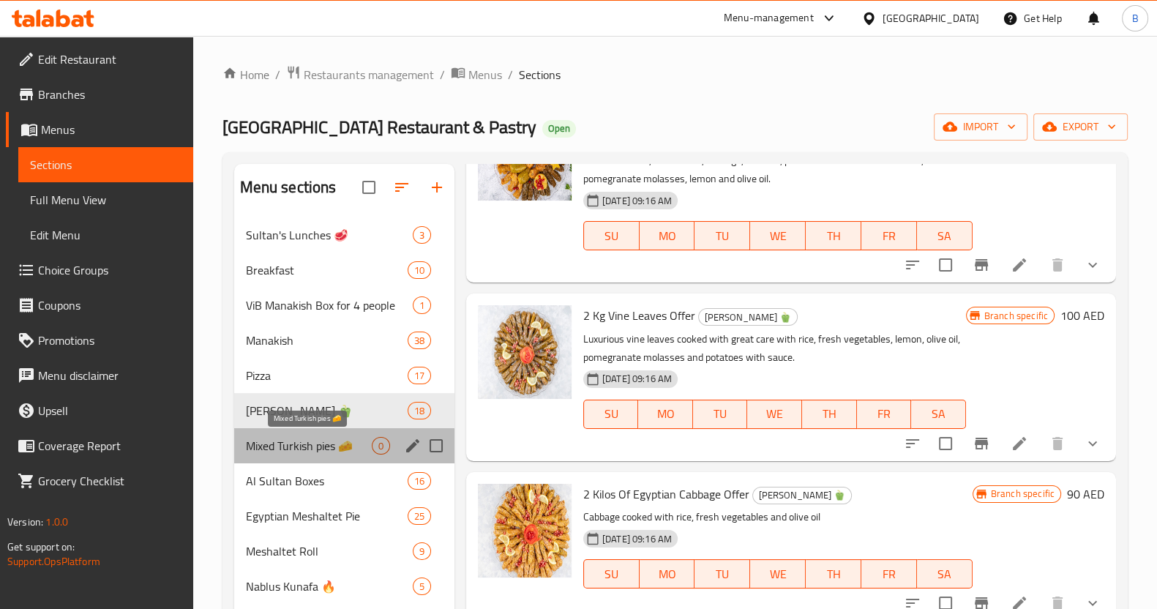
click at [312, 444] on span "Mixed Turkish pies 🧀" at bounding box center [309, 446] width 126 height 18
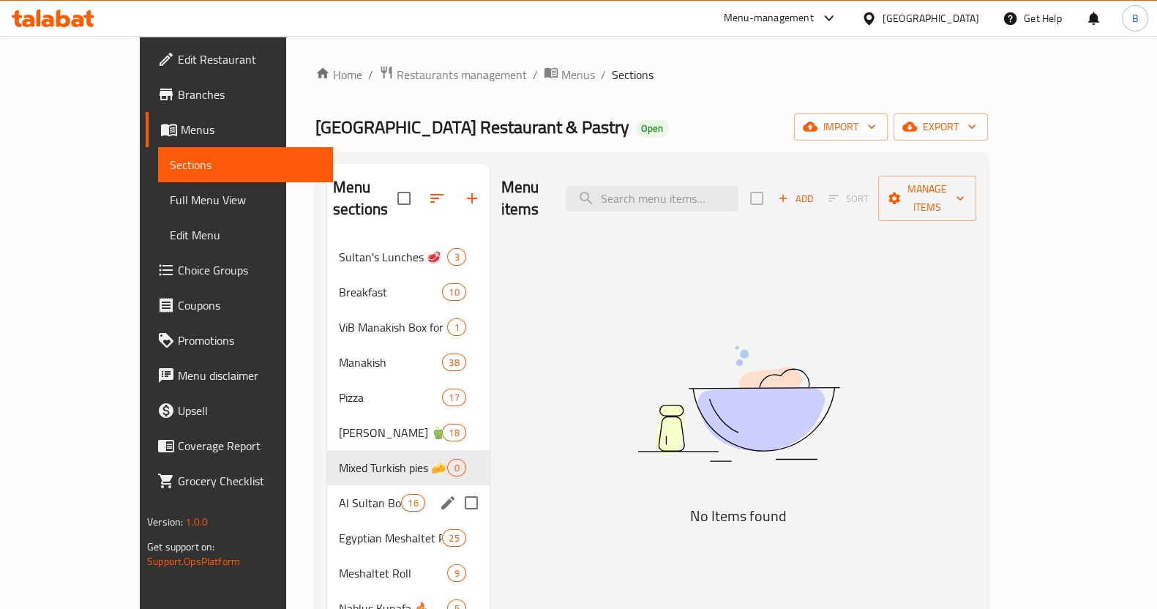
click at [339, 494] on span "Al Sultan Boxes" at bounding box center [370, 503] width 62 height 18
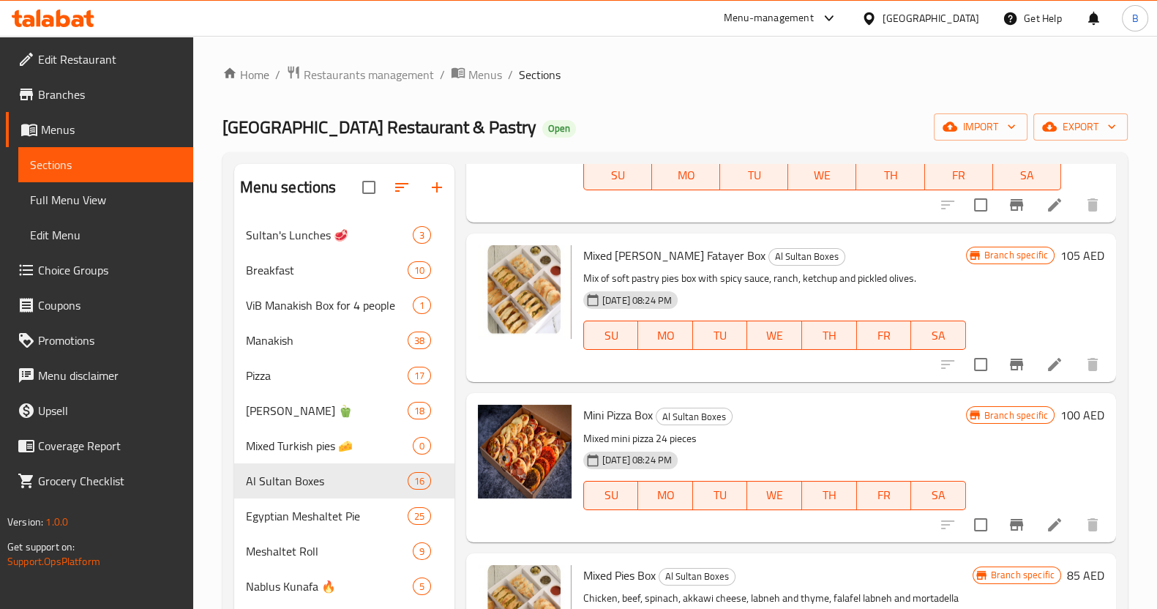
scroll to position [1028, 0]
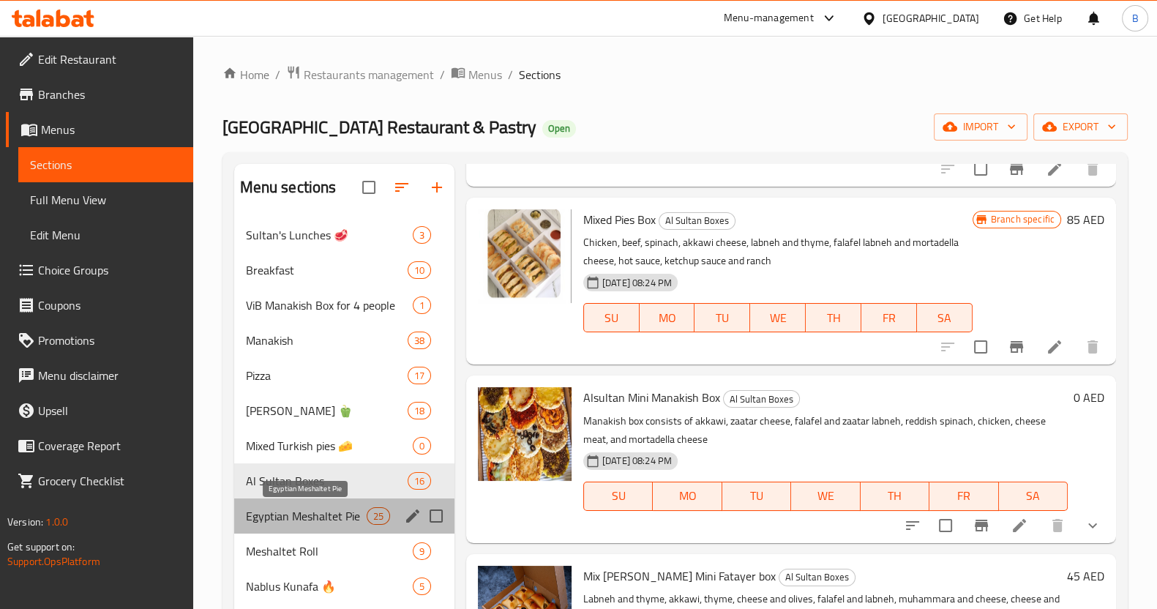
click at [344, 521] on span "Egyptian Meshaltet Pie" at bounding box center [306, 516] width 121 height 18
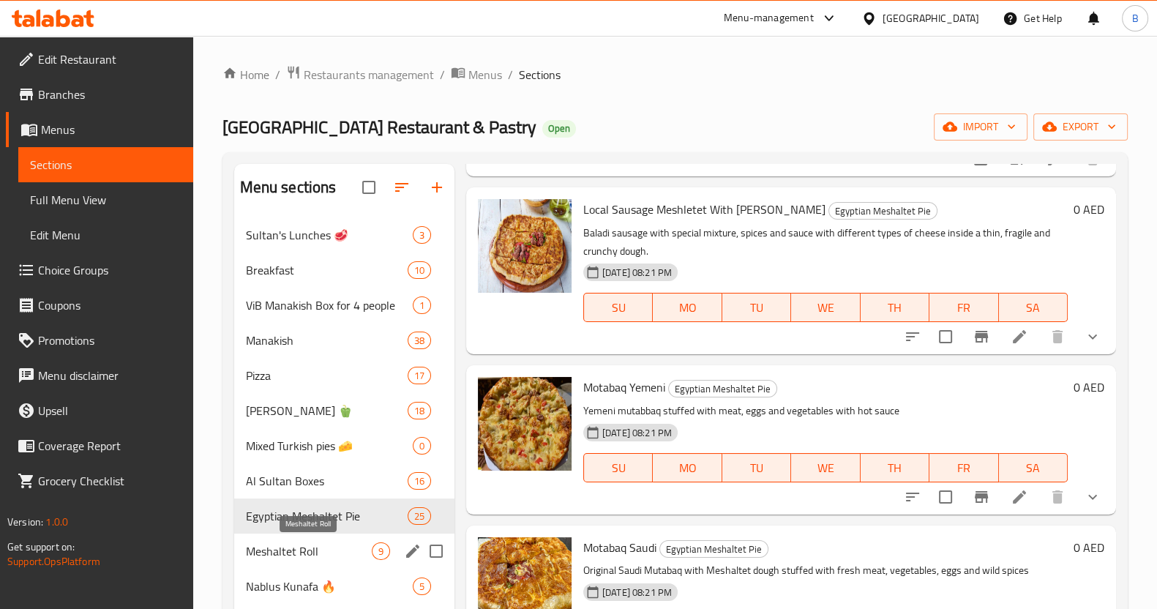
click at [310, 544] on span "Meshaltet Roll" at bounding box center [309, 551] width 126 height 18
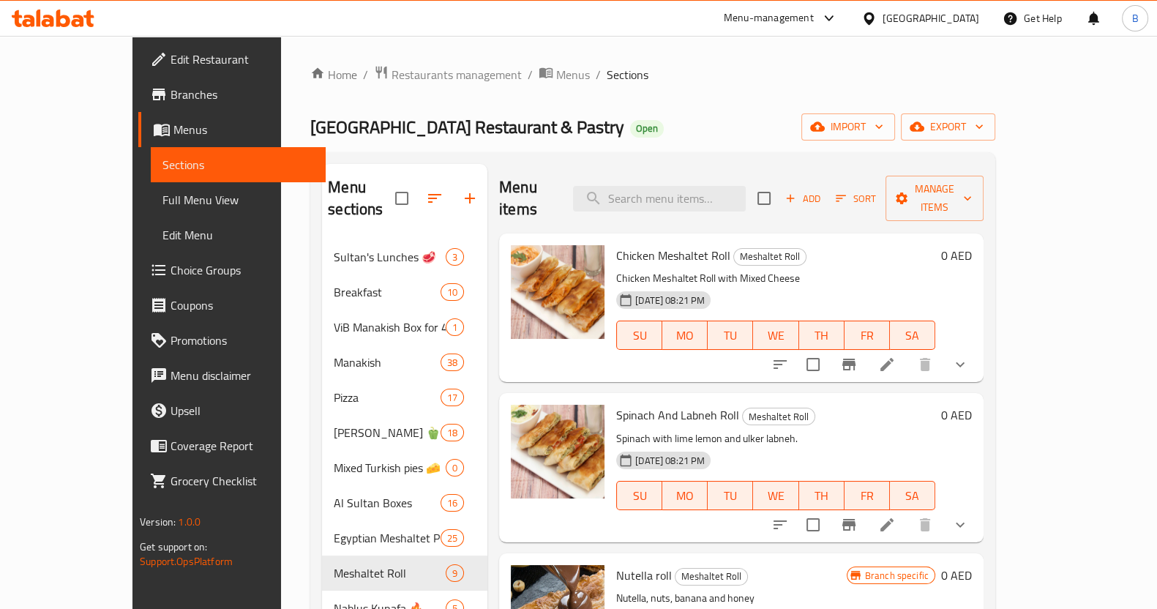
scroll to position [274, 0]
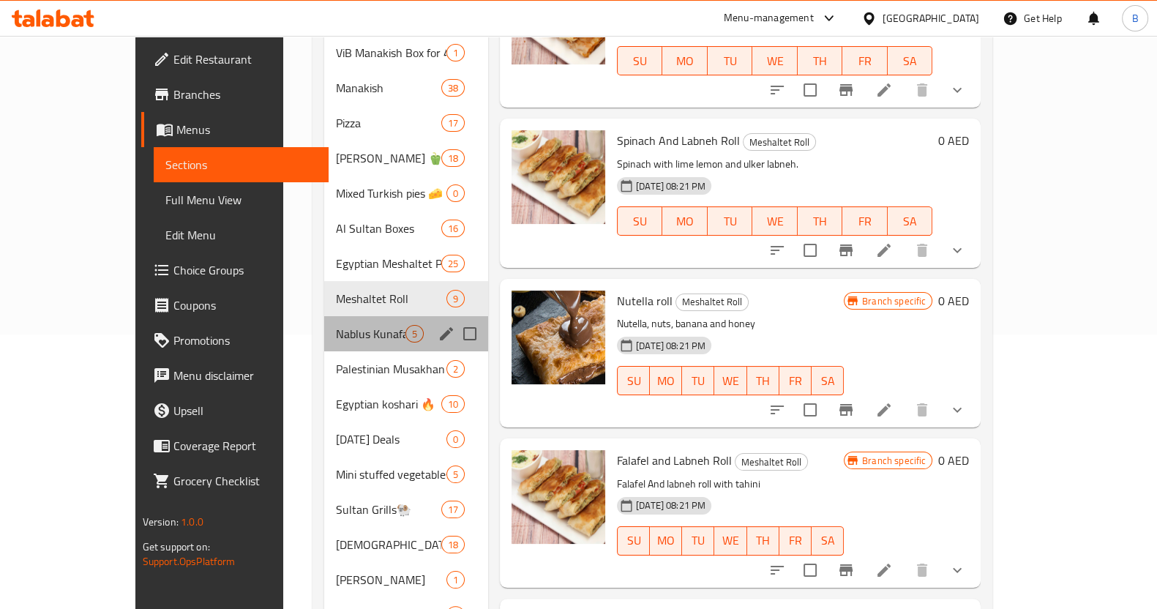
click at [324, 316] on div "Nablus Kunafa 🔥 5" at bounding box center [406, 333] width 164 height 35
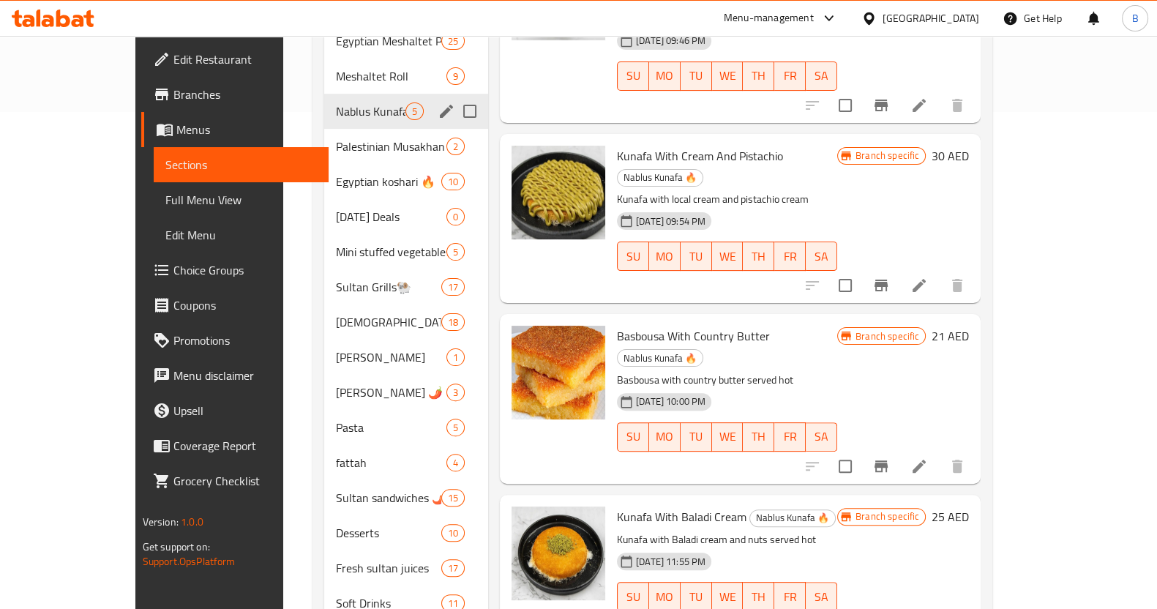
scroll to position [501, 0]
